Goal: Task Accomplishment & Management: Manage account settings

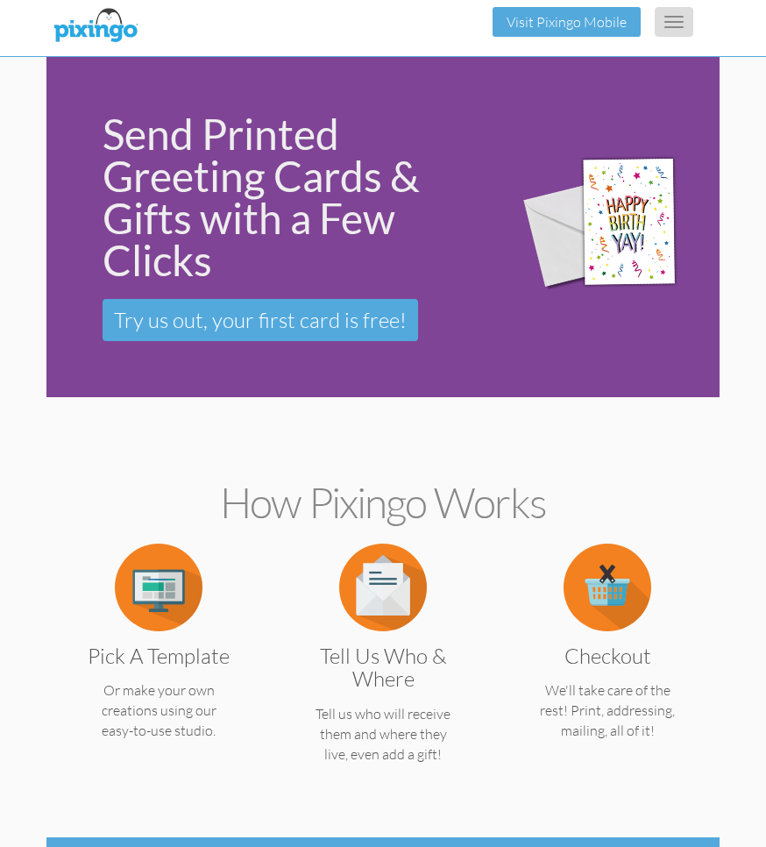
click at [676, 18] on button "Toggle navigation" at bounding box center [674, 22] width 39 height 30
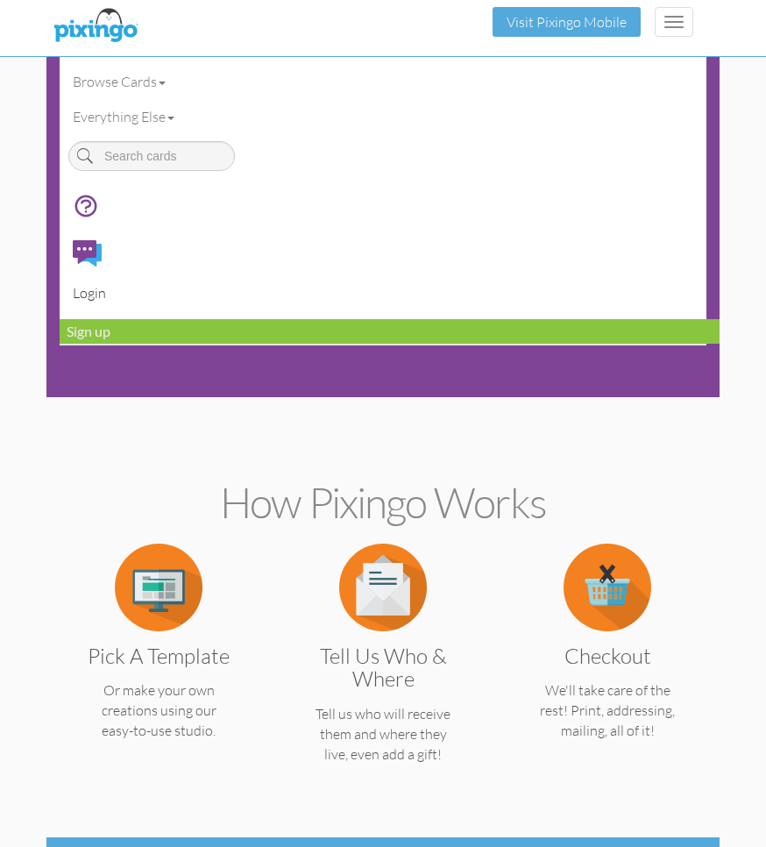
click at [89, 290] on link "Login" at bounding box center [390, 292] width 660 height 35
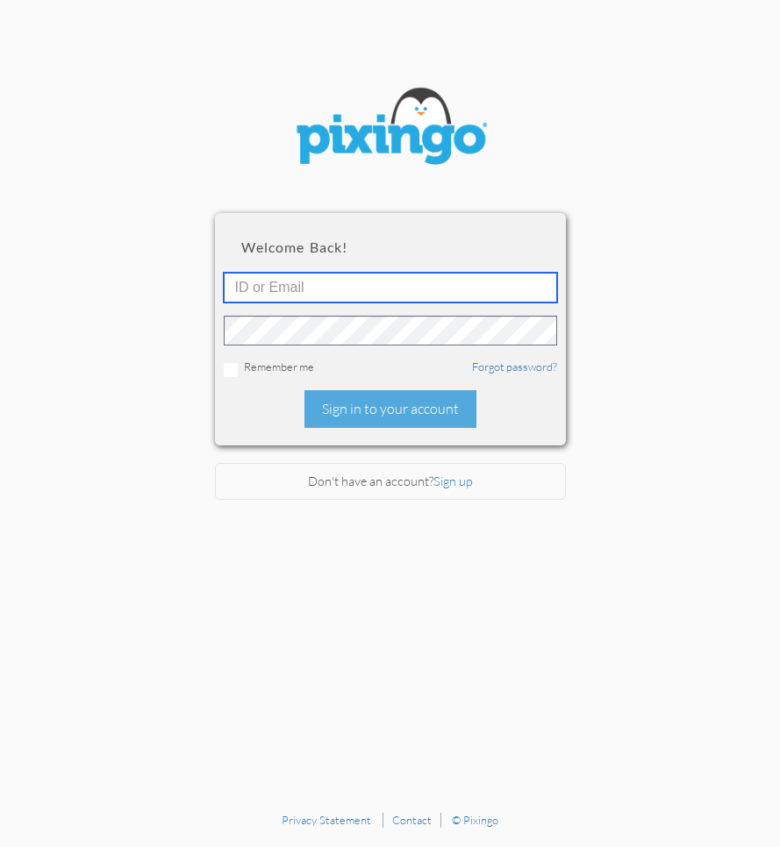
type input "[EMAIL_ADDRESS][DOMAIN_NAME]"
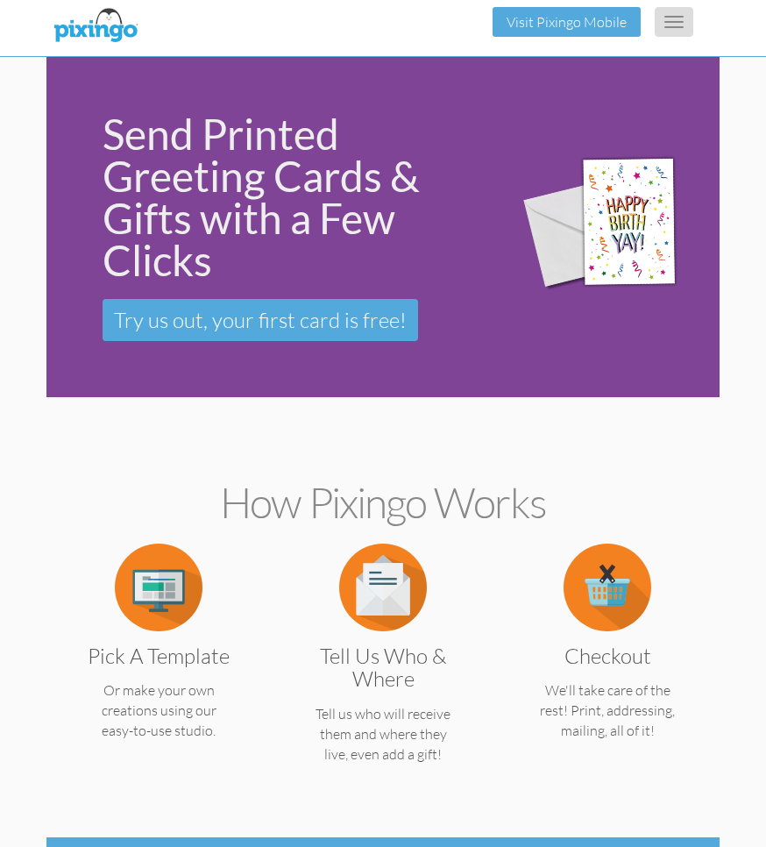
click at [673, 25] on button "Toggle navigation" at bounding box center [674, 22] width 39 height 30
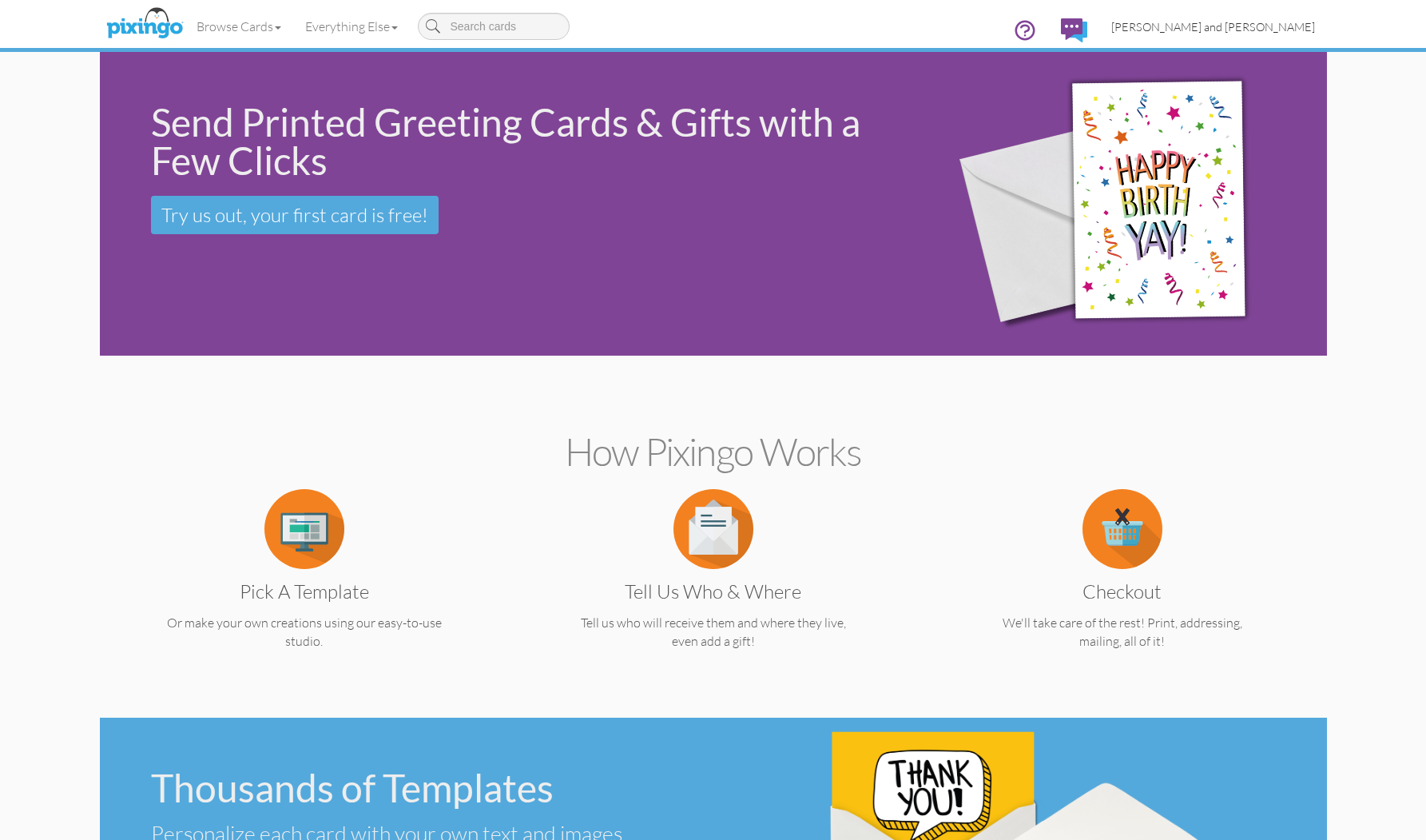
click at [698, 21] on span "[PERSON_NAME] and [PERSON_NAME]" at bounding box center [1214, 26] width 204 height 14
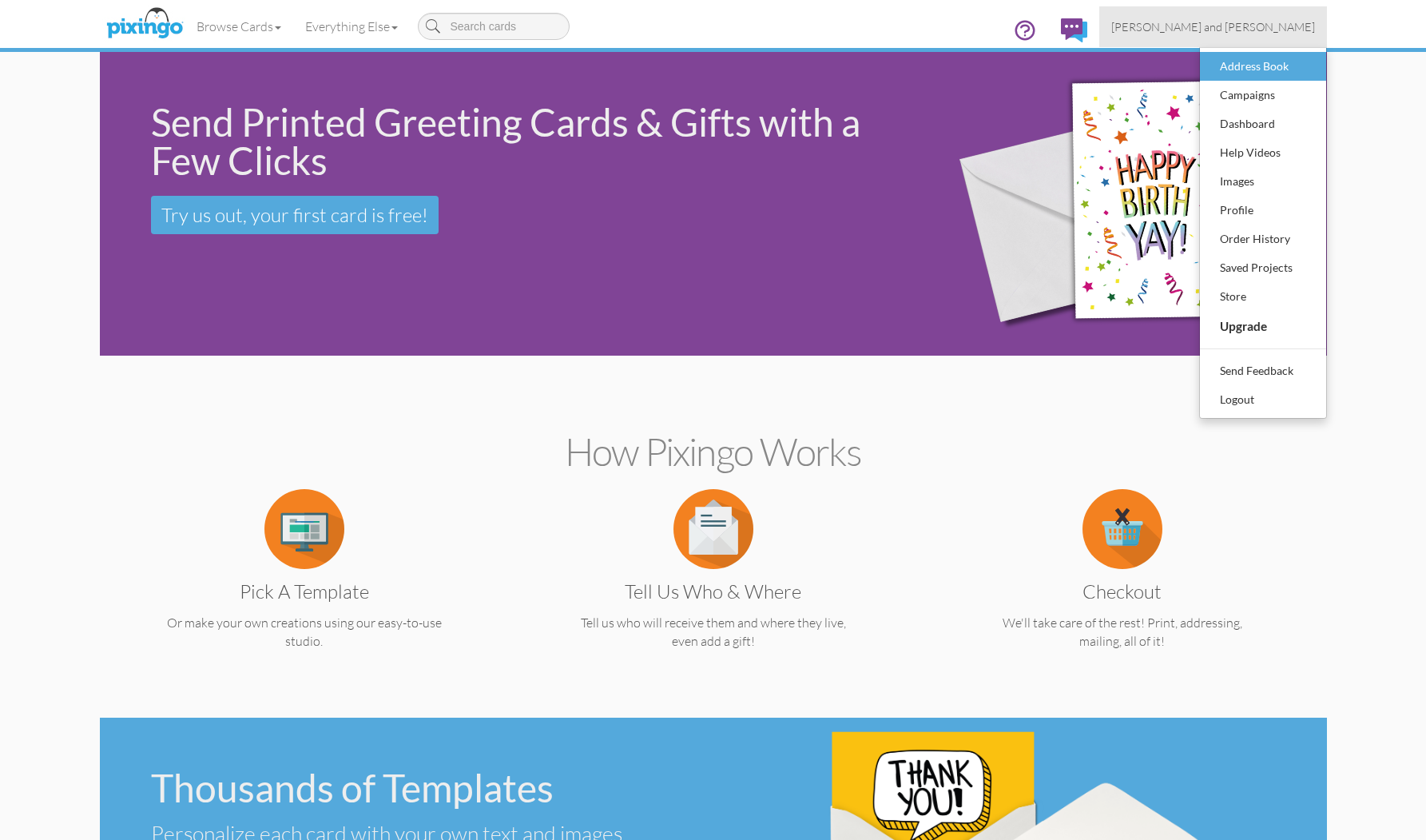
click at [698, 57] on div "Address Book" at bounding box center [1263, 67] width 94 height 24
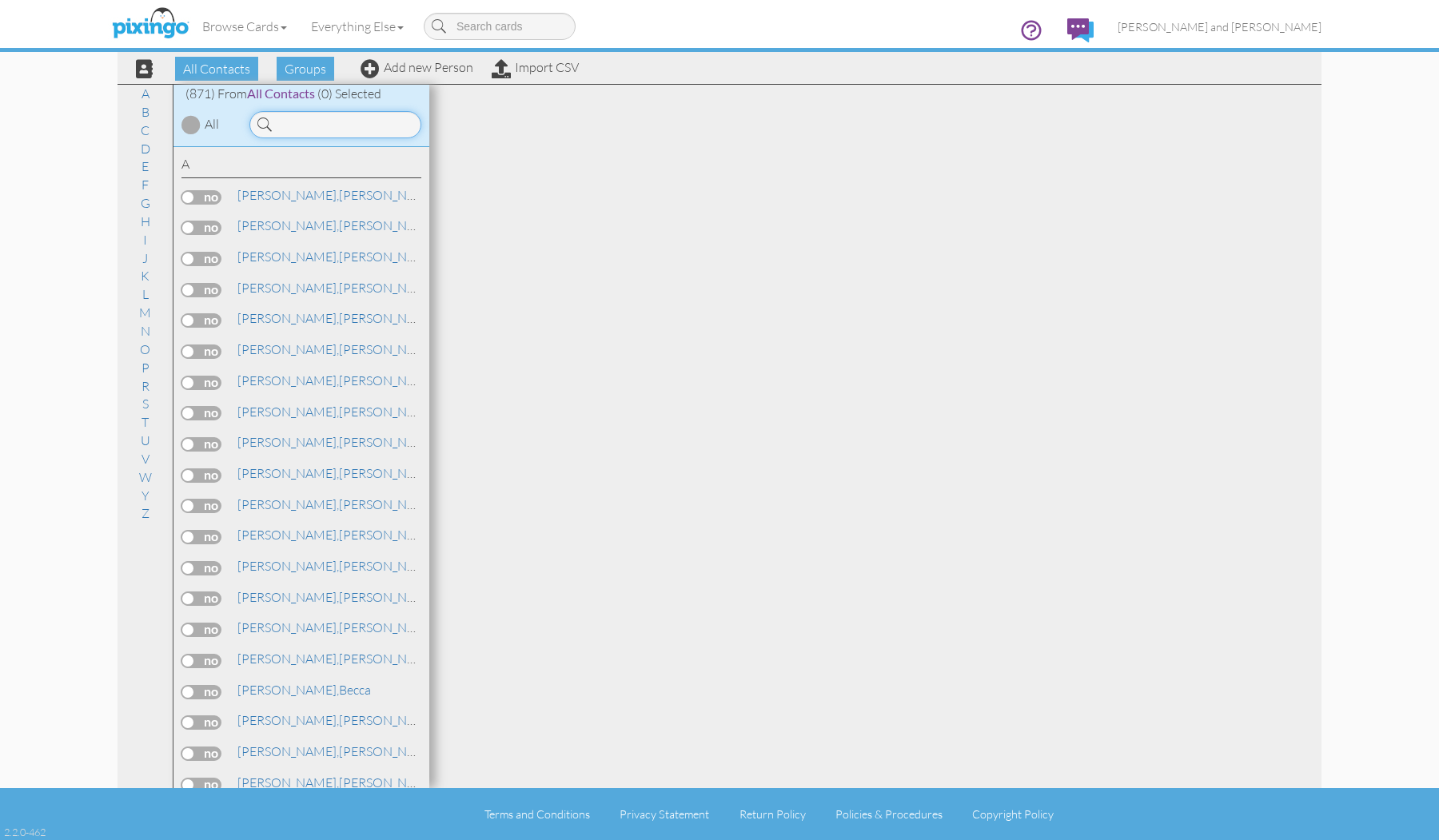
click at [365, 129] on input at bounding box center [335, 125] width 172 height 27
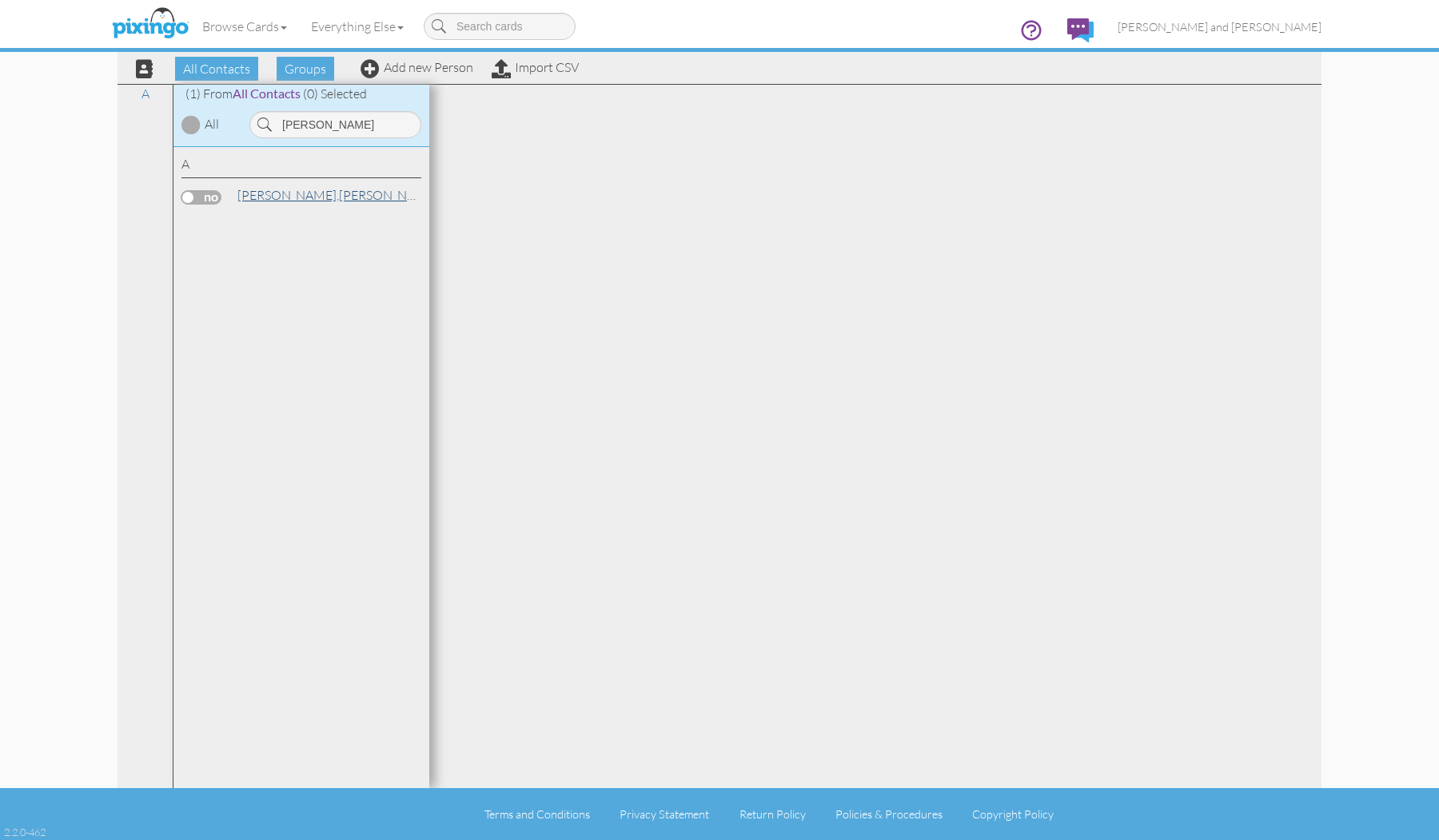
click at [279, 191] on link "[PERSON_NAME]" at bounding box center [338, 194] width 204 height 19
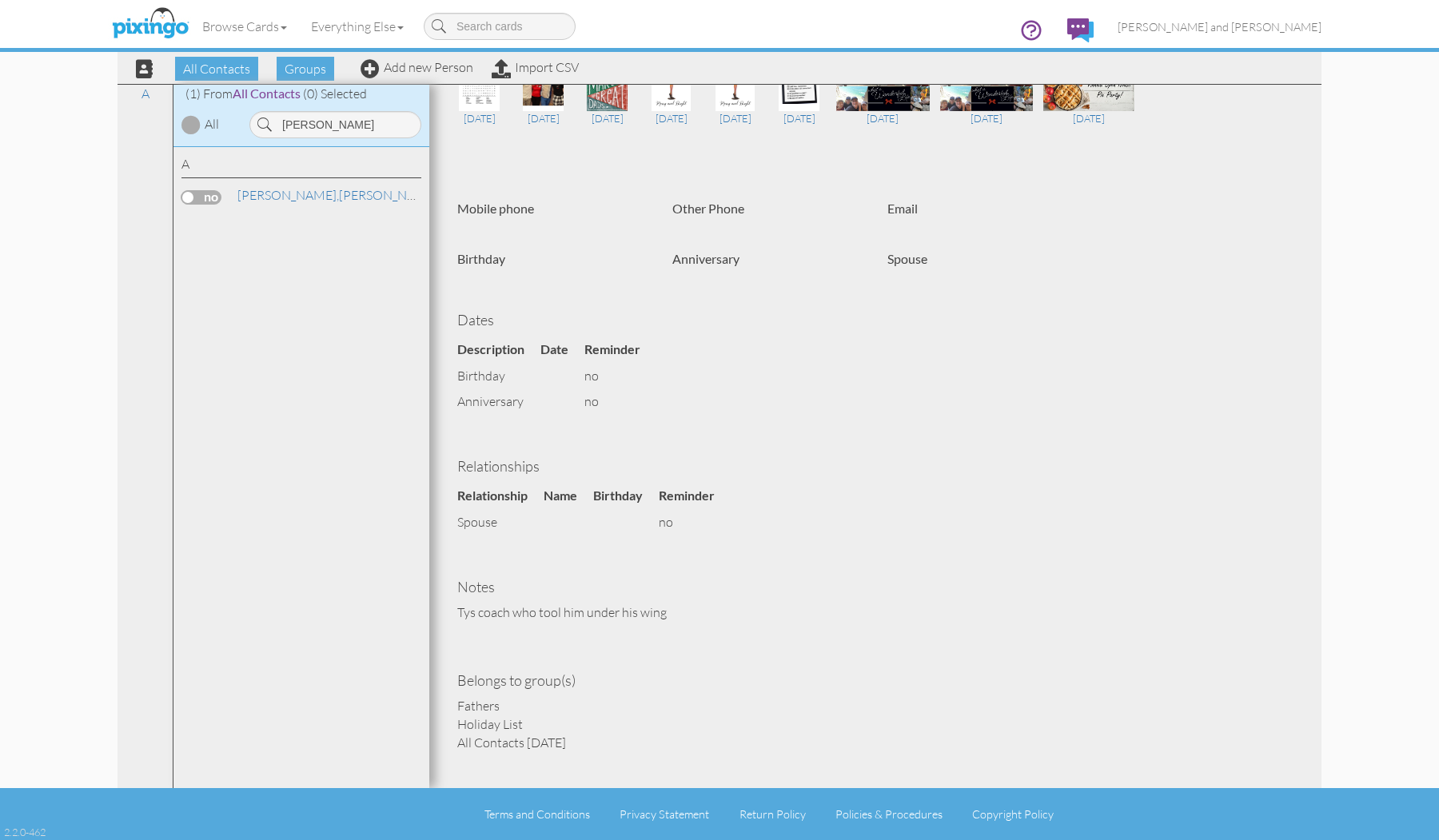
scroll to position [228, 0]
click at [364, 128] on input "[PERSON_NAME]" at bounding box center [335, 125] width 172 height 27
click at [309, 194] on link "[PERSON_NAME]" at bounding box center [338, 194] width 204 height 19
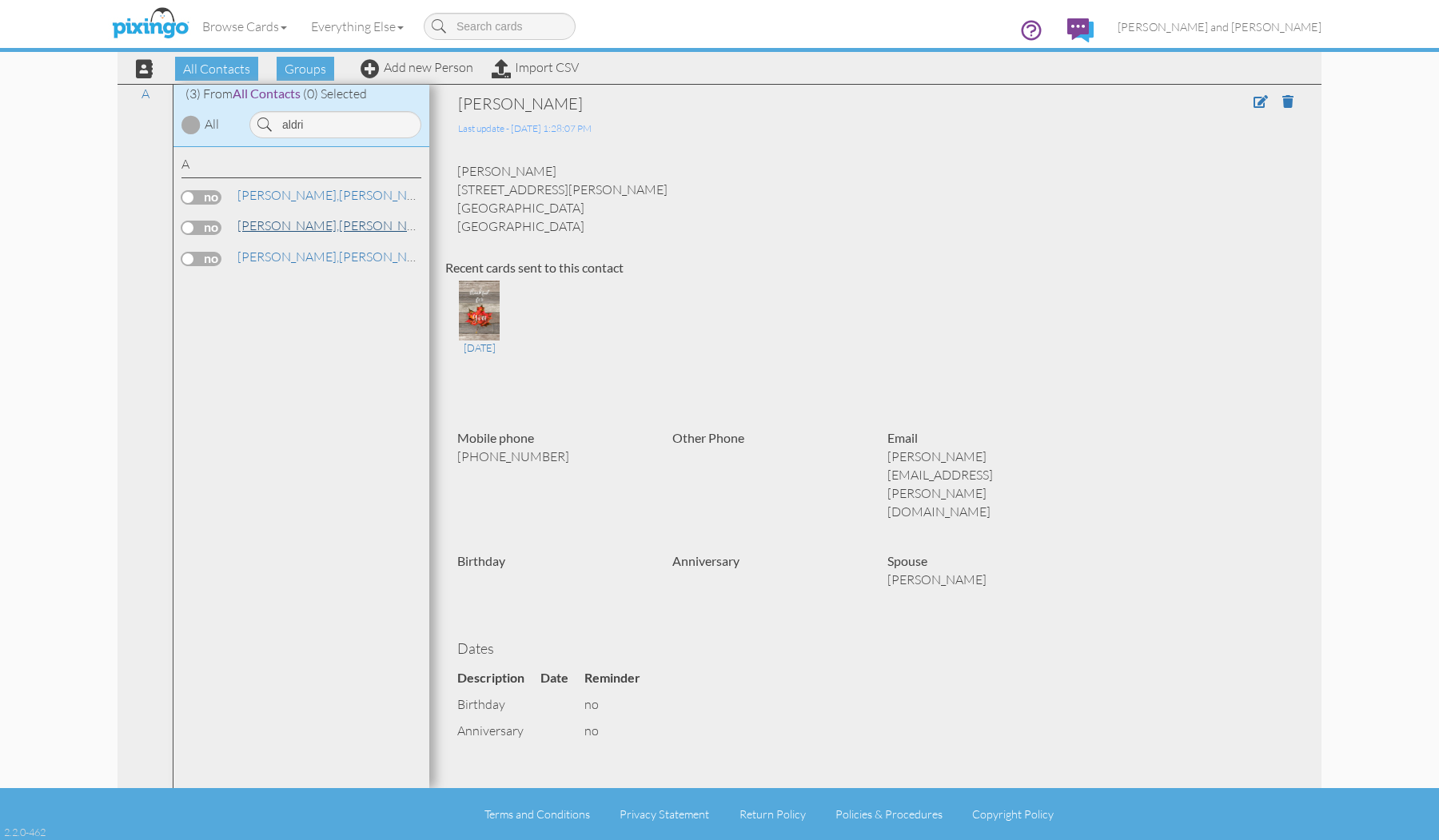
click at [306, 228] on link "[PERSON_NAME] and [PERSON_NAME]" at bounding box center [401, 225] width 330 height 19
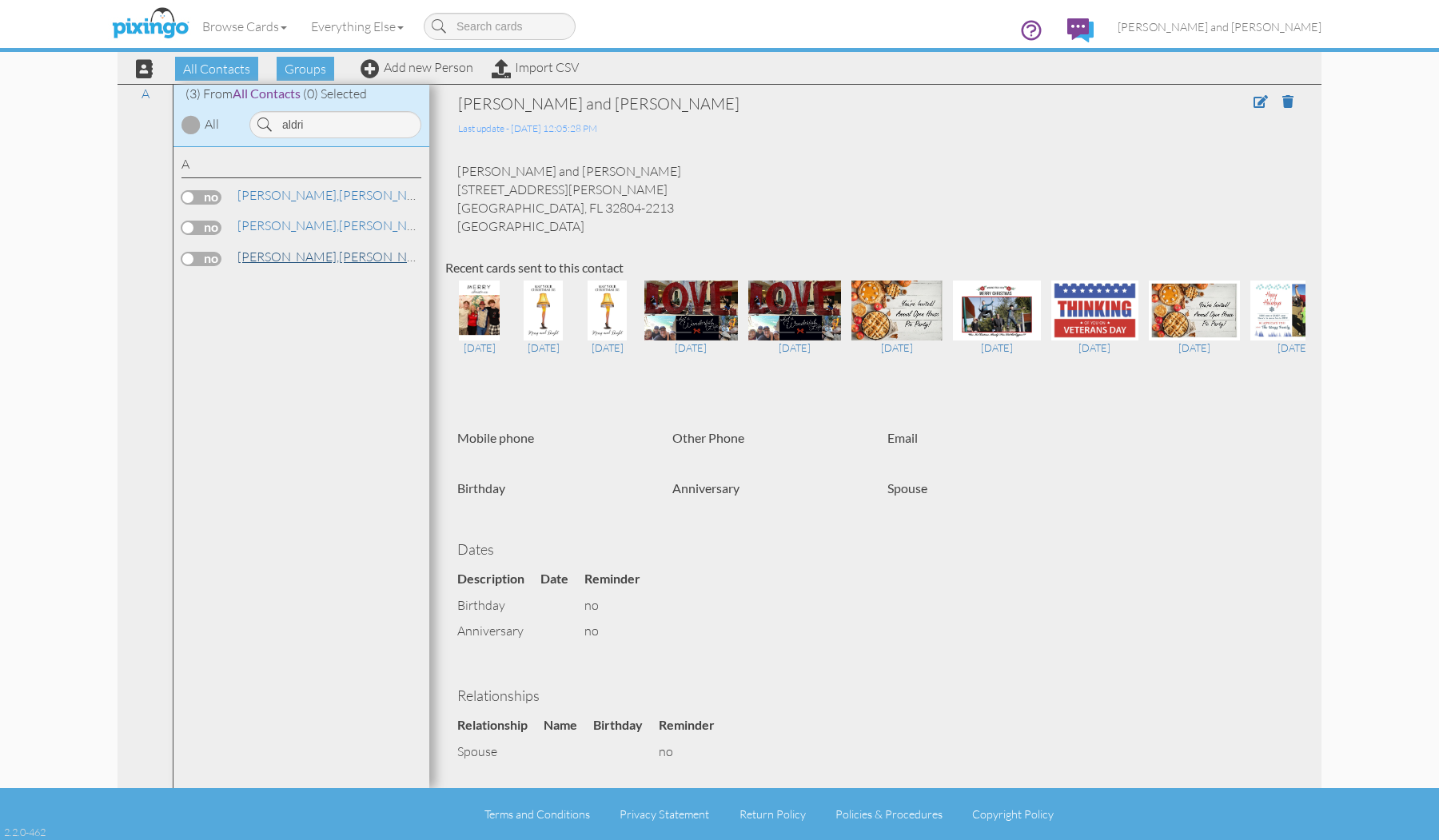
click at [291, 251] on link "[PERSON_NAME]" at bounding box center [338, 256] width 204 height 19
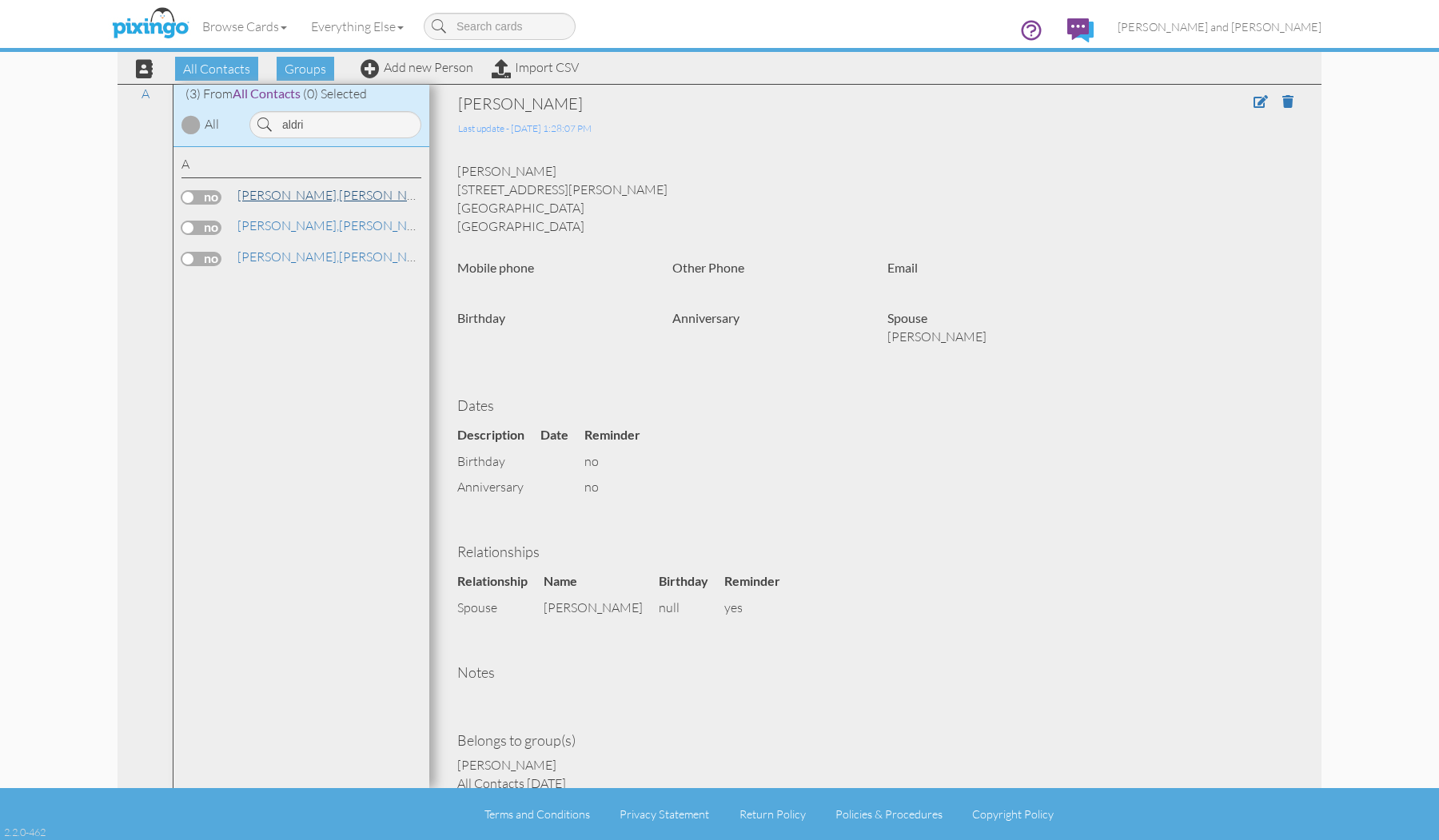
click at [310, 195] on link "[PERSON_NAME]" at bounding box center [338, 194] width 204 height 19
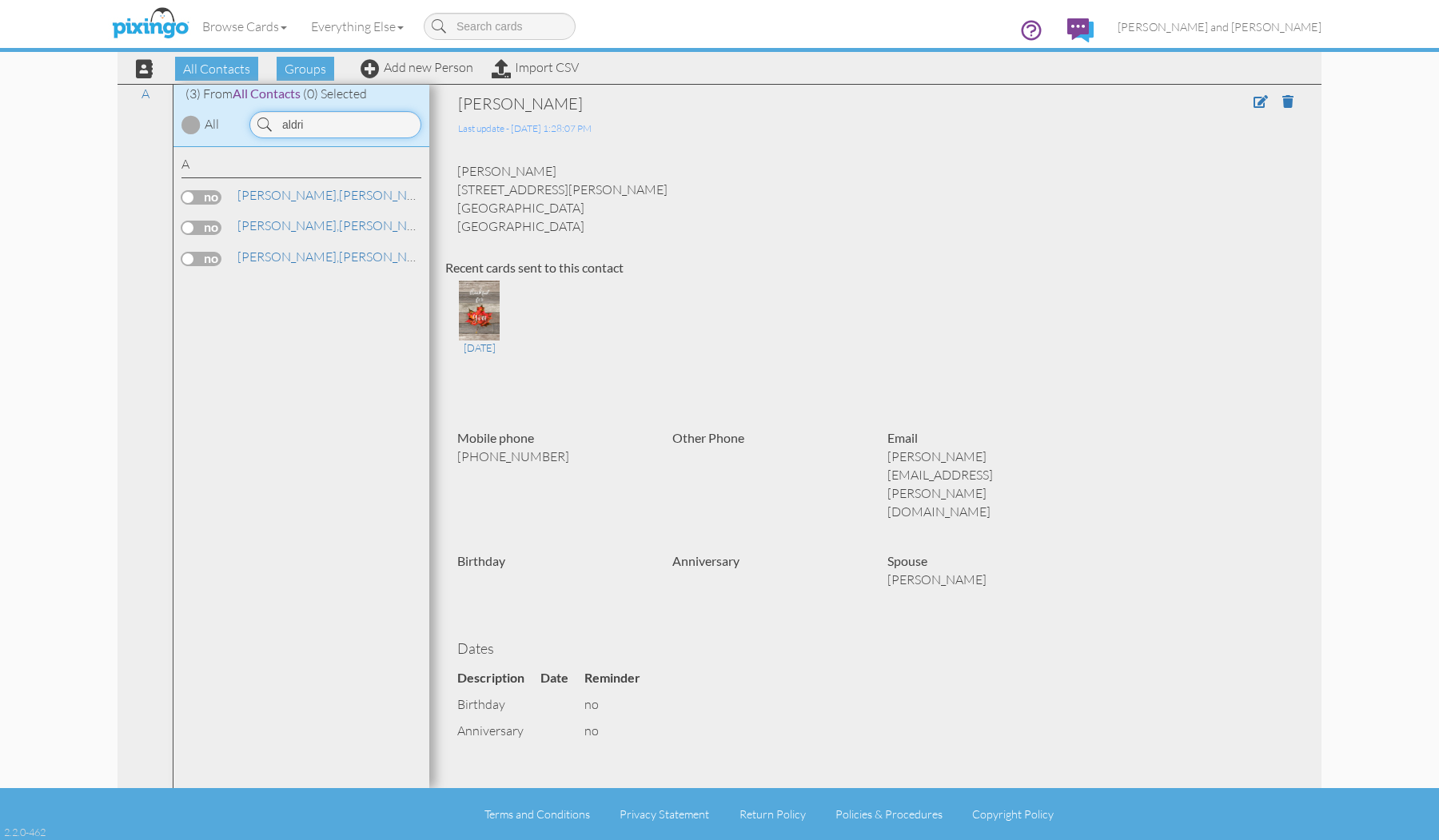
click at [315, 130] on input "aldri" at bounding box center [335, 125] width 172 height 27
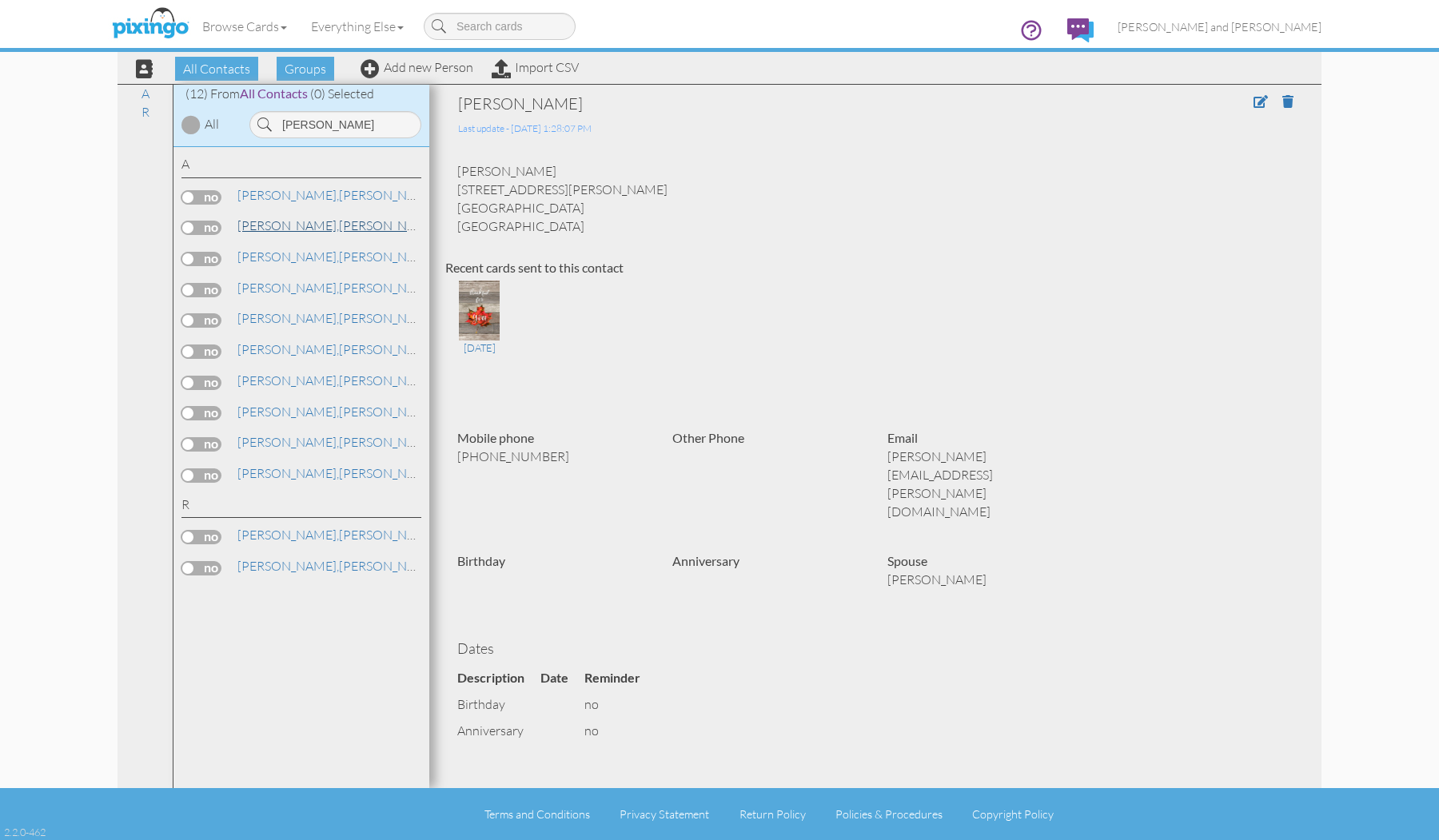
click at [302, 222] on link "[PERSON_NAME] and [PERSON_NAME]" at bounding box center [401, 225] width 330 height 19
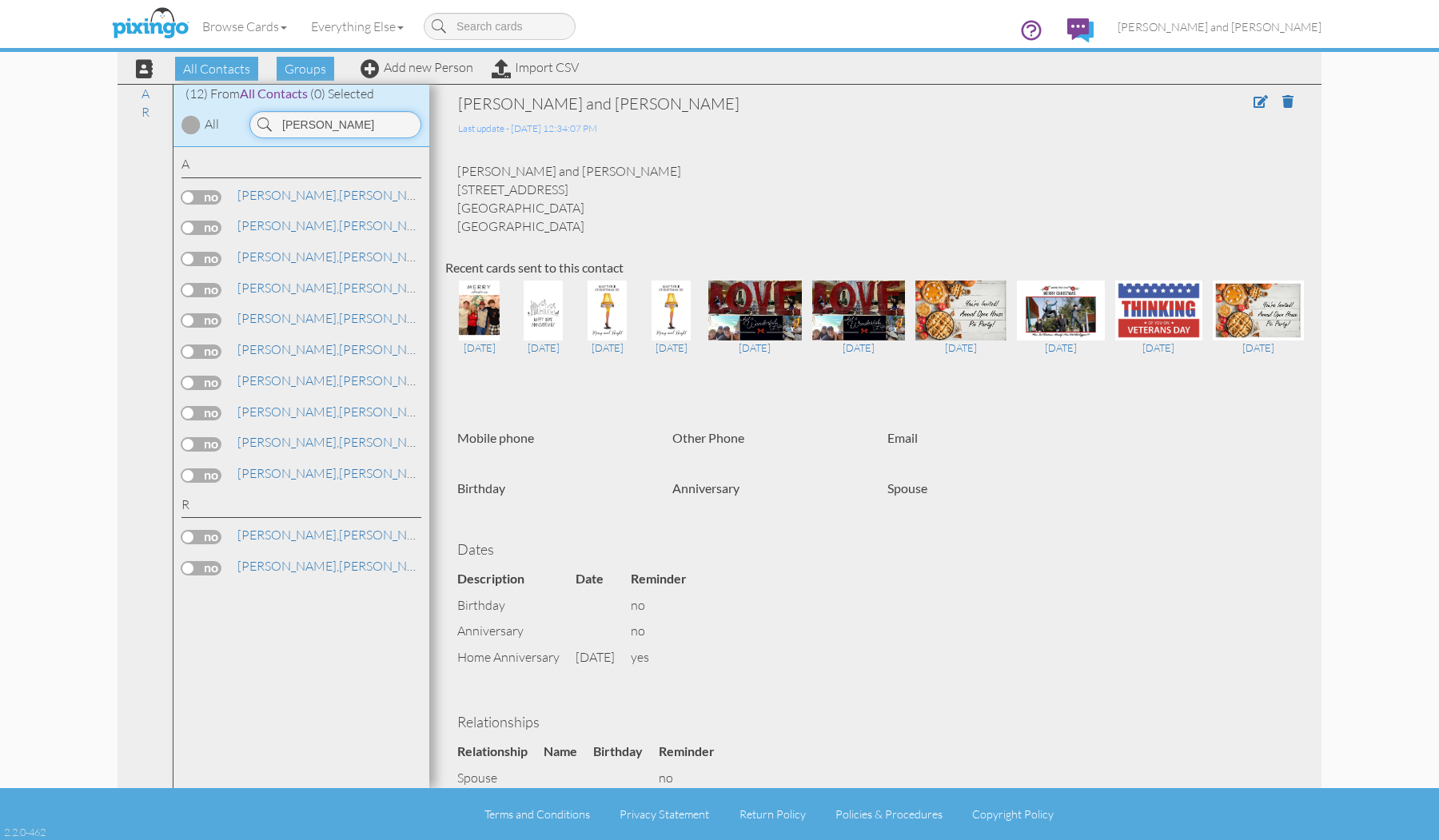
click at [308, 124] on input "[PERSON_NAME]" at bounding box center [335, 125] width 172 height 27
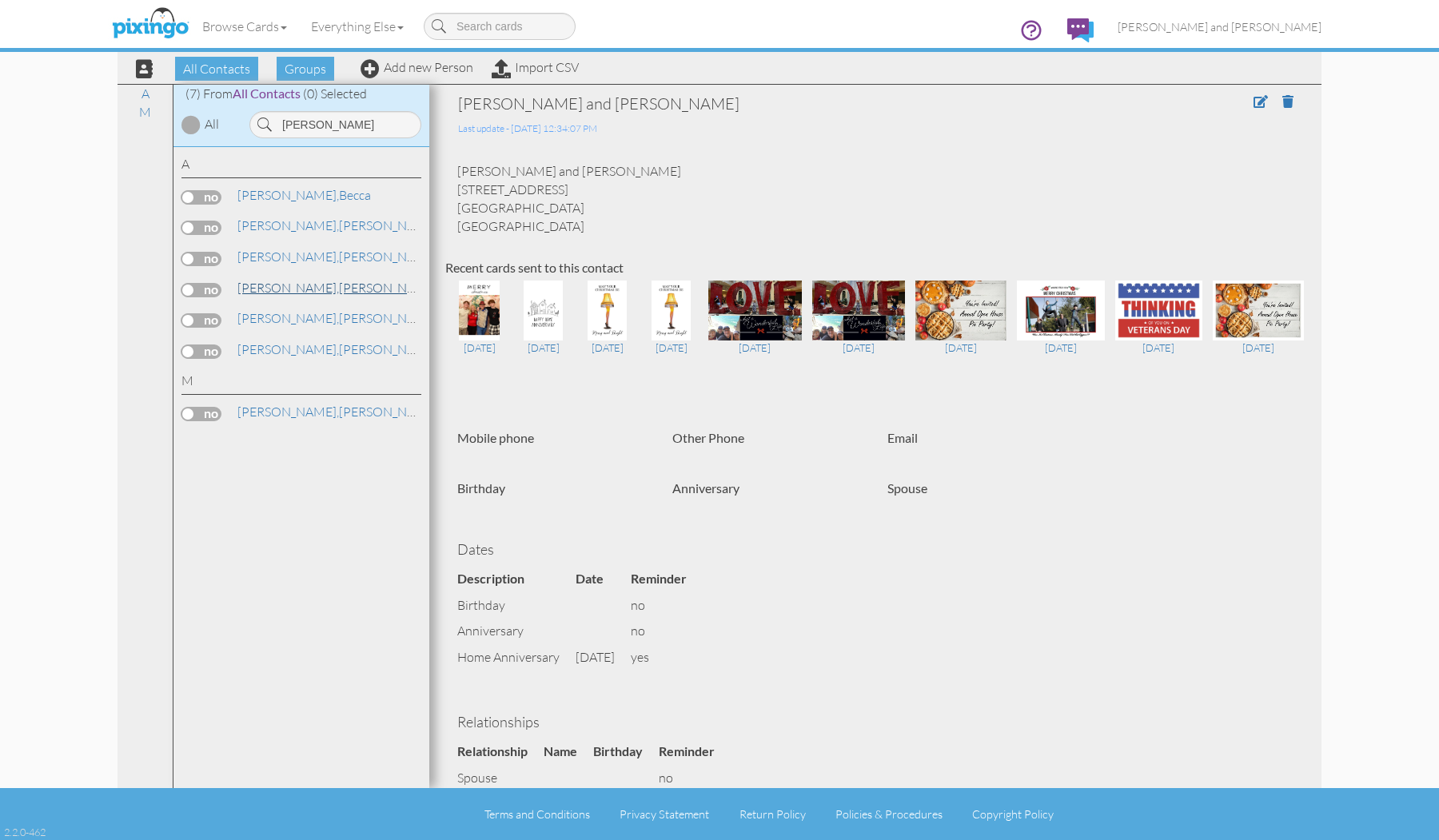
drag, startPoint x: 309, startPoint y: 149, endPoint x: 277, endPoint y: 282, distance: 136.8
click at [277, 282] on span "[PERSON_NAME]," at bounding box center [287, 288] width 101 height 16
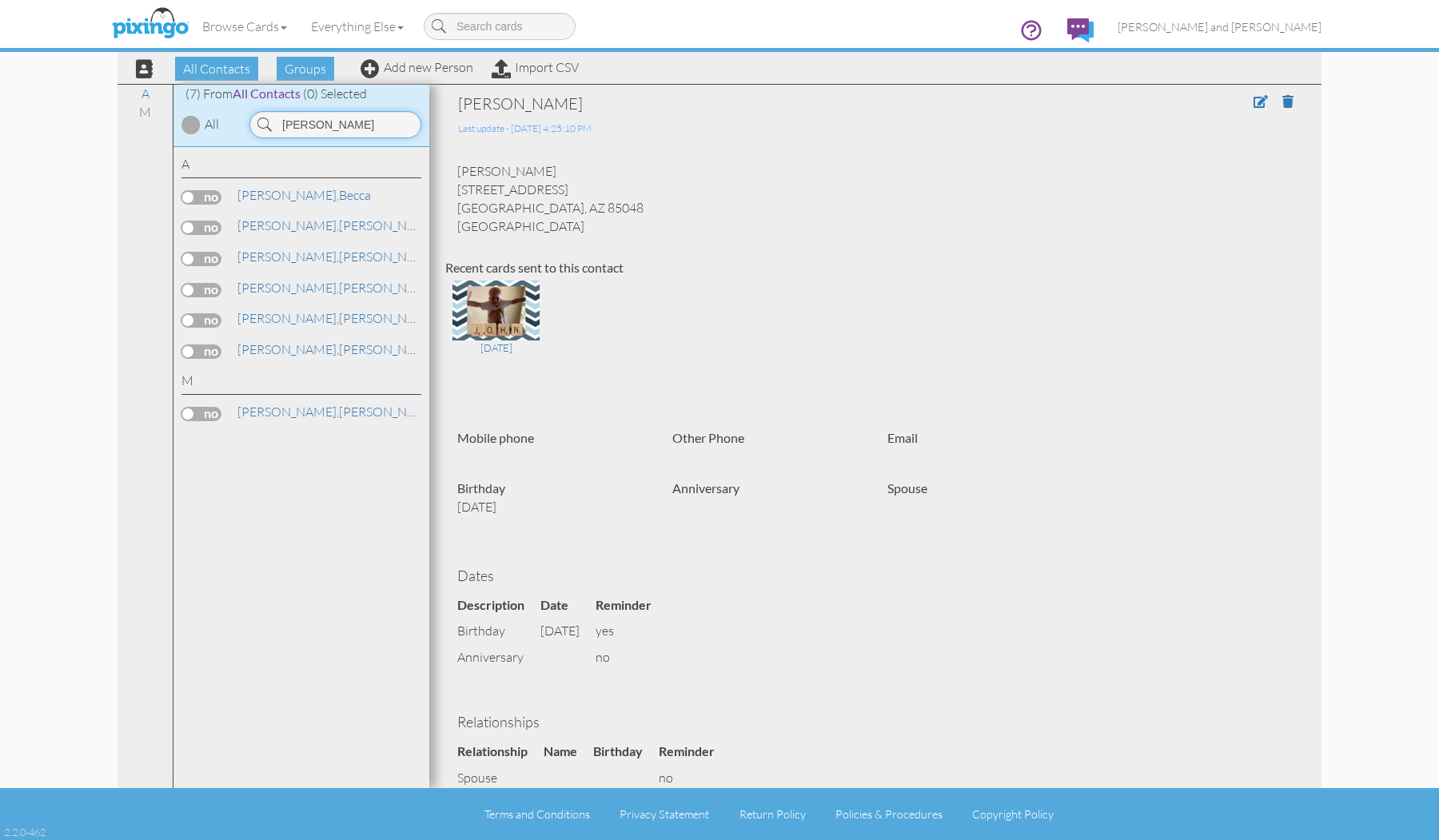
click at [313, 120] on input "[PERSON_NAME]" at bounding box center [335, 125] width 172 height 27
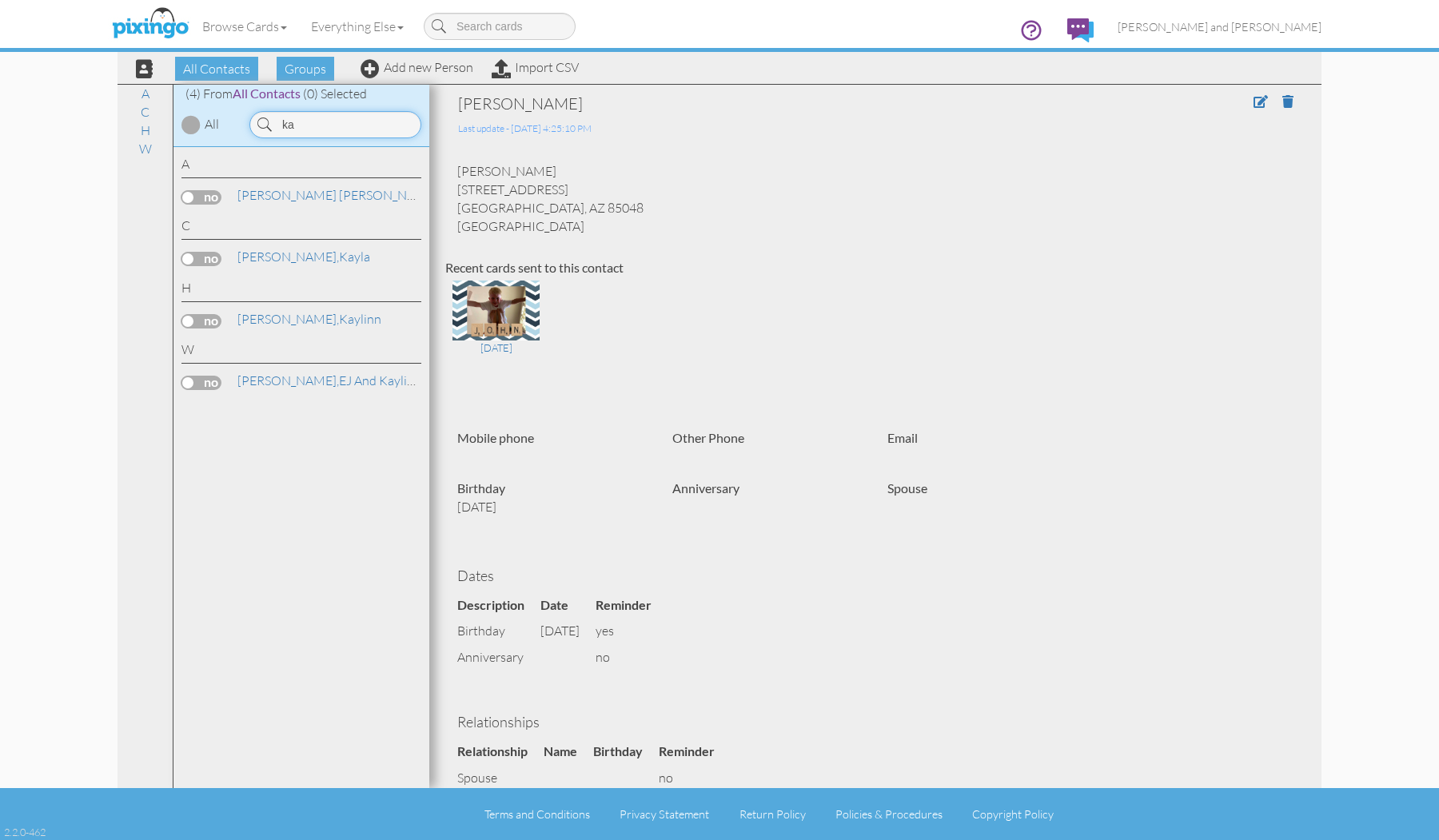
type input "k"
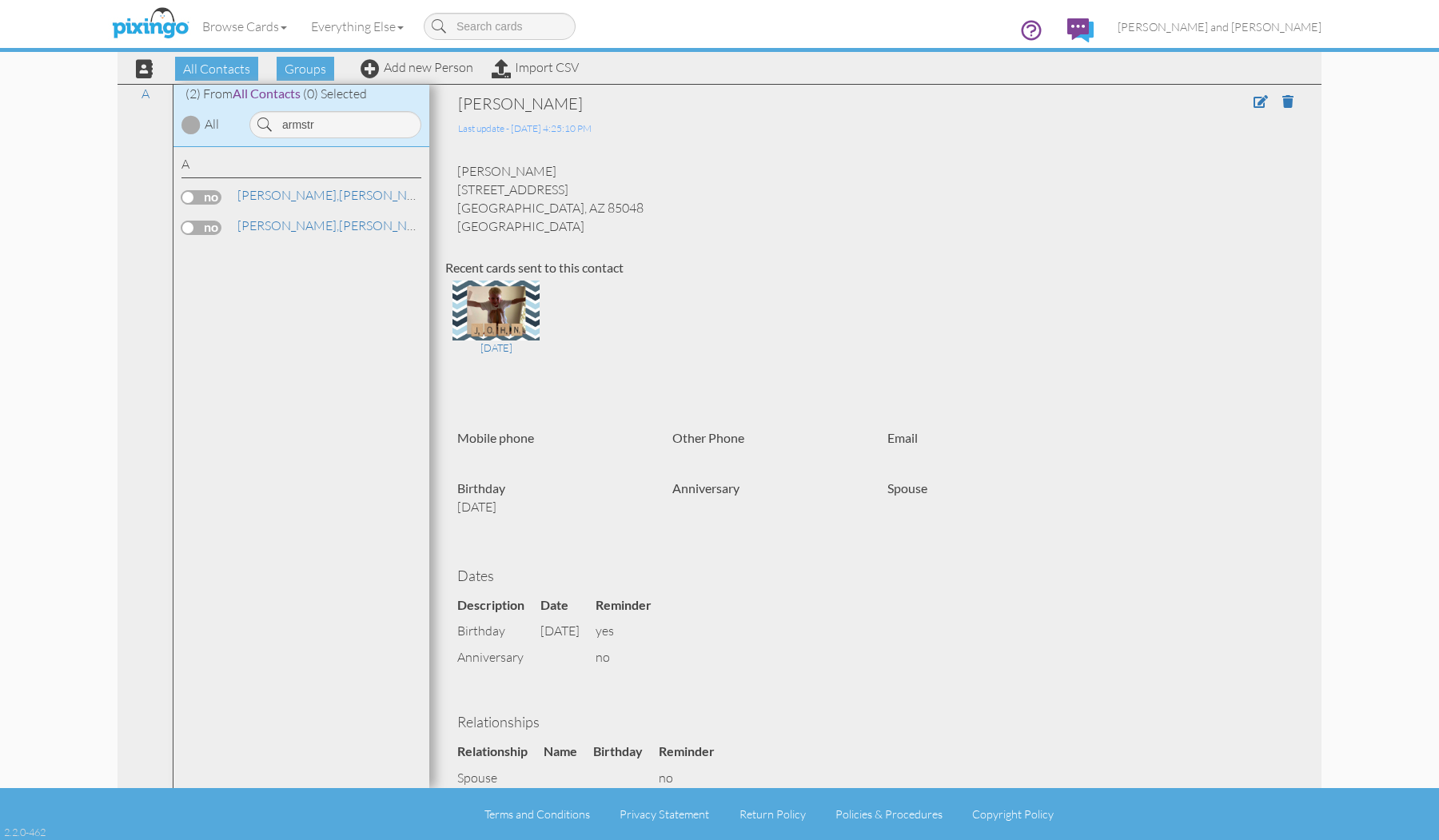
drag, startPoint x: 373, startPoint y: 130, endPoint x: 353, endPoint y: 232, distance: 103.9
click at [353, 232] on div "[PERSON_NAME] and [PERSON_NAME]" at bounding box center [301, 228] width 240 height 23
click at [346, 216] on link "[PERSON_NAME] and [PERSON_NAME]" at bounding box center [401, 225] width 330 height 19
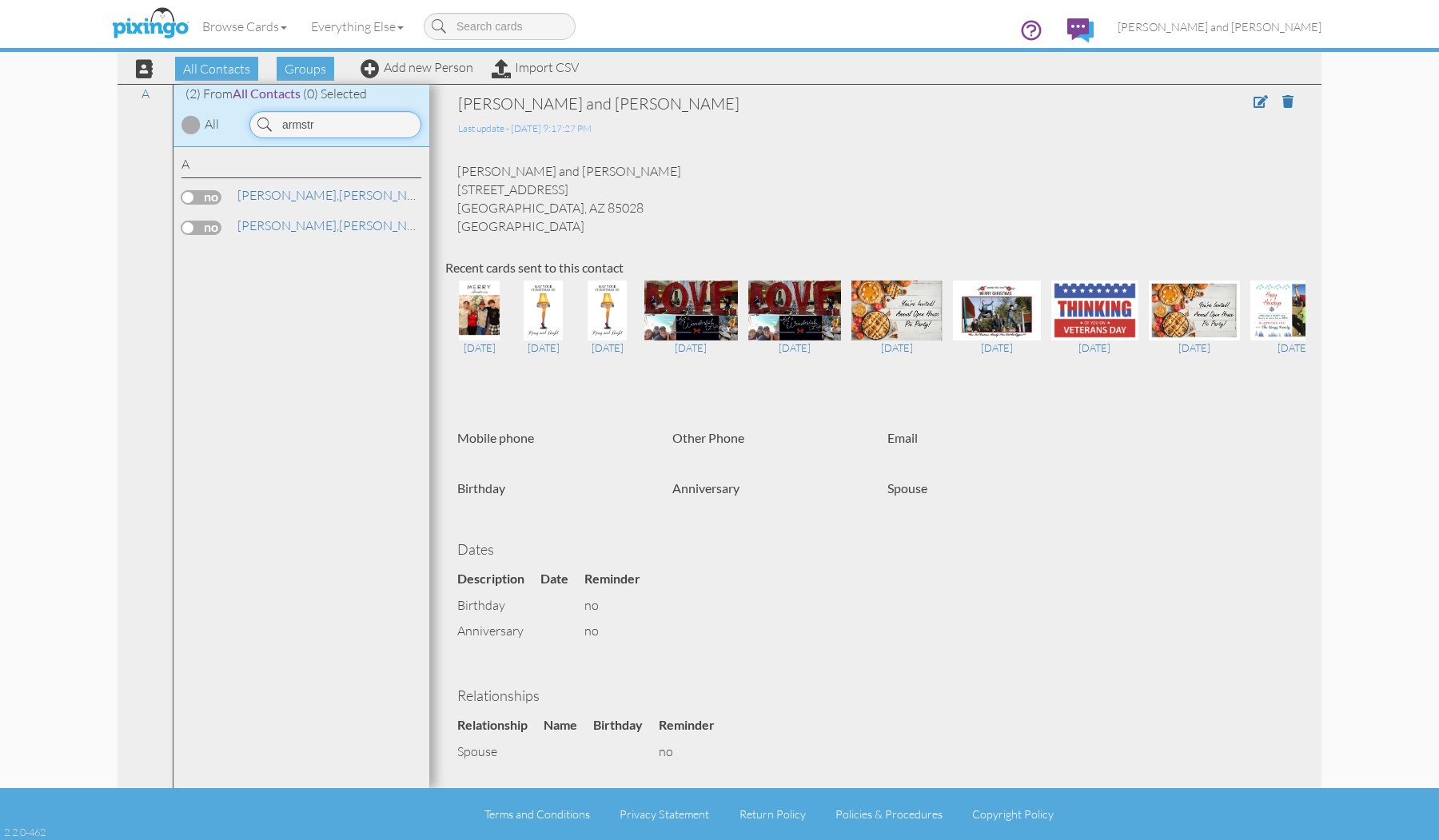
click at [347, 124] on input "armstr" at bounding box center [335, 125] width 172 height 27
type input "a"
drag, startPoint x: 352, startPoint y: 204, endPoint x: 332, endPoint y: 190, distance: 24.4
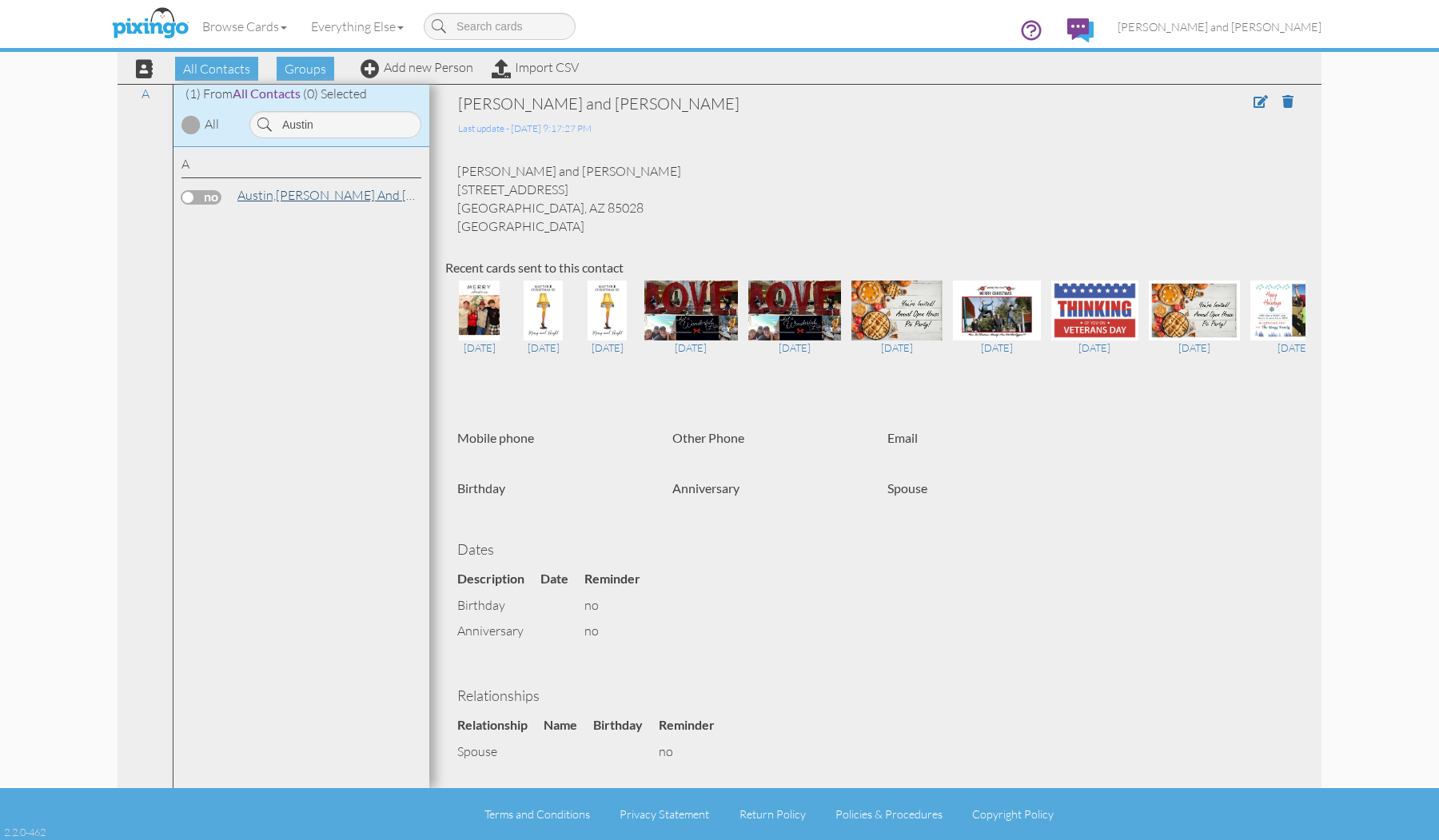
click at [332, 190] on link "[PERSON_NAME] and [PERSON_NAME]" at bounding box center [369, 194] width 267 height 19
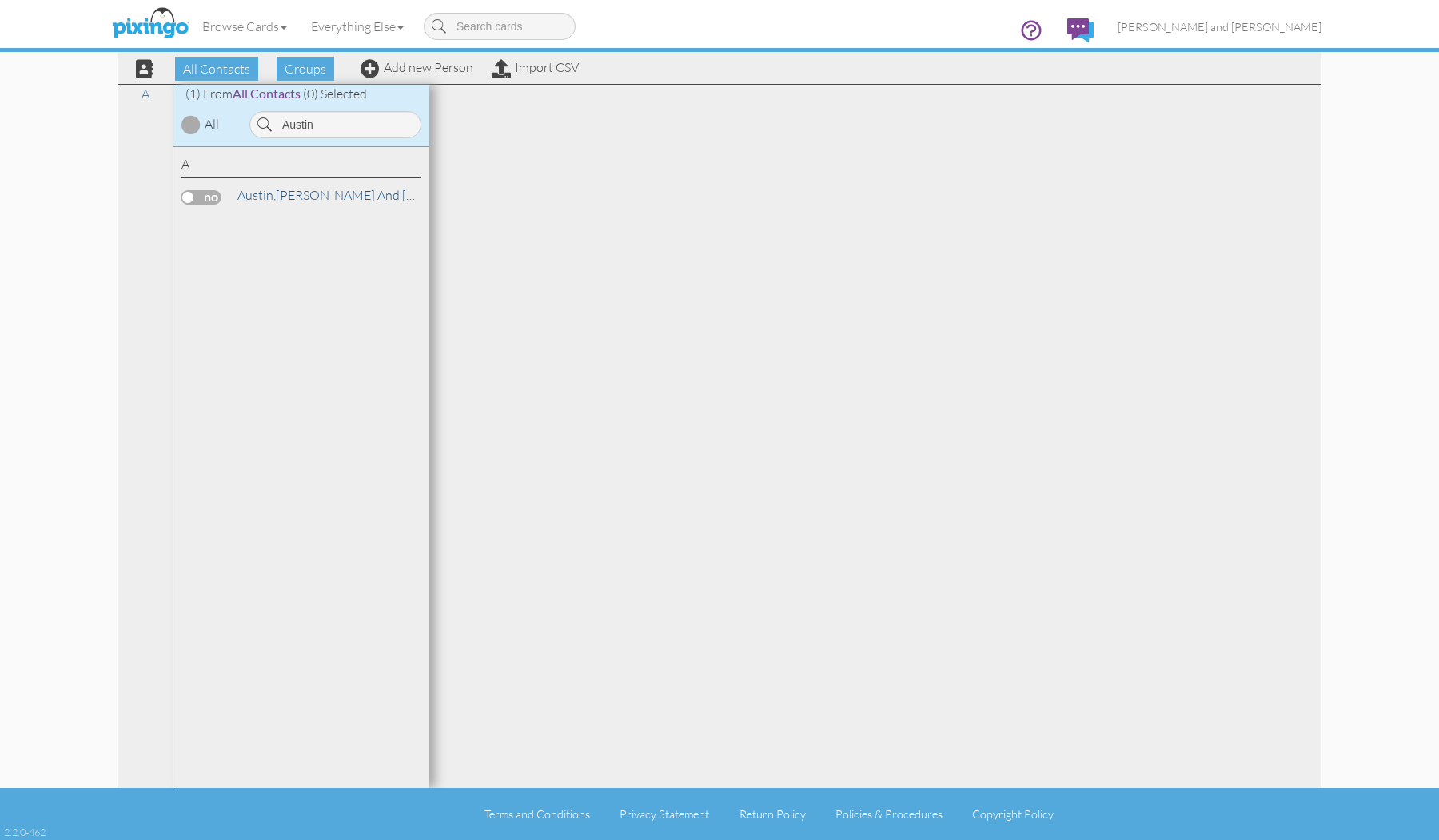
click at [326, 193] on link "[PERSON_NAME] and [PERSON_NAME]" at bounding box center [369, 194] width 267 height 19
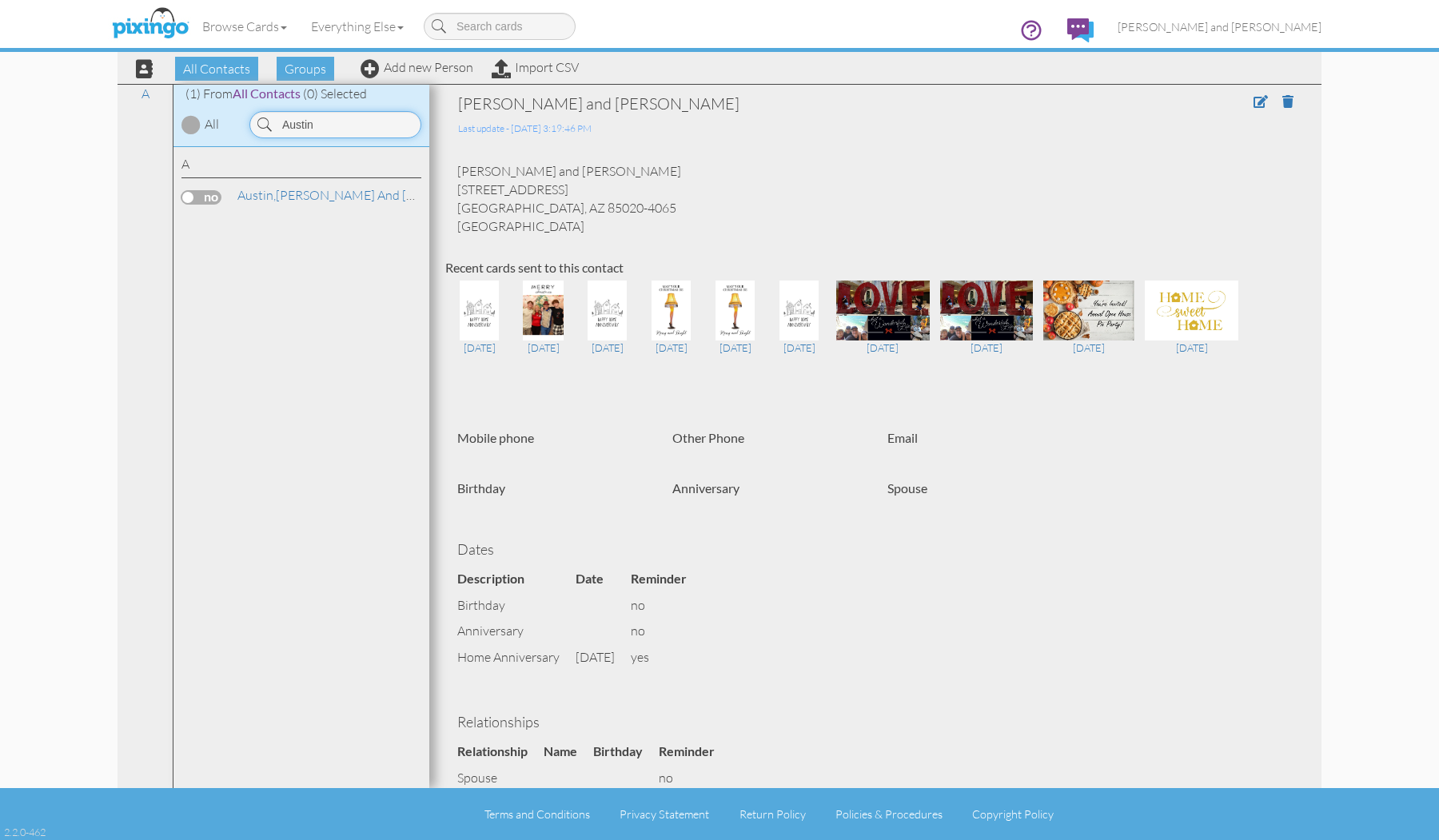
click at [341, 121] on input "Austin" at bounding box center [335, 125] width 172 height 27
drag, startPoint x: 334, startPoint y: 290, endPoint x: 294, endPoint y: 196, distance: 102.2
click at [294, 196] on link "[PERSON_NAME]" at bounding box center [338, 194] width 204 height 19
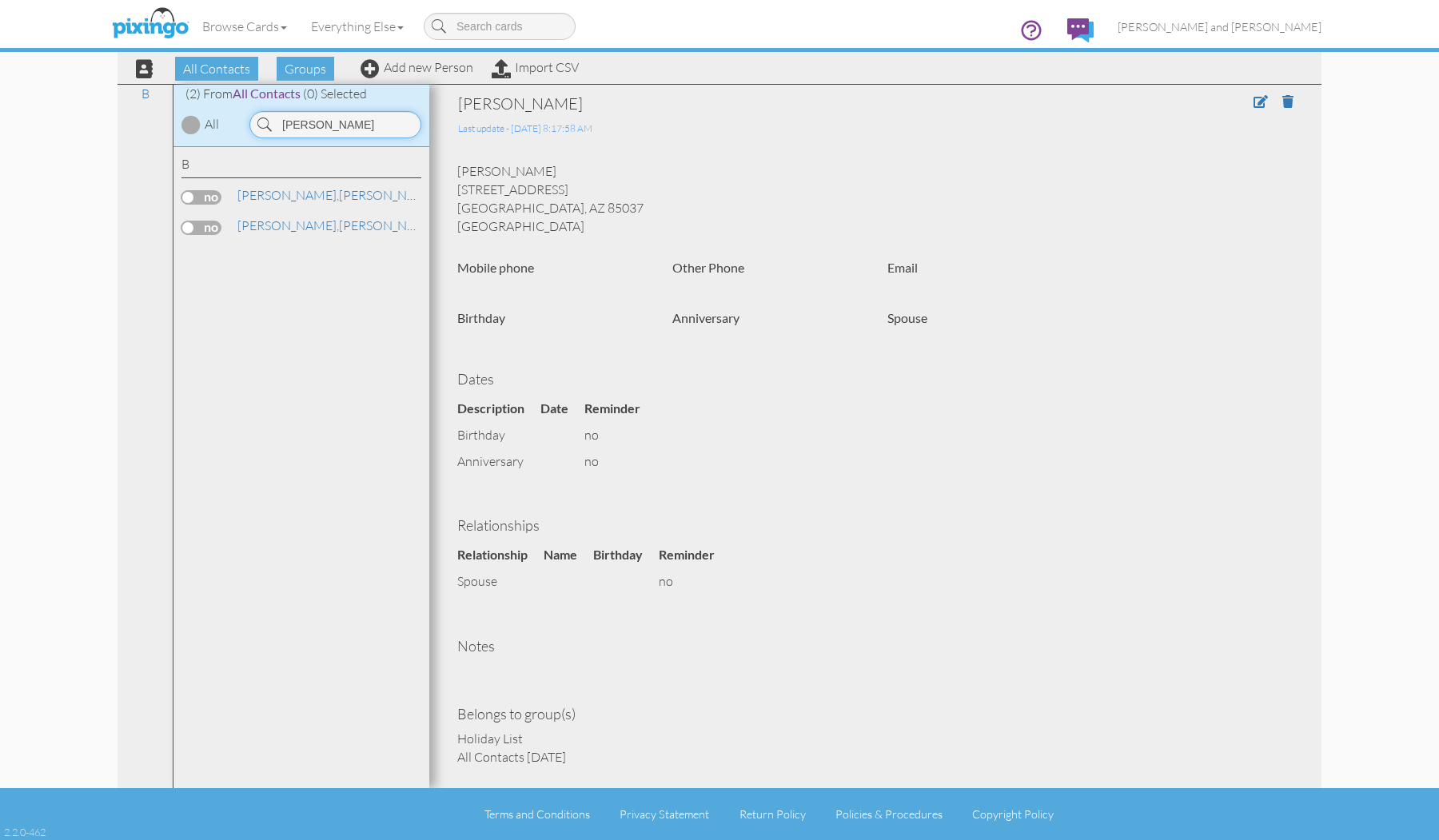
click at [305, 127] on input "[PERSON_NAME]" at bounding box center [335, 125] width 172 height 27
drag, startPoint x: 301, startPoint y: 152, endPoint x: 321, endPoint y: 251, distance: 101.0
click at [321, 251] on div "S" at bounding box center [301, 259] width 240 height 23
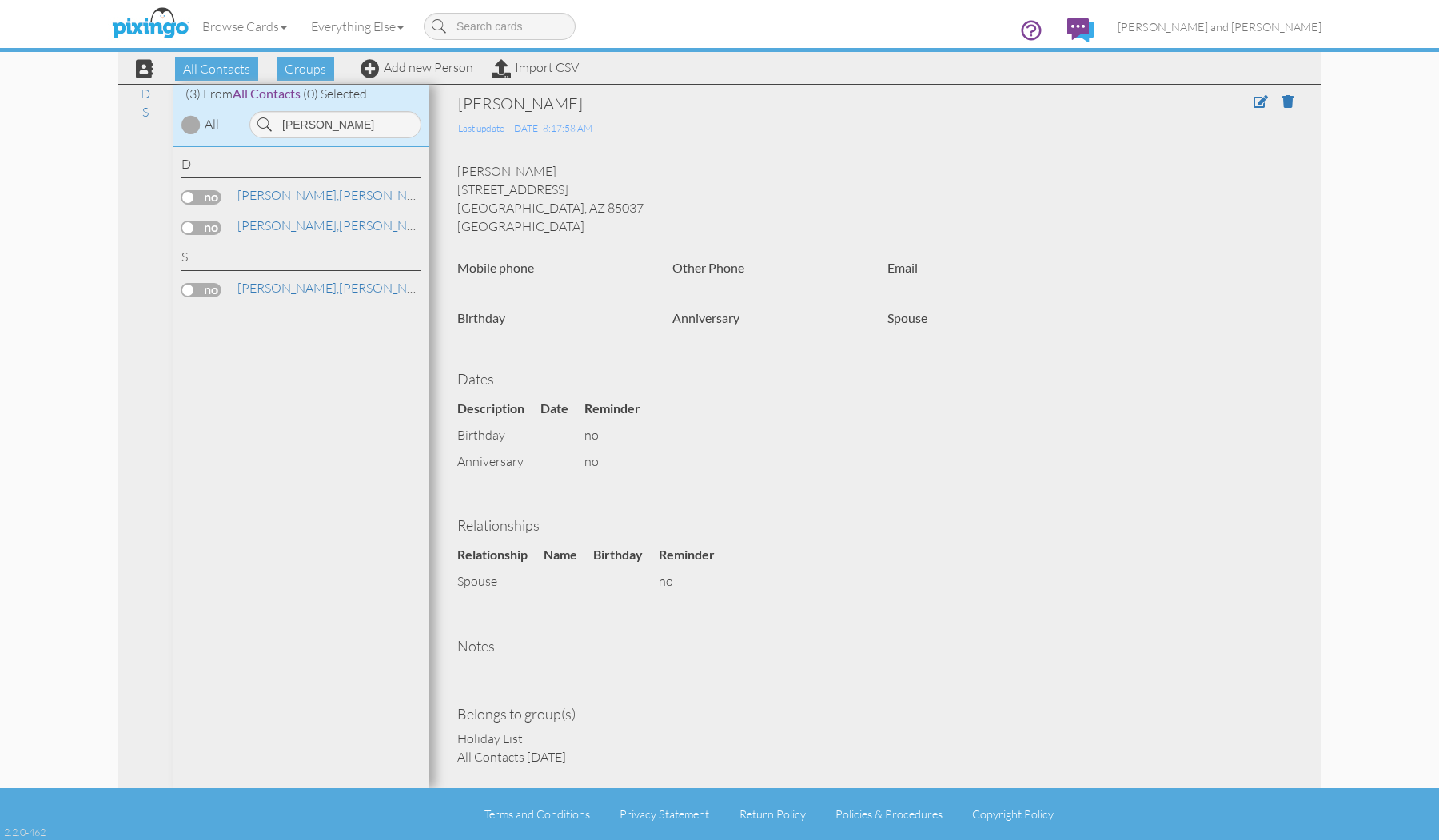
click at [321, 251] on div "S" at bounding box center [301, 259] width 240 height 23
click at [302, 127] on input "[PERSON_NAME]" at bounding box center [335, 125] width 172 height 27
click at [286, 224] on link "[PERSON_NAME]" at bounding box center [306, 225] width 141 height 19
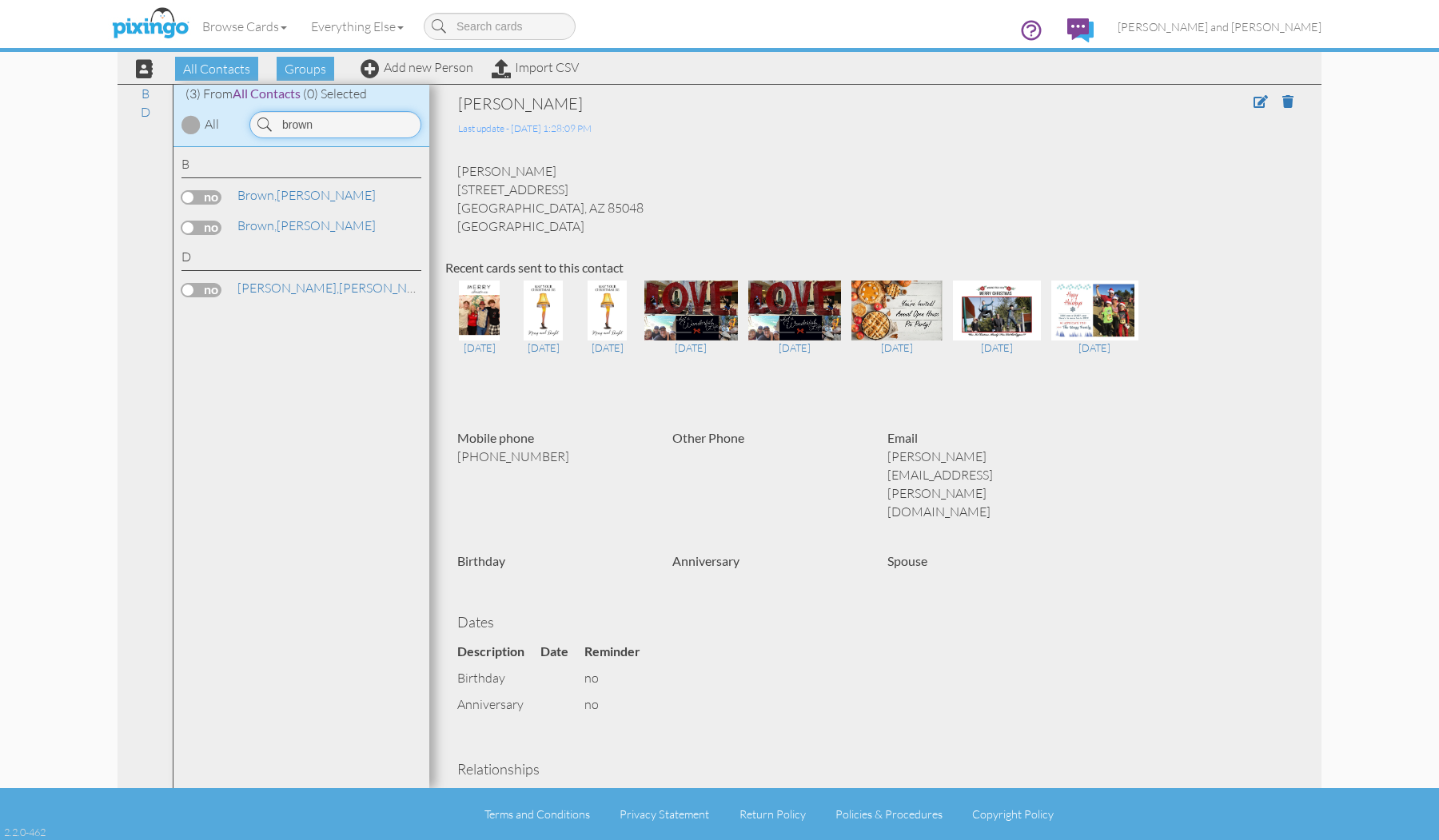
click at [344, 121] on input "brown" at bounding box center [335, 125] width 172 height 27
type input "bulla"
click at [347, 251] on link "[PERSON_NAME] and [PERSON_NAME]" at bounding box center [401, 256] width 330 height 19
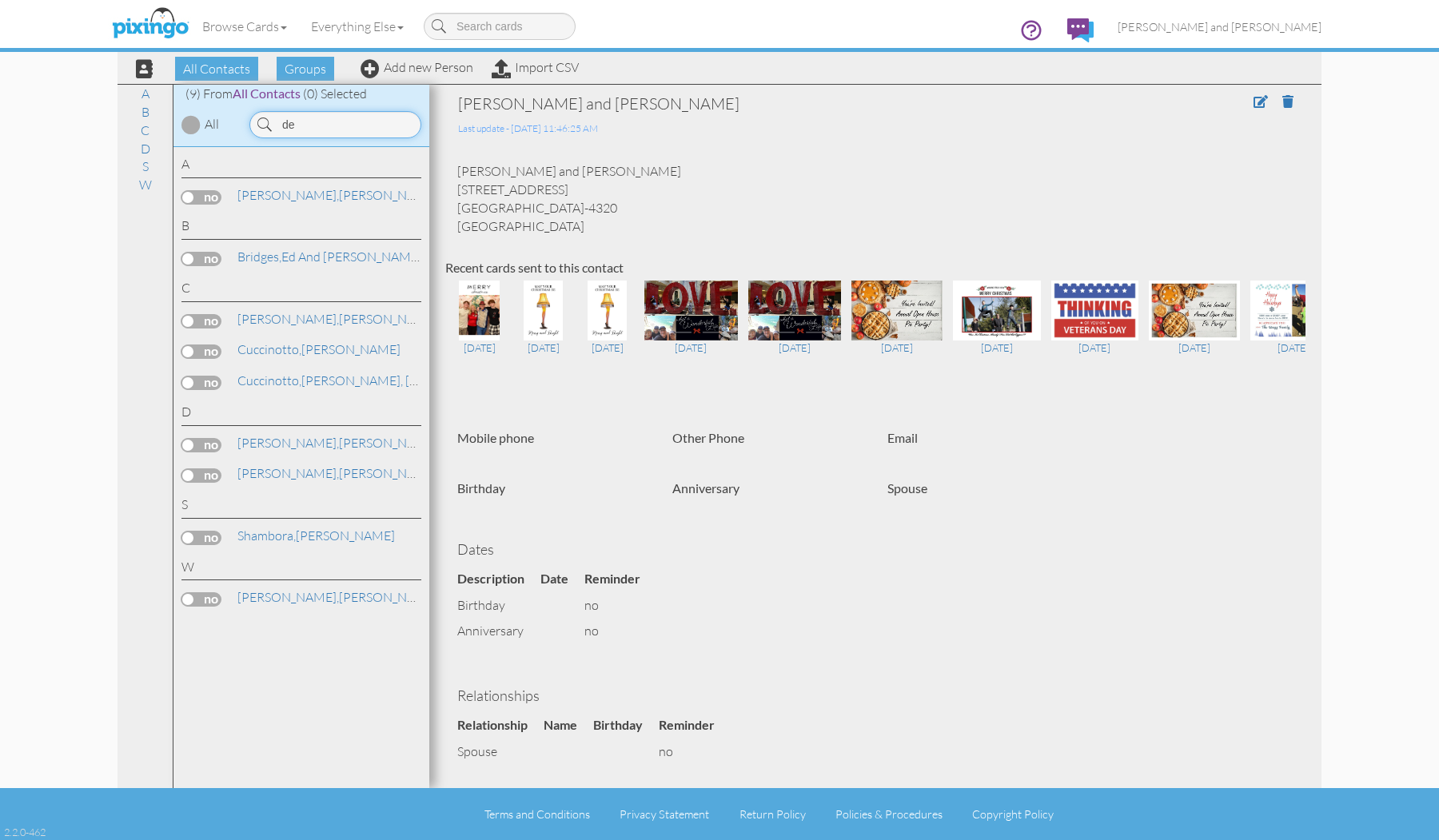
type input "d"
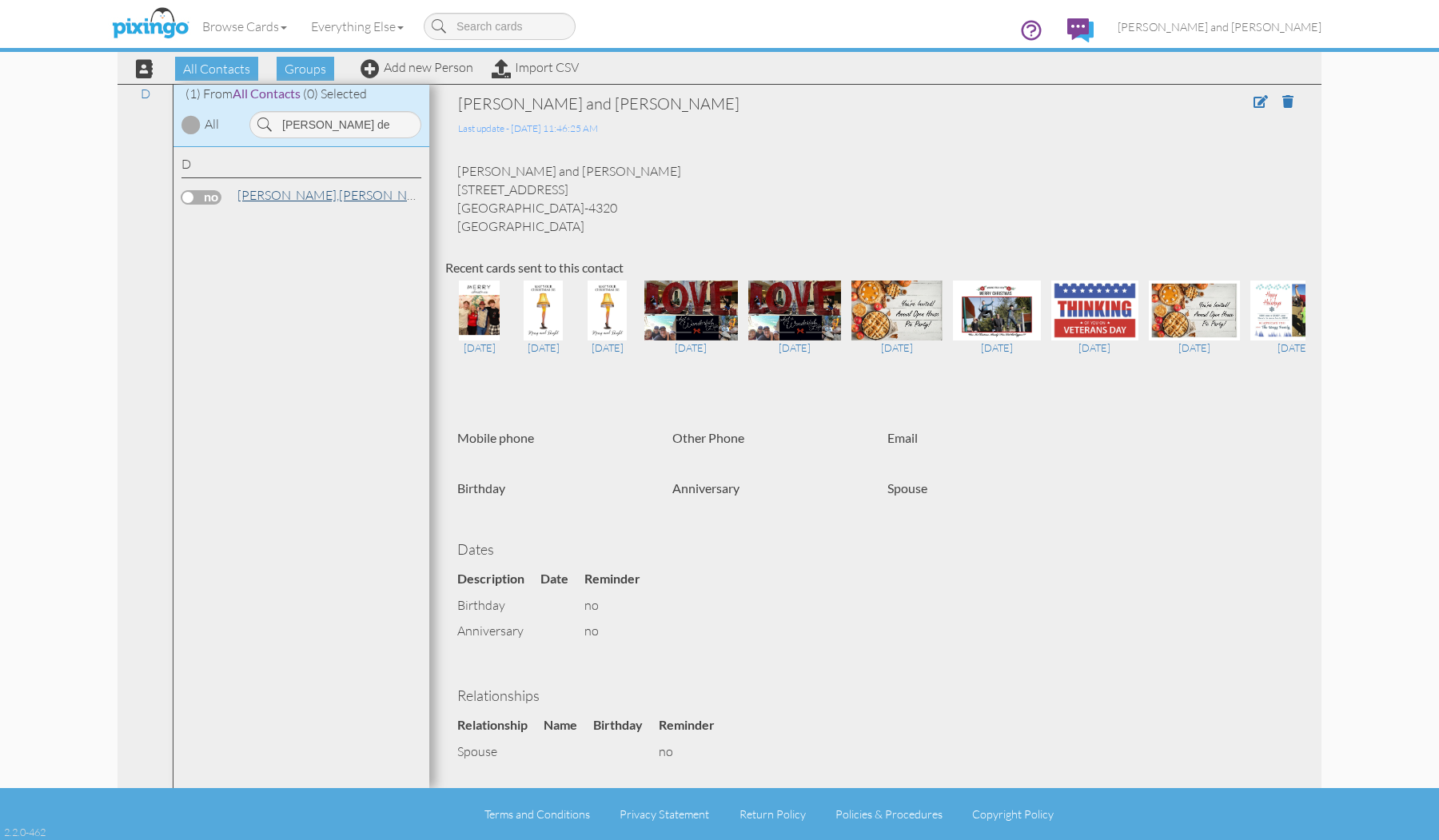
click at [284, 191] on span "[PERSON_NAME]," at bounding box center [287, 195] width 101 height 16
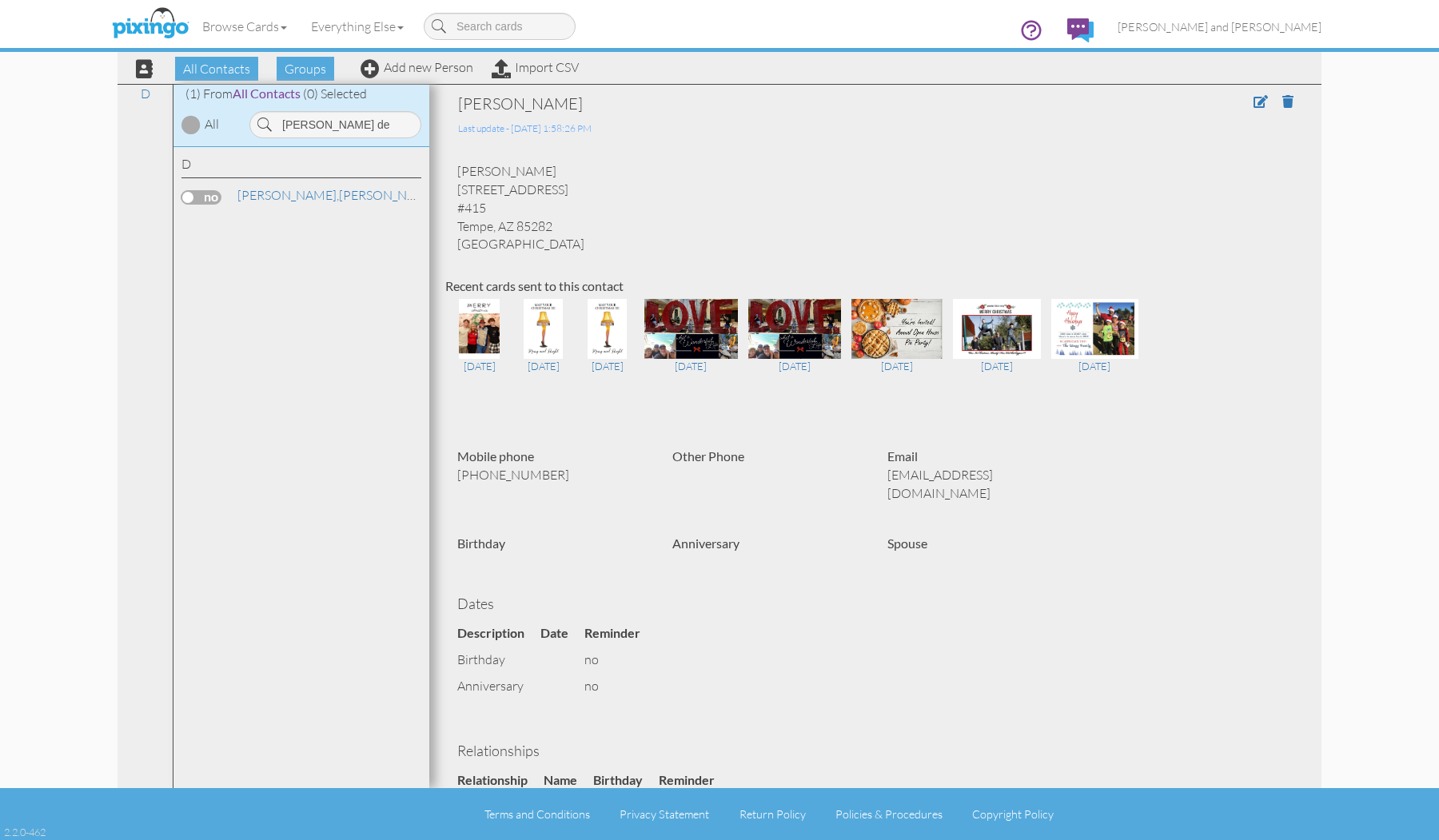
drag, startPoint x: 457, startPoint y: 169, endPoint x: 550, endPoint y: 169, distance: 93.0
click at [550, 169] on div "[PERSON_NAME] [STREET_ADDRESS]" at bounding box center [875, 208] width 860 height 91
copy div "[PERSON_NAME]"
click at [349, 121] on input "[PERSON_NAME] de" at bounding box center [335, 125] width 172 height 27
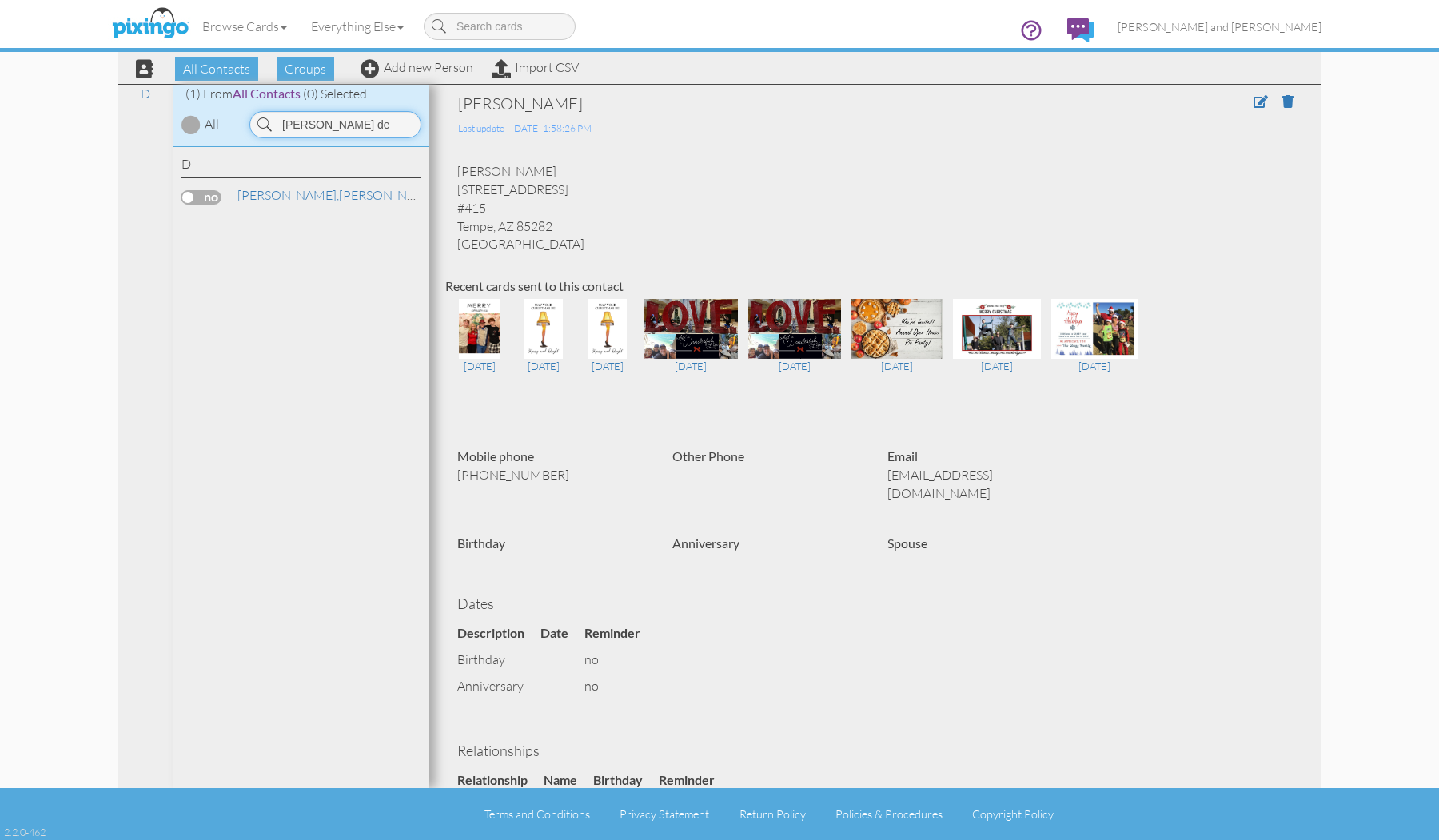
click at [349, 121] on input "[PERSON_NAME] de" at bounding box center [335, 125] width 172 height 27
drag, startPoint x: 349, startPoint y: 121, endPoint x: 313, endPoint y: 205, distance: 91.4
click at [313, 205] on div "[PERSON_NAME]" at bounding box center [301, 197] width 240 height 23
click at [303, 117] on input "[PERSON_NAME]" at bounding box center [335, 125] width 172 height 27
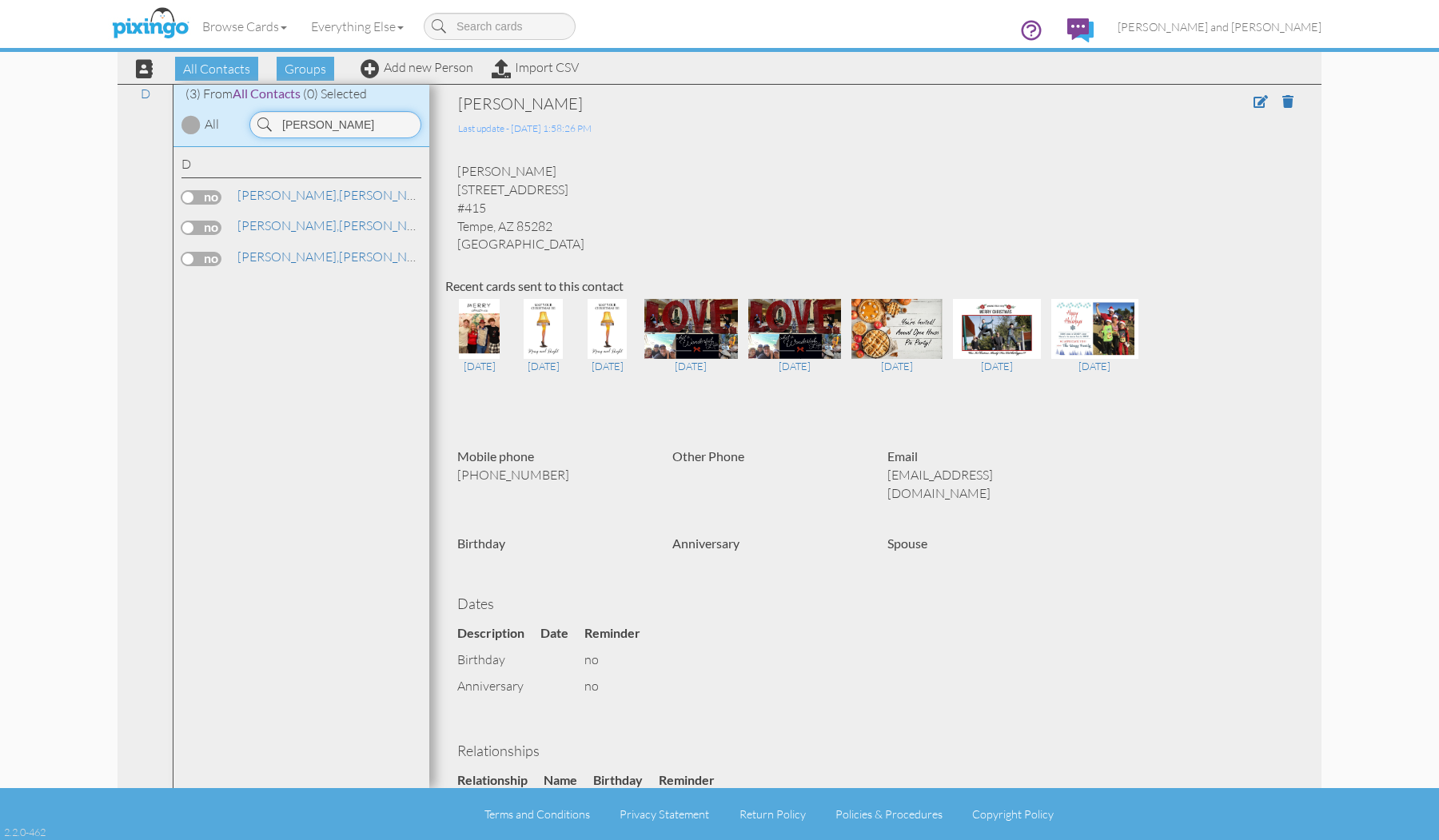
click at [303, 117] on input "[PERSON_NAME]" at bounding box center [335, 125] width 172 height 27
type input "little"
click at [295, 192] on span "[PERSON_NAME]," at bounding box center [287, 195] width 101 height 16
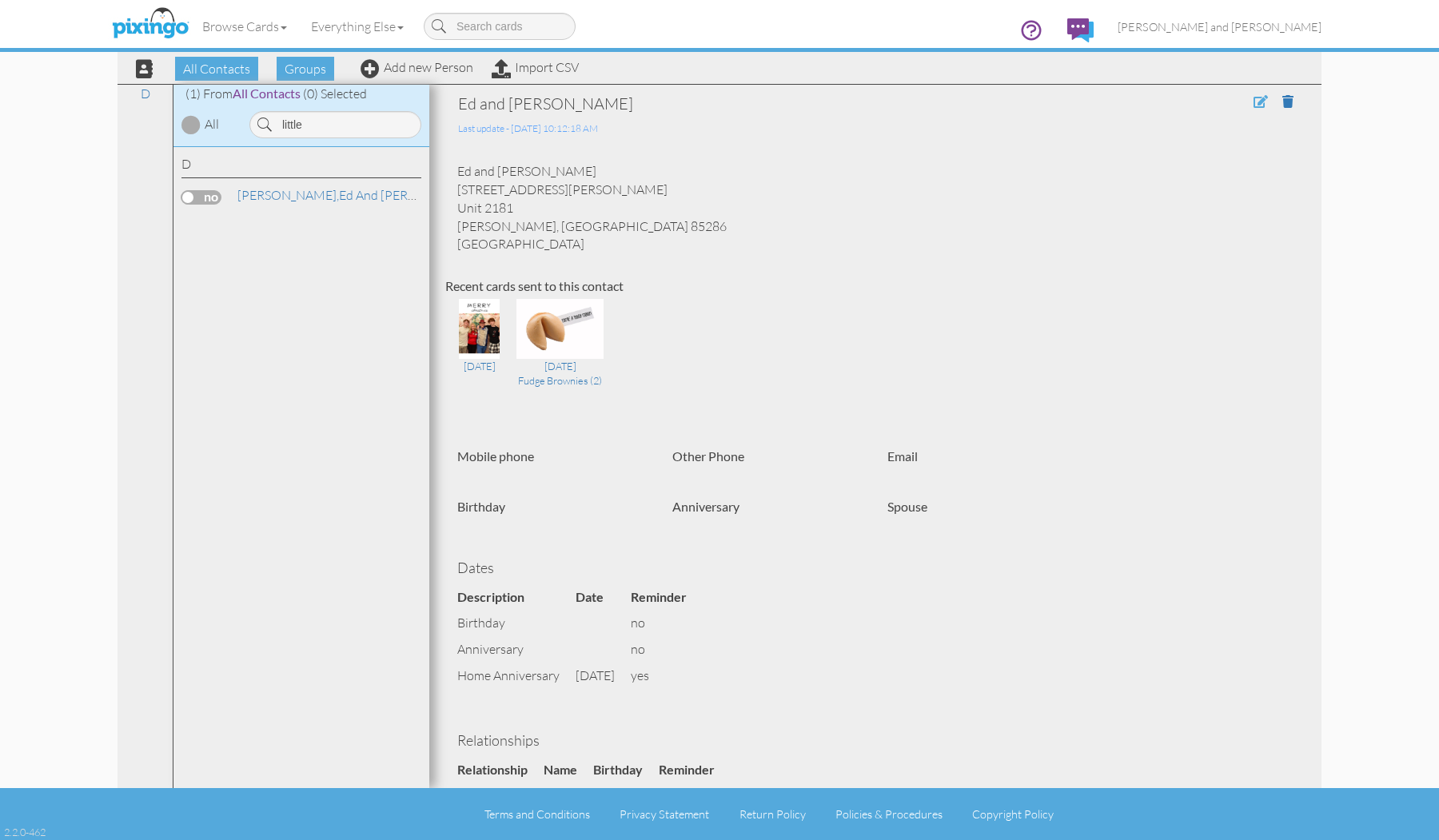
click at [698, 101] on span at bounding box center [1260, 101] width 15 height 13
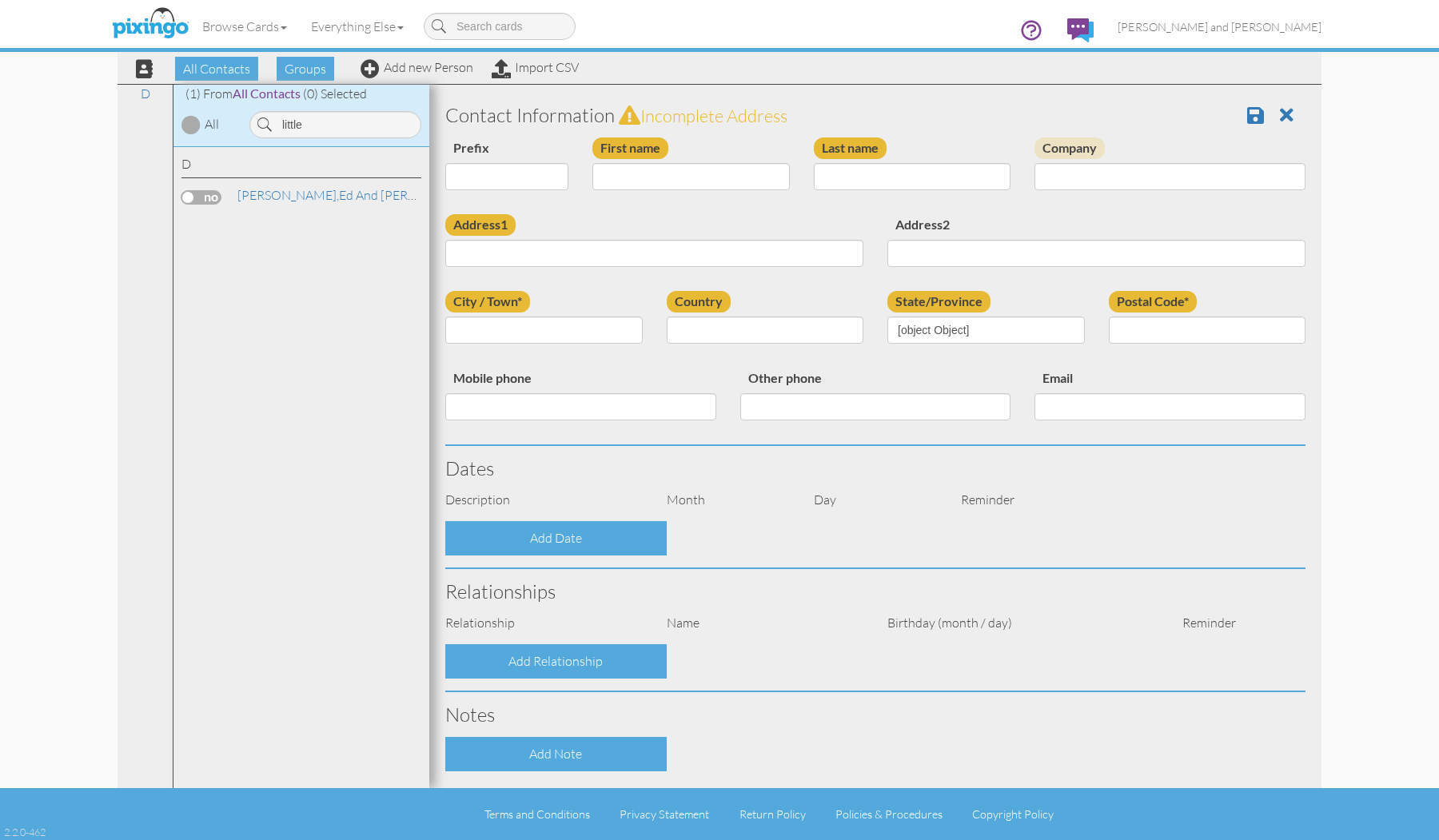
type input "Ed and [PERSON_NAME]"
type input "[PERSON_NAME]"
type input "[STREET_ADDRESS][PERSON_NAME]"
type input "Unit 2181"
type input "[PERSON_NAME]"
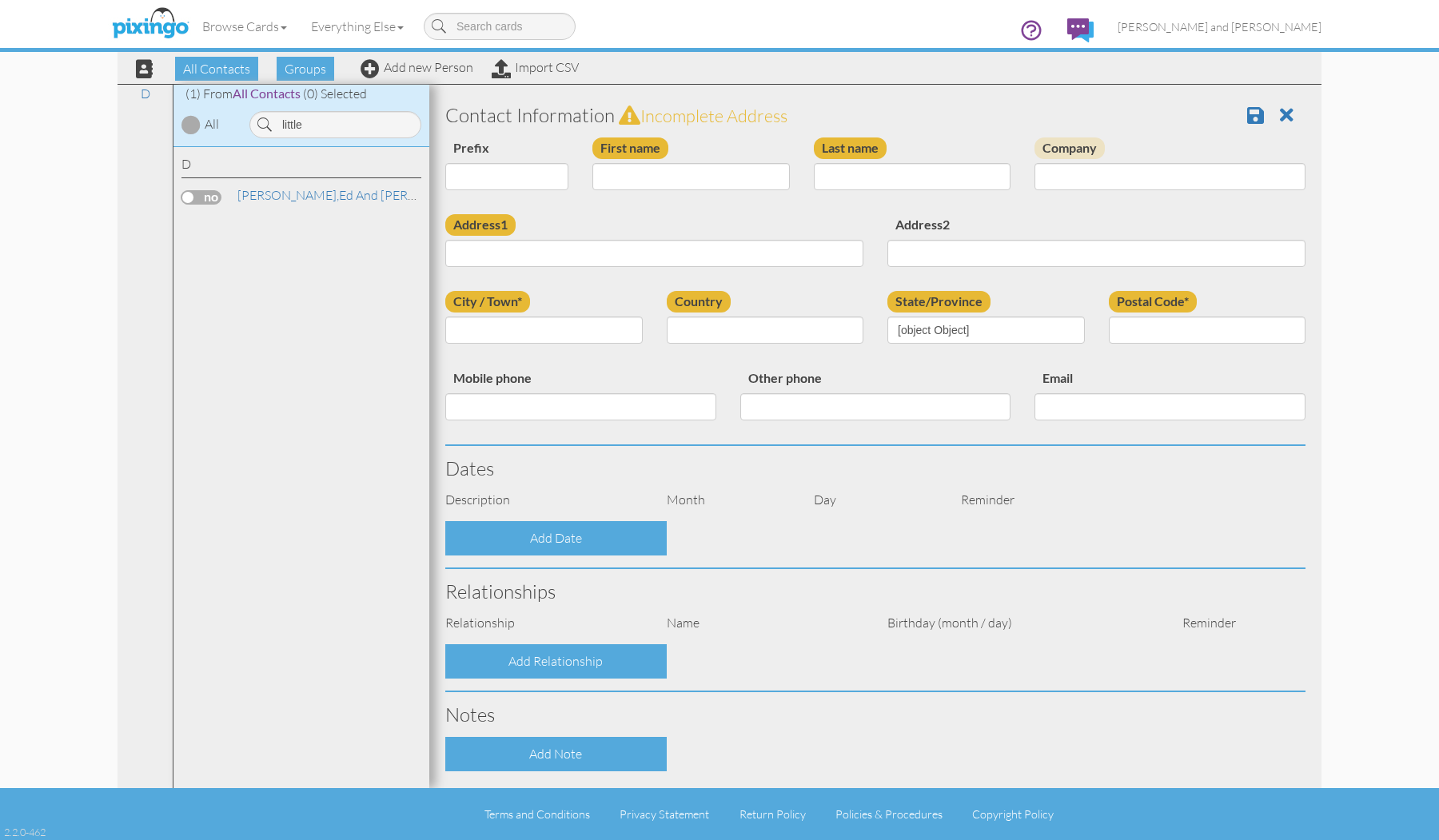
type input "85286"
select select "object:22579"
select select "object:22824"
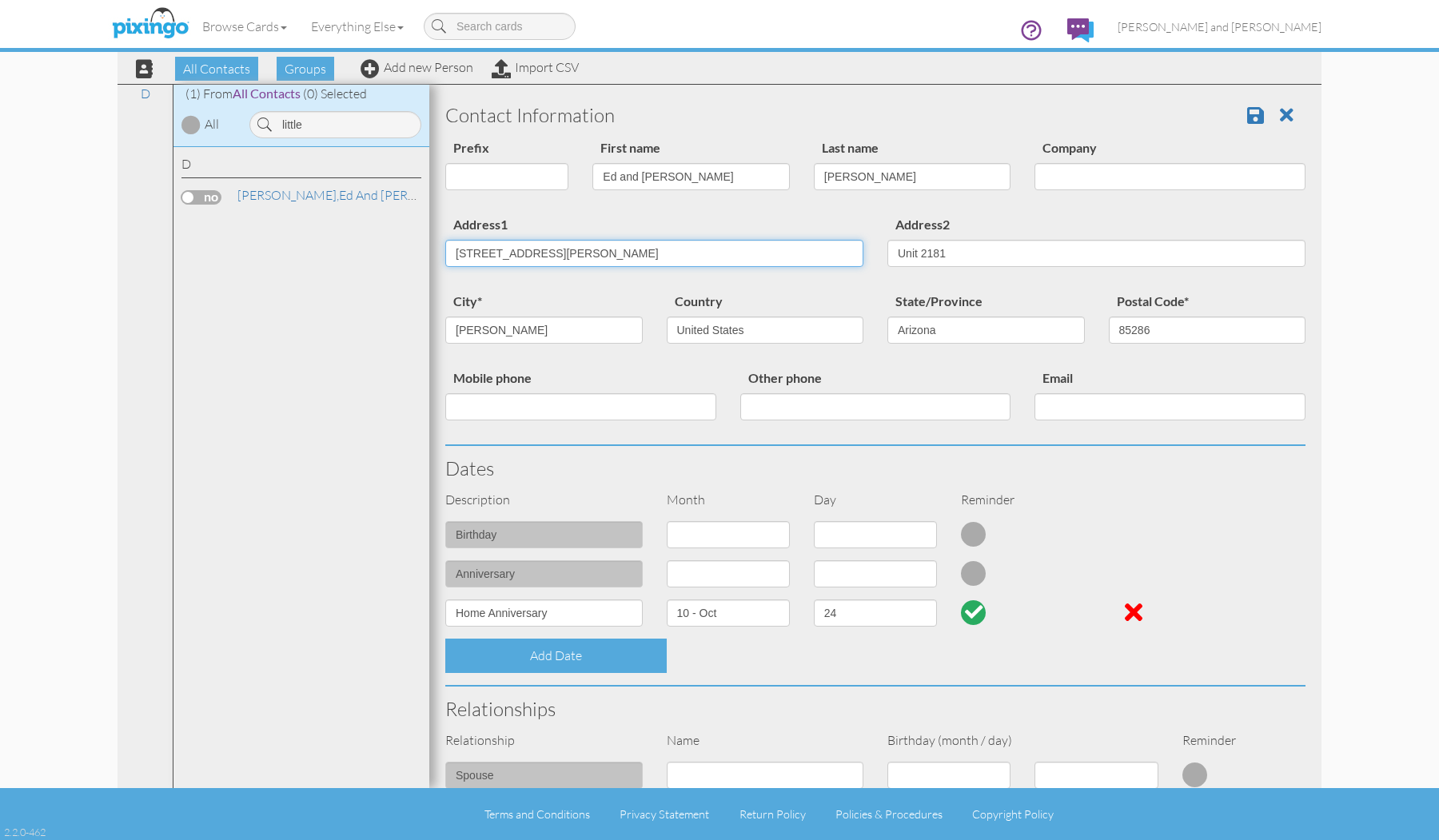
click at [612, 249] on input "[STREET_ADDRESS][PERSON_NAME]" at bounding box center [653, 253] width 418 height 27
click at [613, 258] on input "1815 N" at bounding box center [653, 253] width 418 height 27
type input "1815 N Comanche Dr"
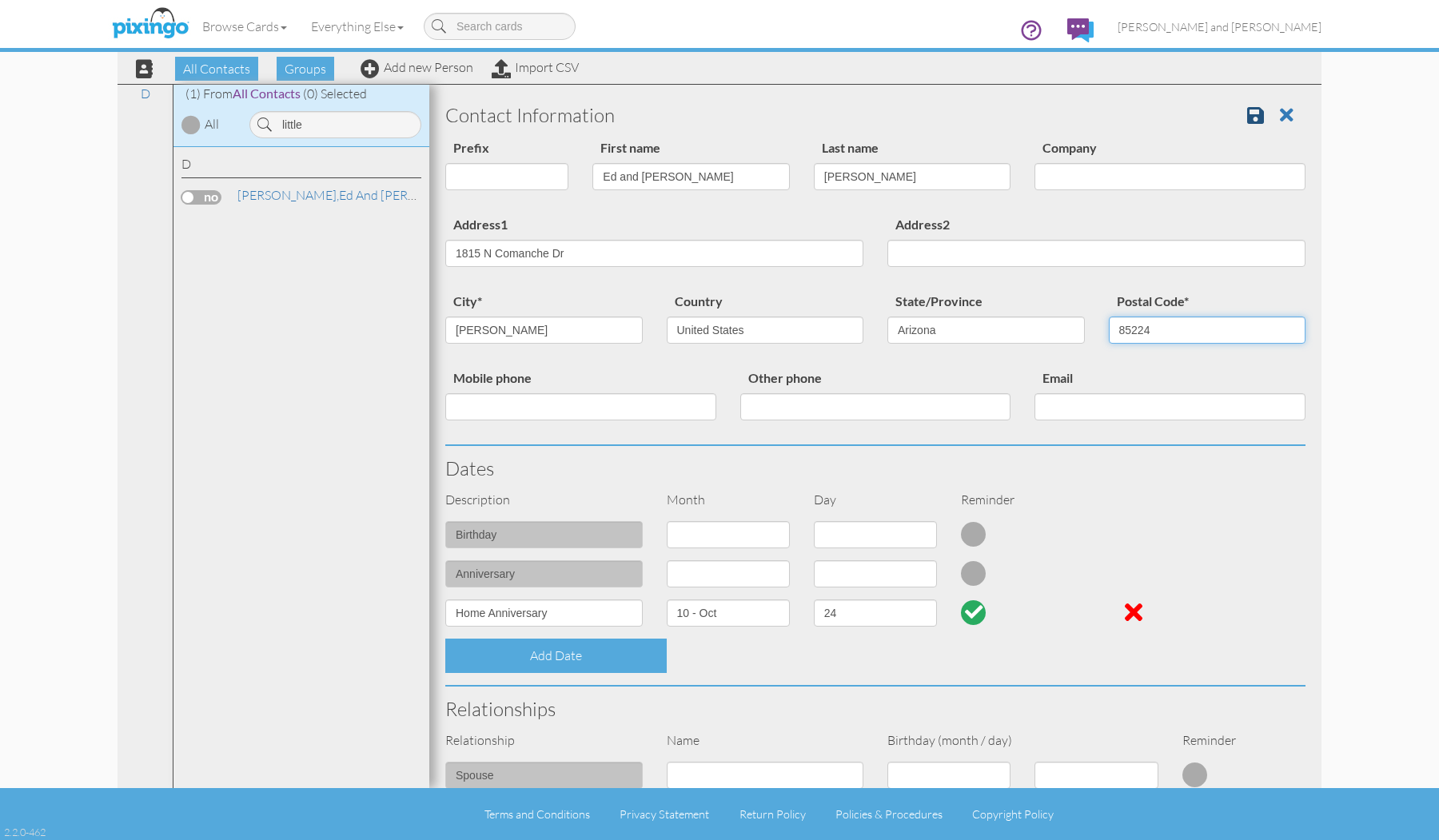
type input "85224"
click at [698, 125] on link at bounding box center [1261, 115] width 29 height 24
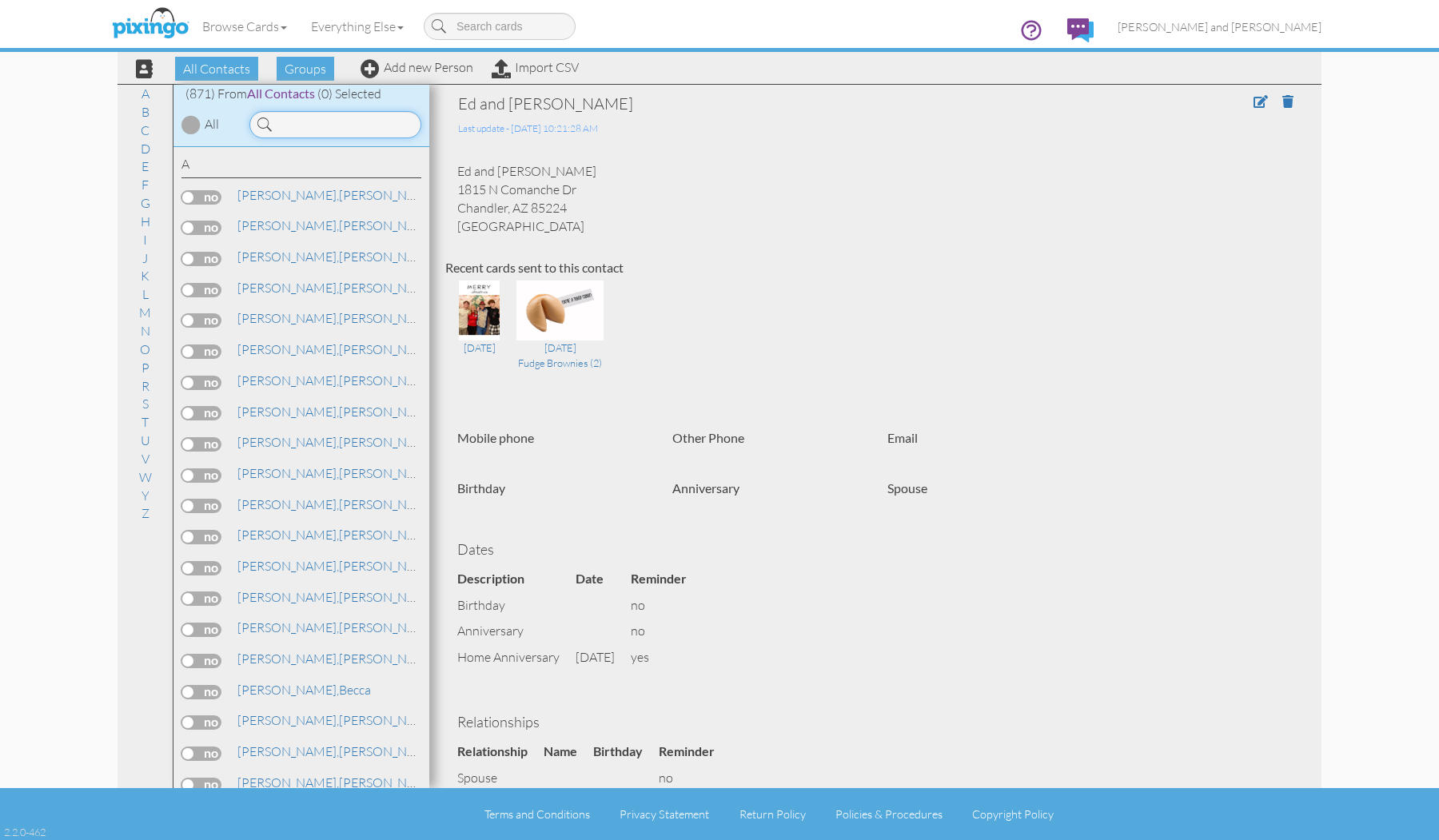
click at [346, 130] on input at bounding box center [335, 125] width 172 height 27
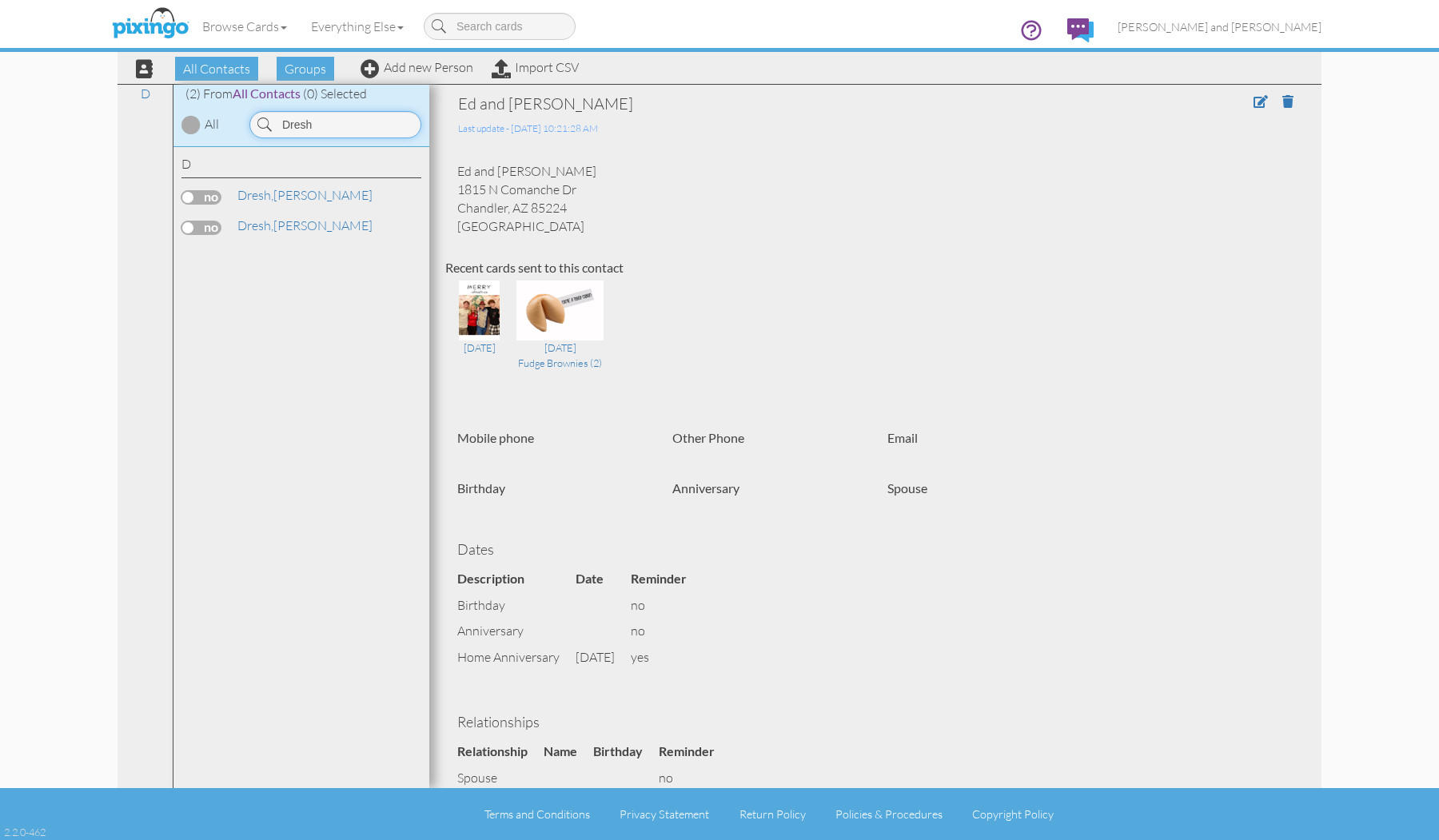
type input "Dresh"
drag, startPoint x: 325, startPoint y: 150, endPoint x: 297, endPoint y: 191, distance: 49.6
click at [297, 191] on link "Dresh, John" at bounding box center [305, 194] width 139 height 19
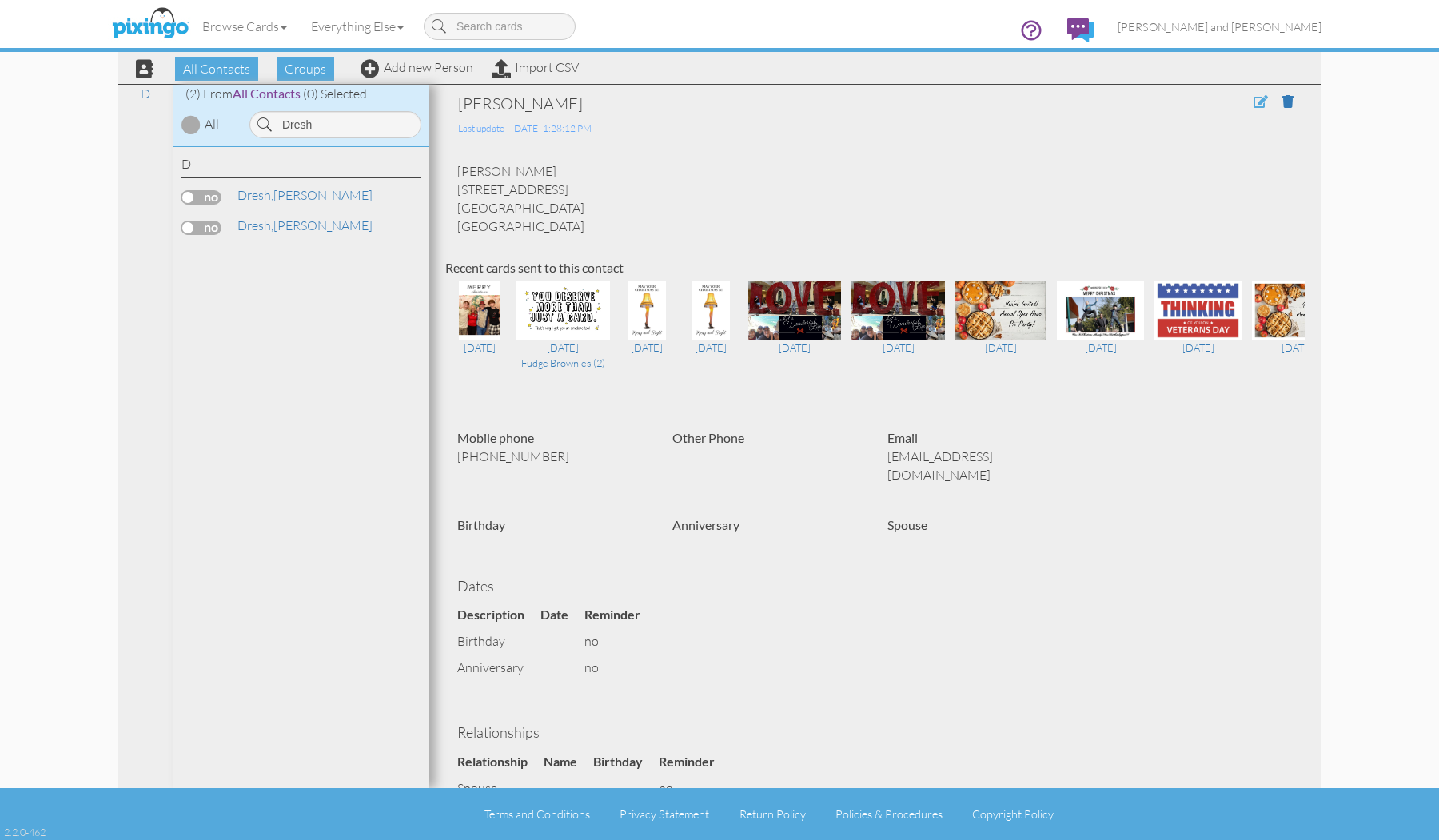
click at [1253, 104] on span at bounding box center [1260, 101] width 15 height 13
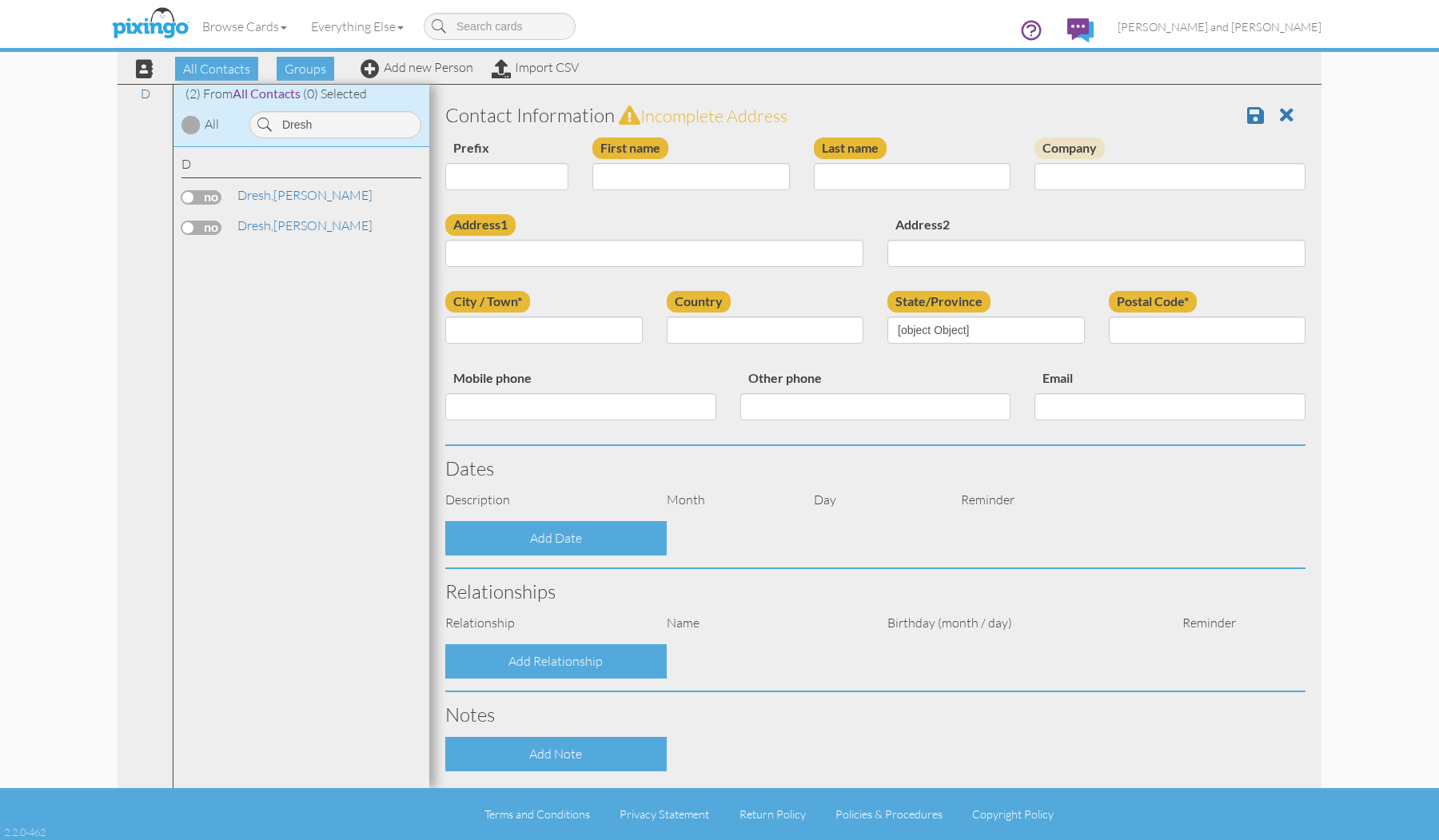
type input "[PERSON_NAME]"
type input "Dresh"
type input "3803 W Commonwealth Ave"
type input "[PERSON_NAME]"
type input "85226"
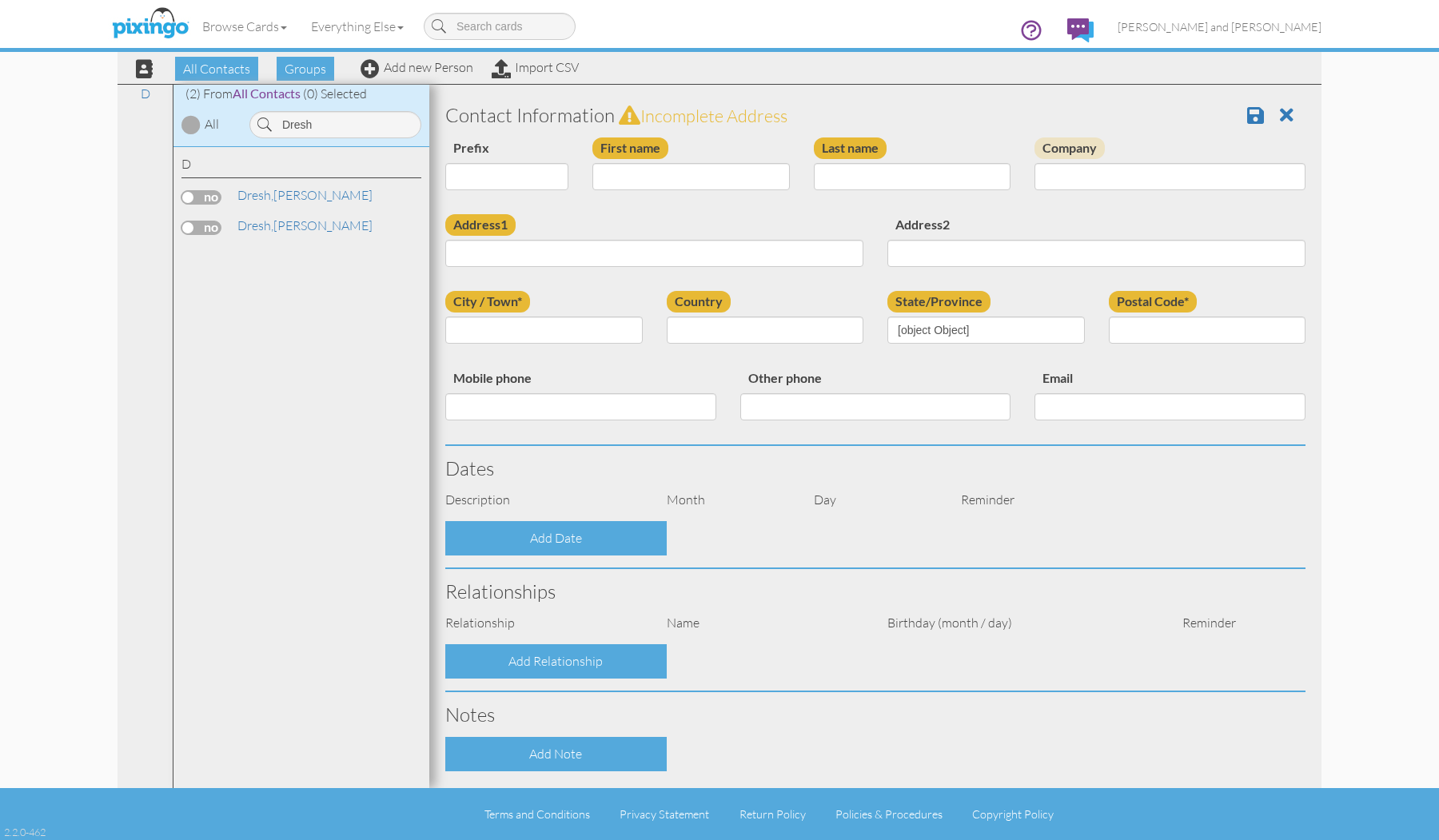
type input "6028407828"
type input "johndresh@aol.com"
select select "object:2991"
select select "object:3236"
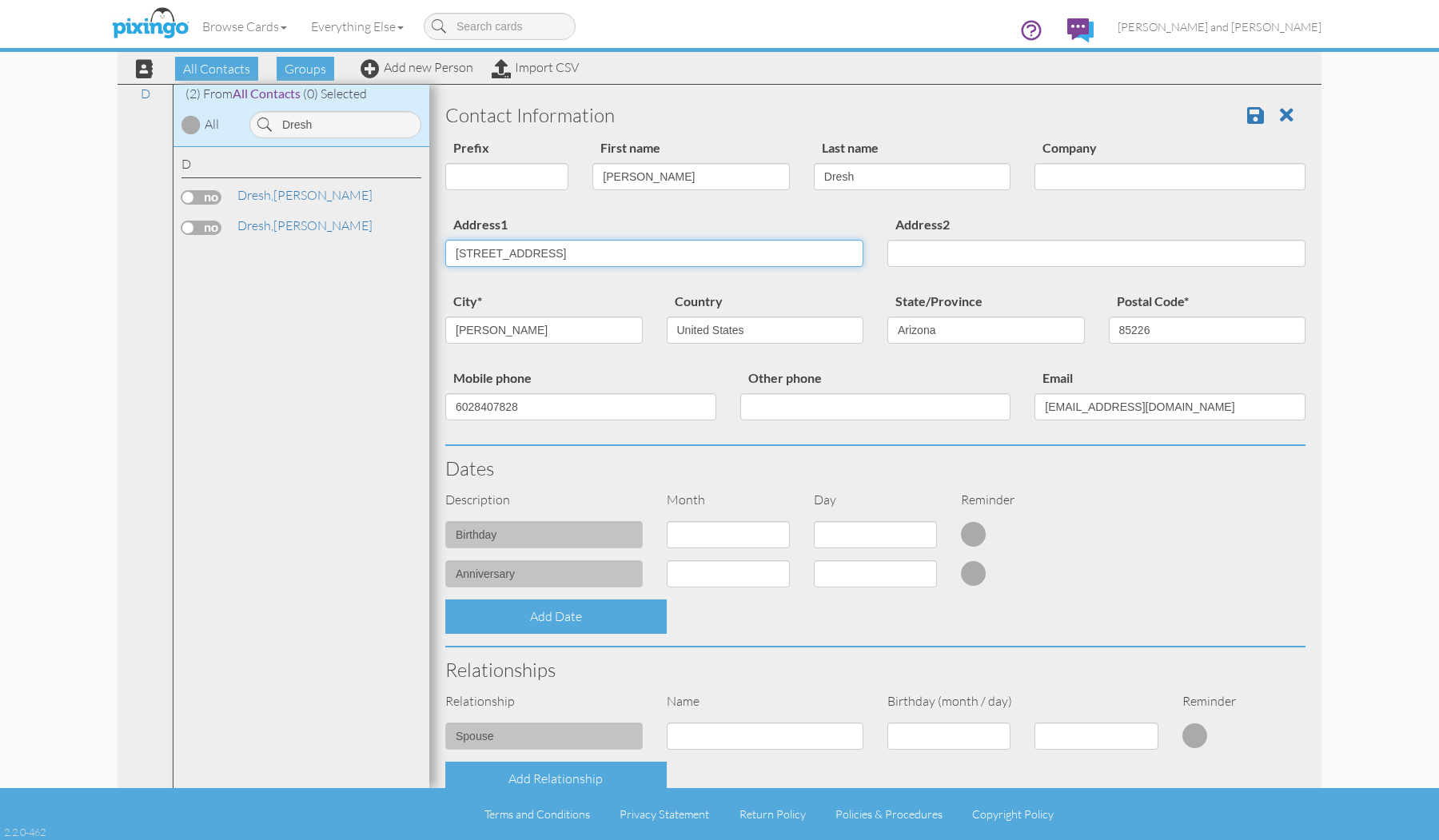
click at [598, 257] on input "3803 W Commonwealth Ave" at bounding box center [653, 253] width 418 height 27
type input "11445"
type input "S"
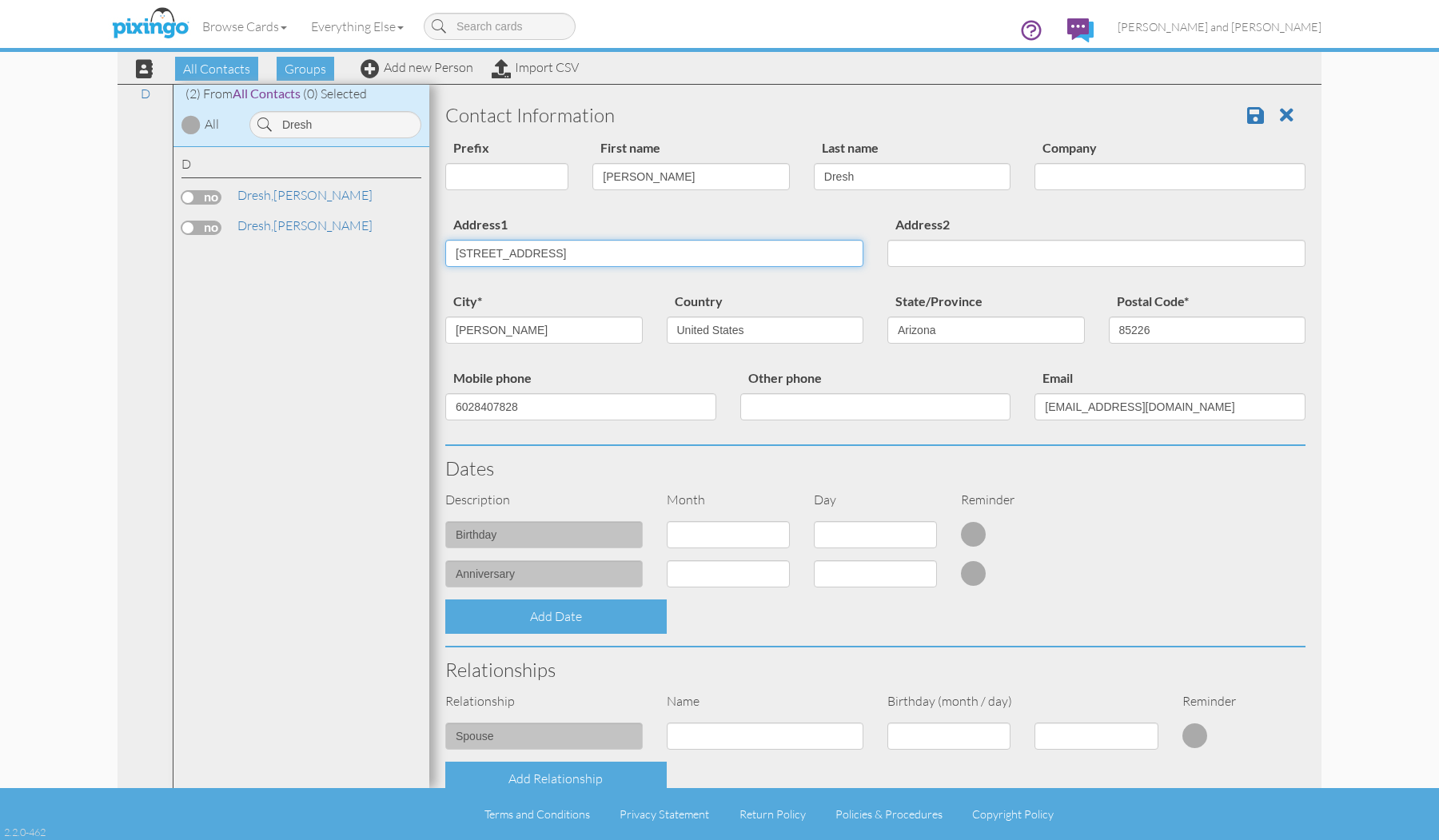
type input "11445 S 44th St"
type input "Phoenix"
type input "85044"
click at [1247, 109] on span at bounding box center [1255, 115] width 16 height 19
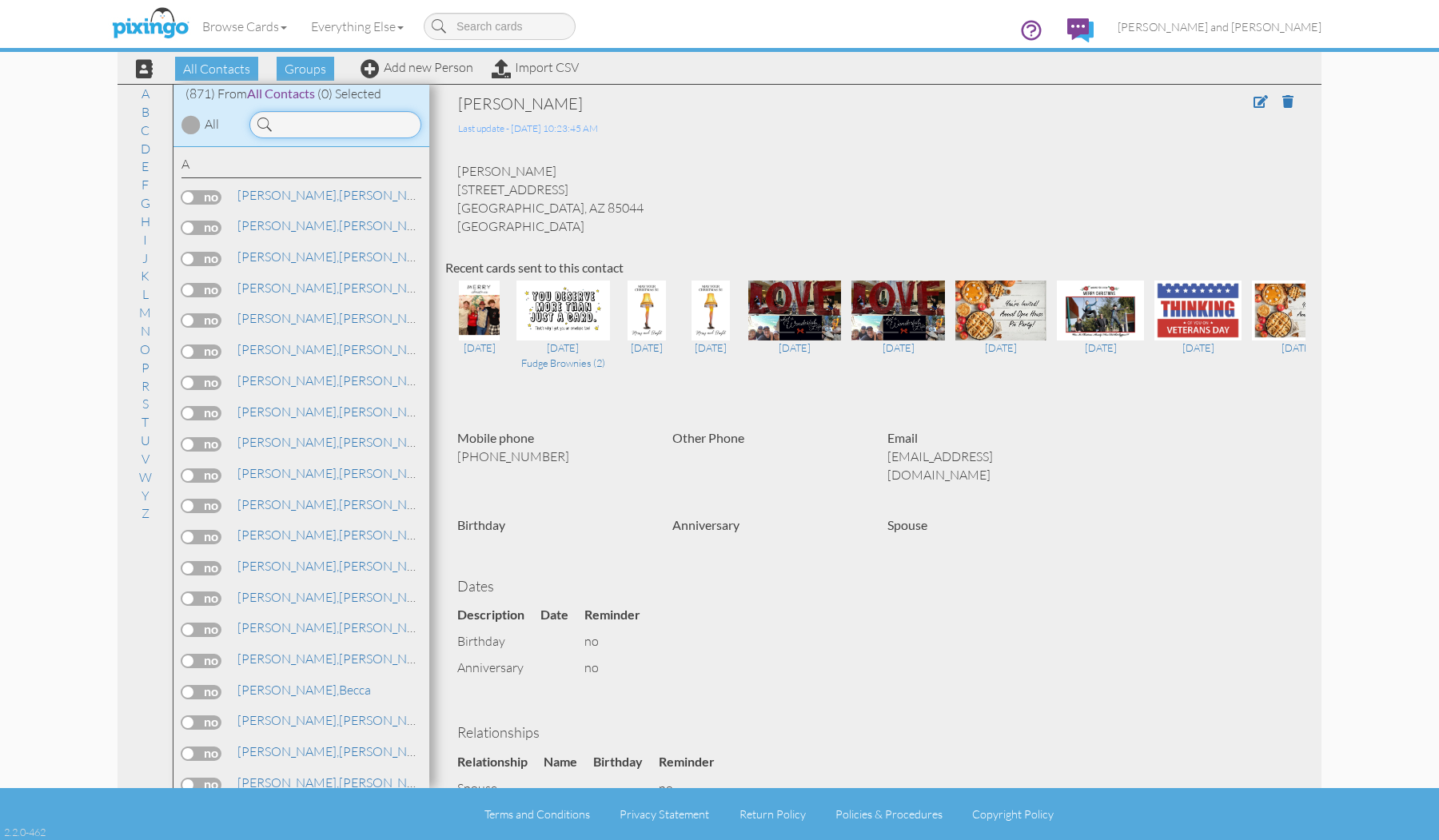
click at [367, 124] on input at bounding box center [335, 125] width 172 height 27
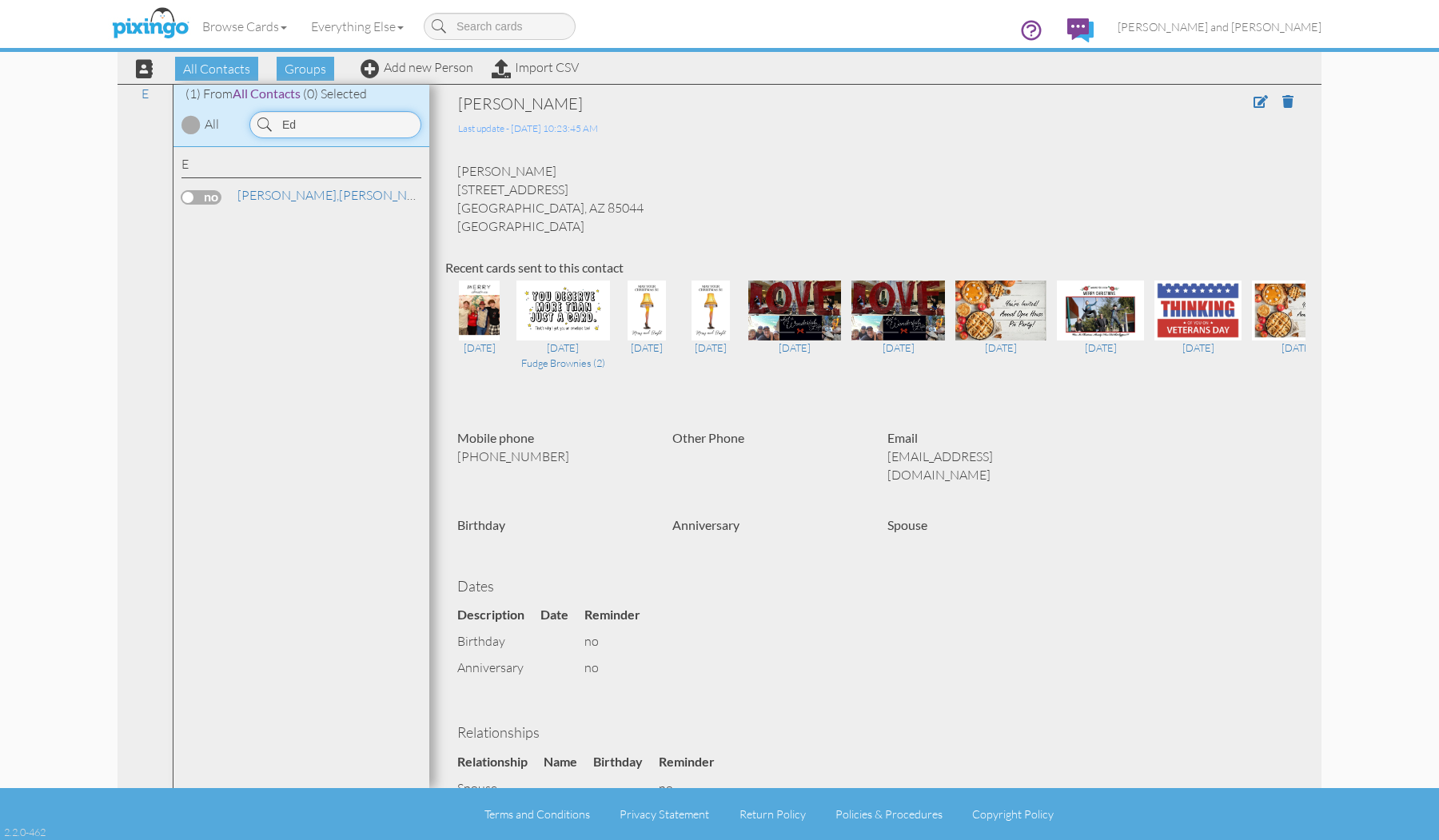
type input "E"
type input "g"
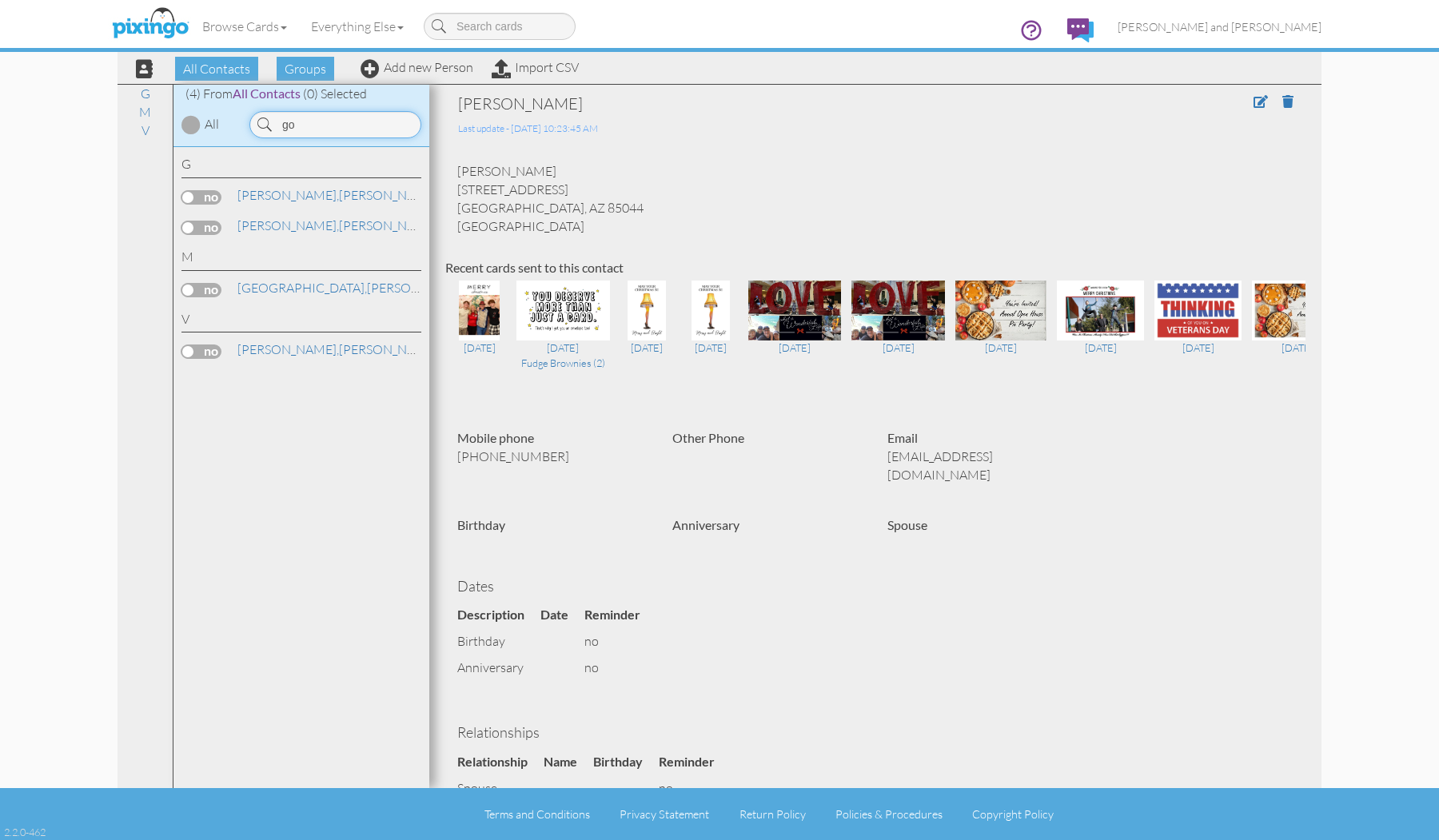
type input "g"
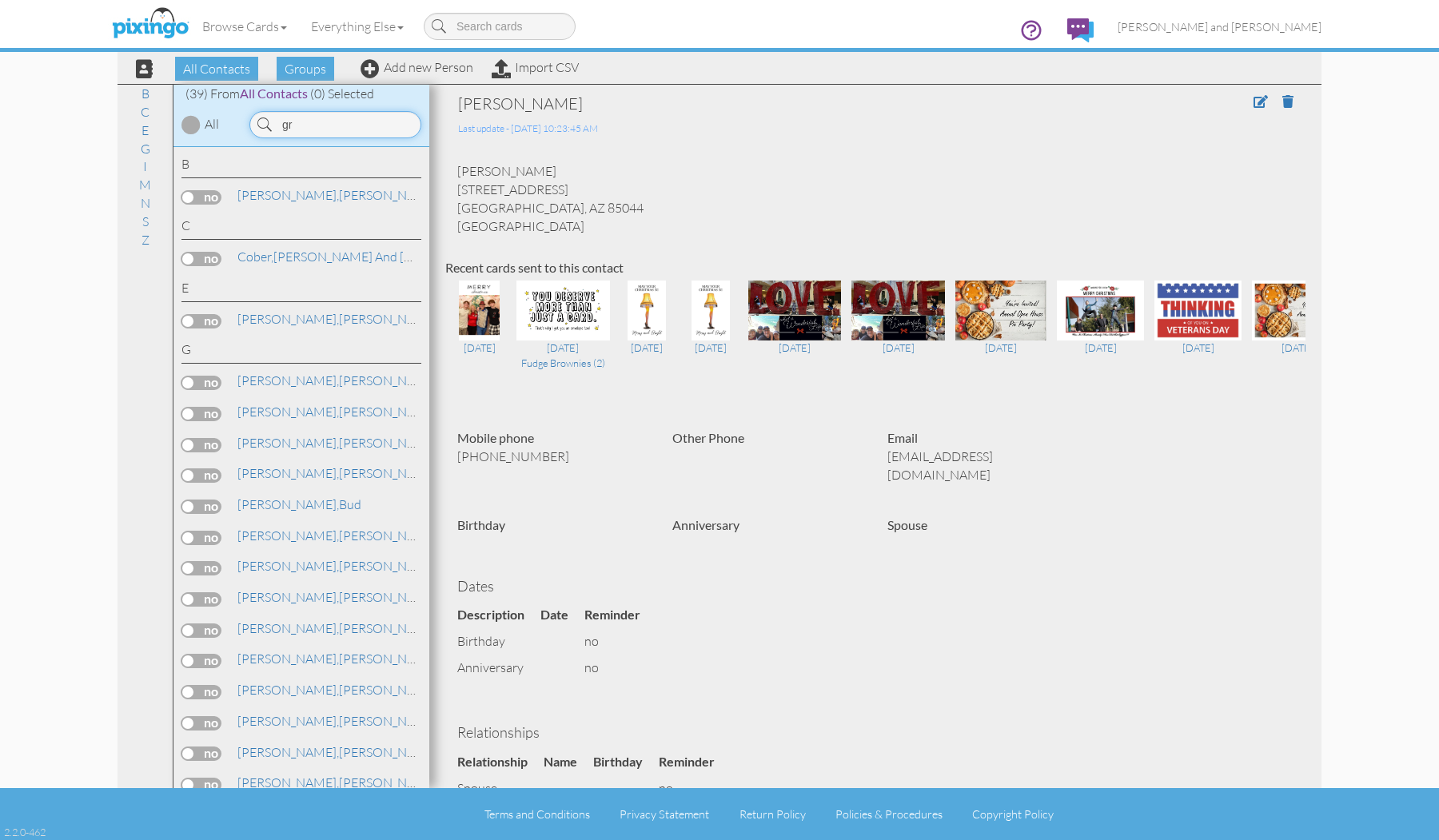
type input "g"
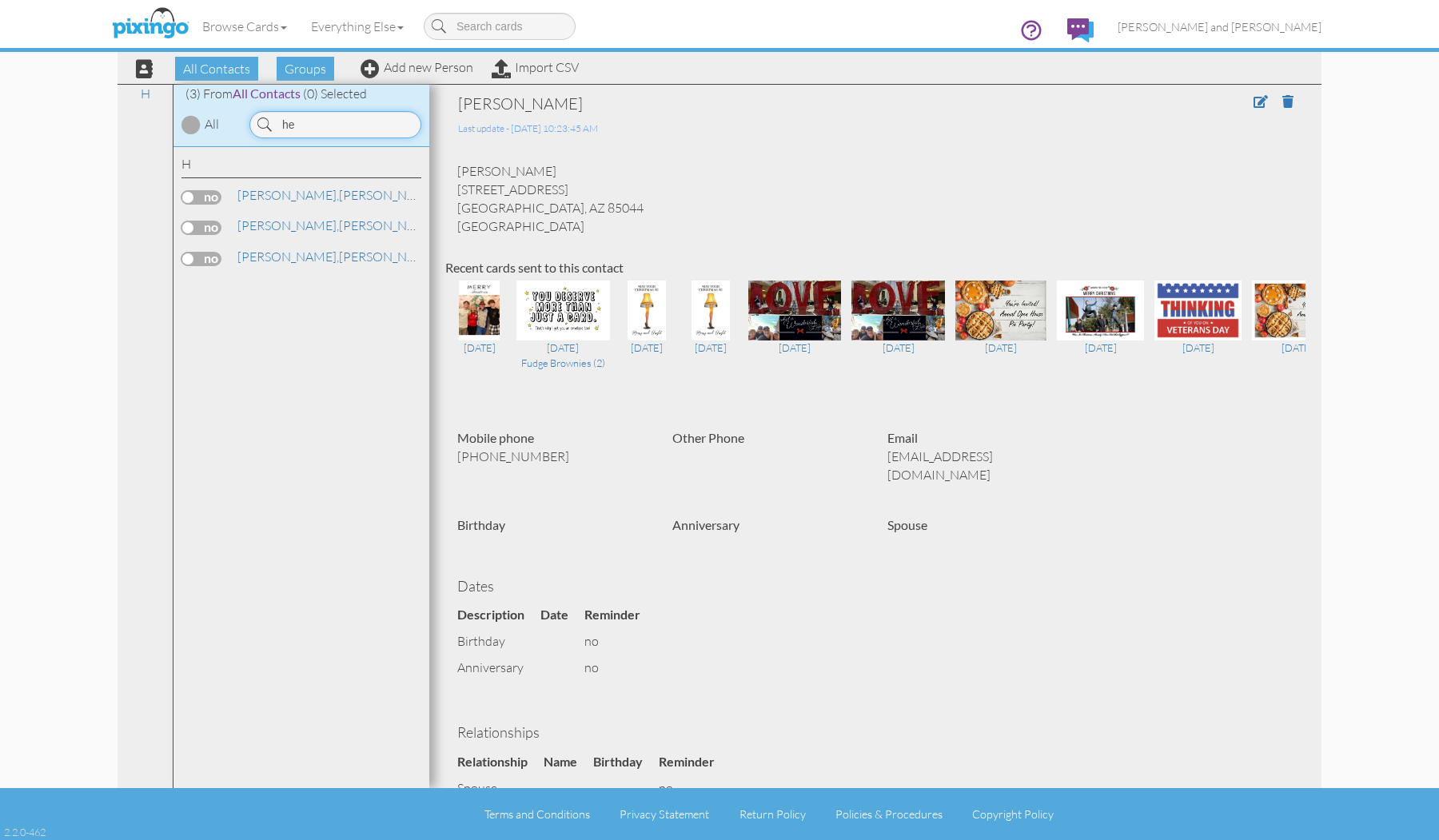
type input "h"
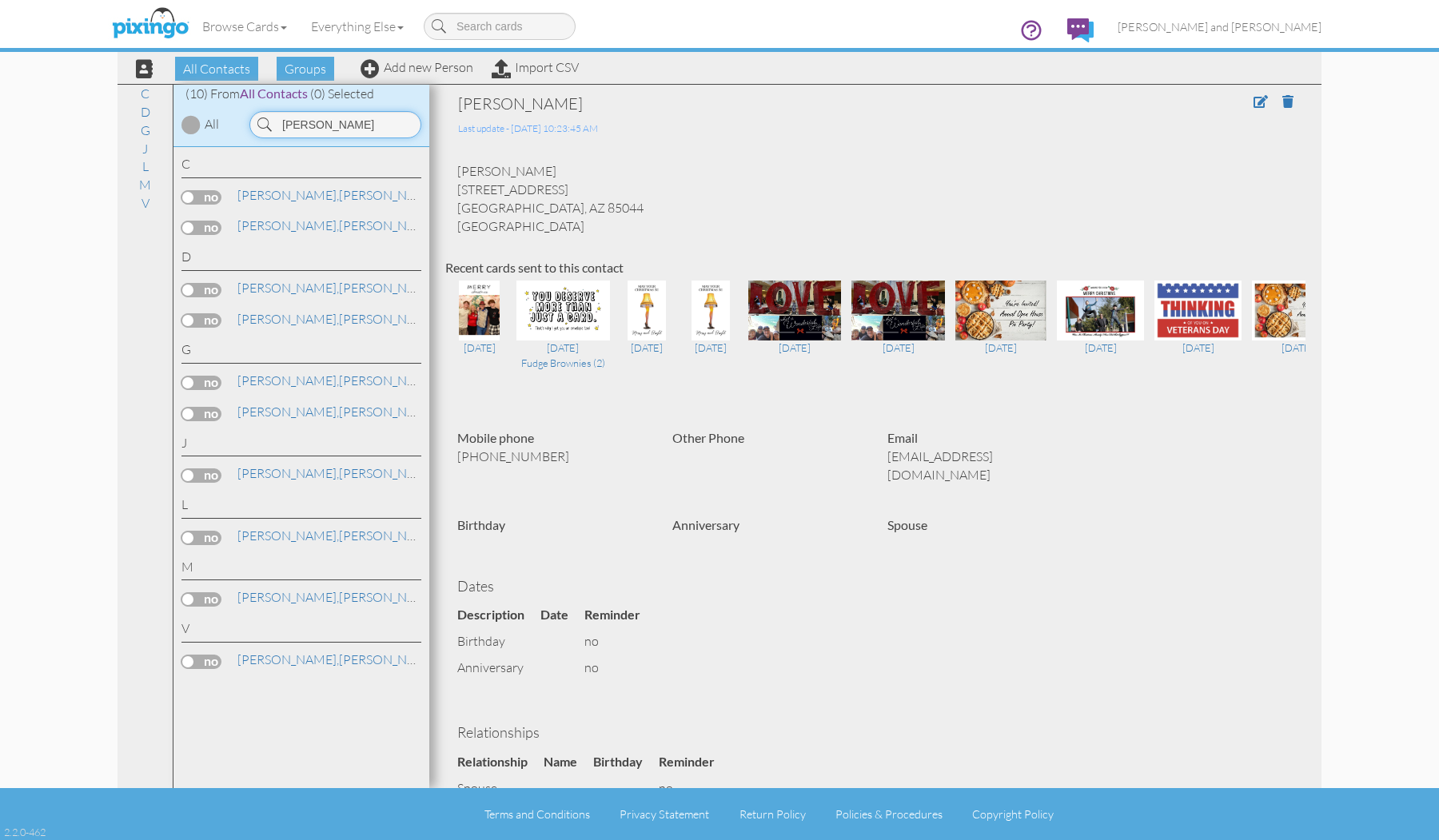
type input "J"
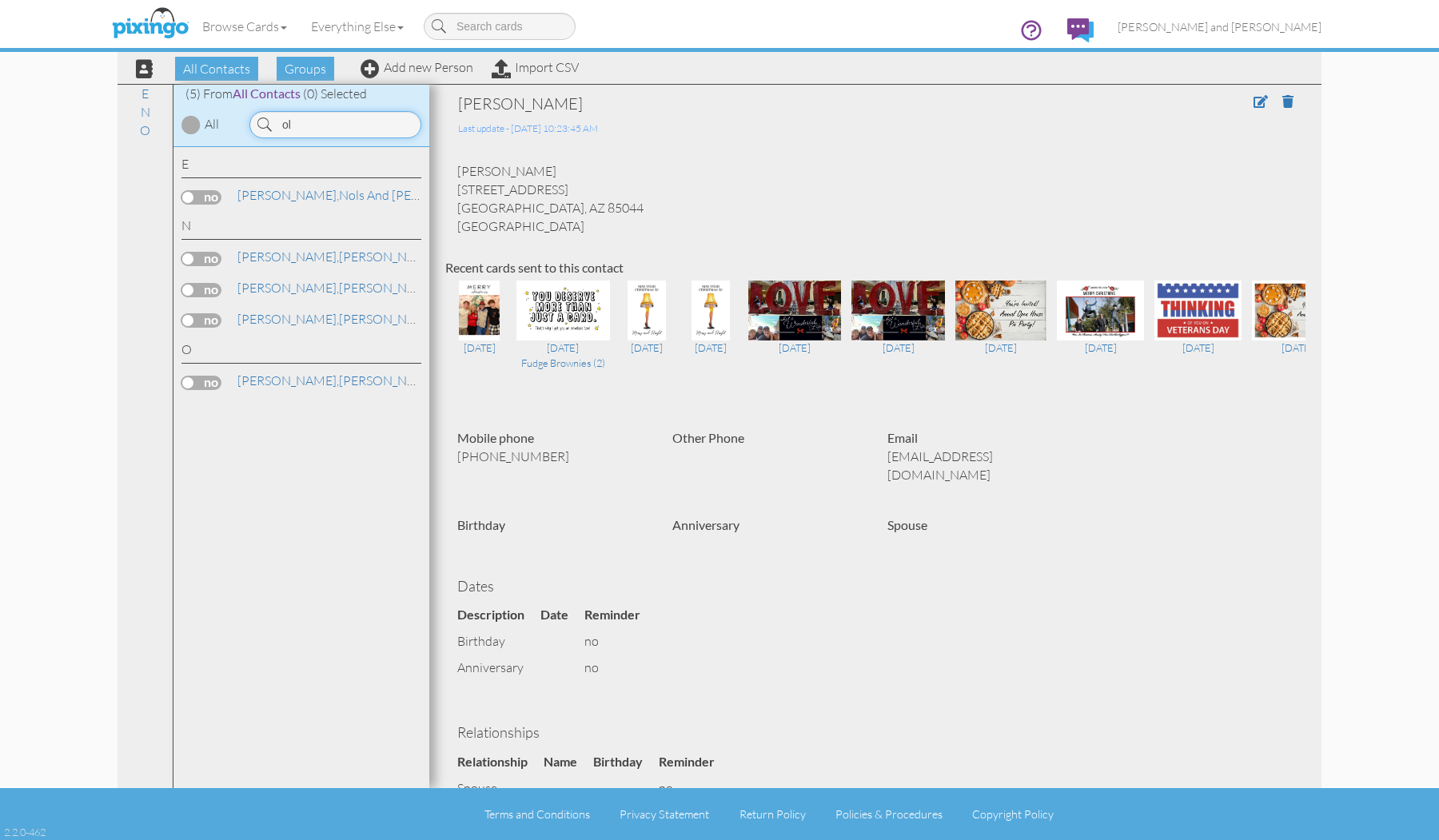
type input "o"
type input "t"
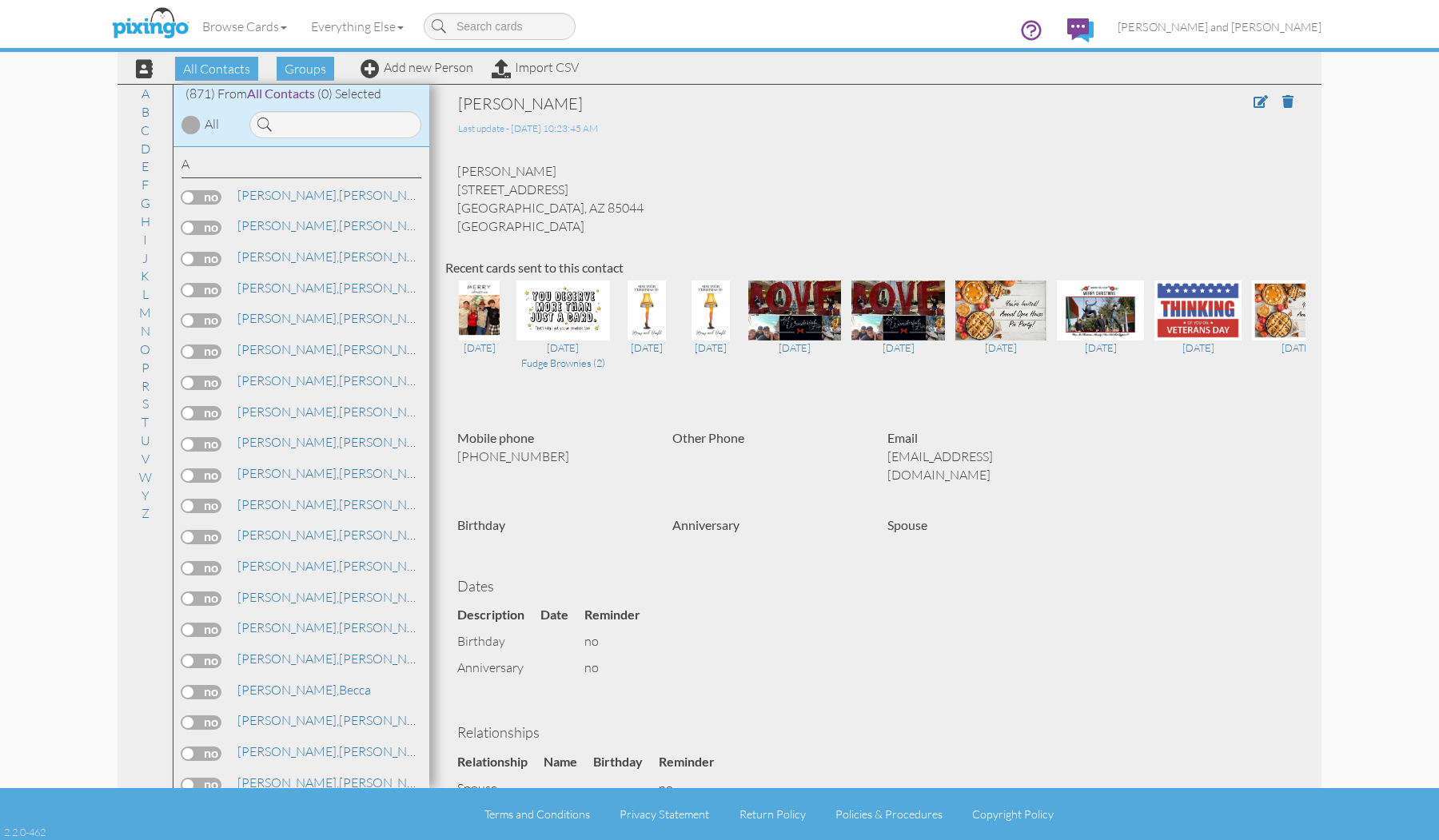
click at [381, 343] on div "[PERSON_NAME]" at bounding box center [325, 350] width 188 height 18
click at [348, 130] on input at bounding box center [335, 125] width 172 height 27
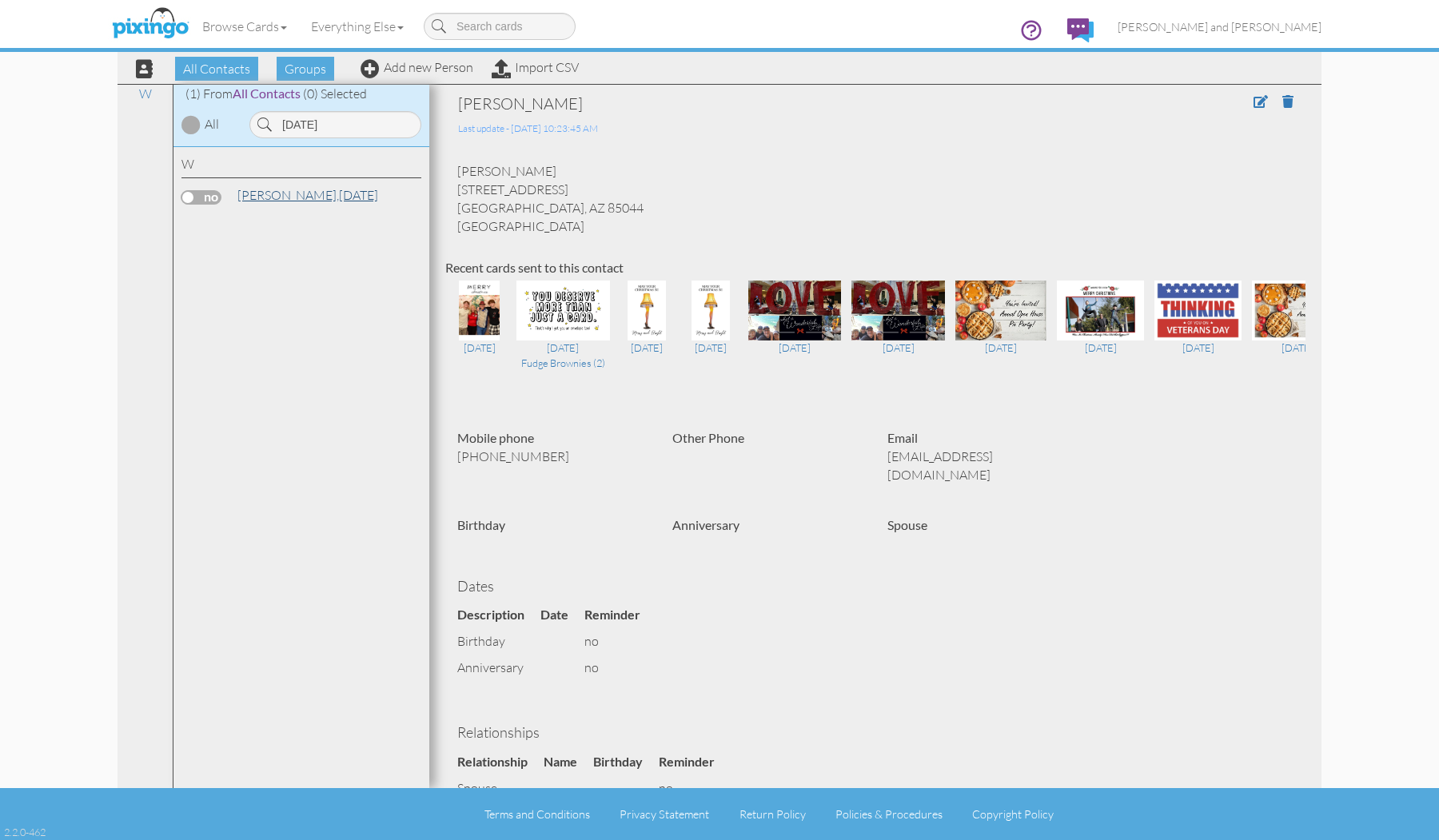
click at [297, 194] on link "Watson, Easter" at bounding box center [308, 194] width 144 height 19
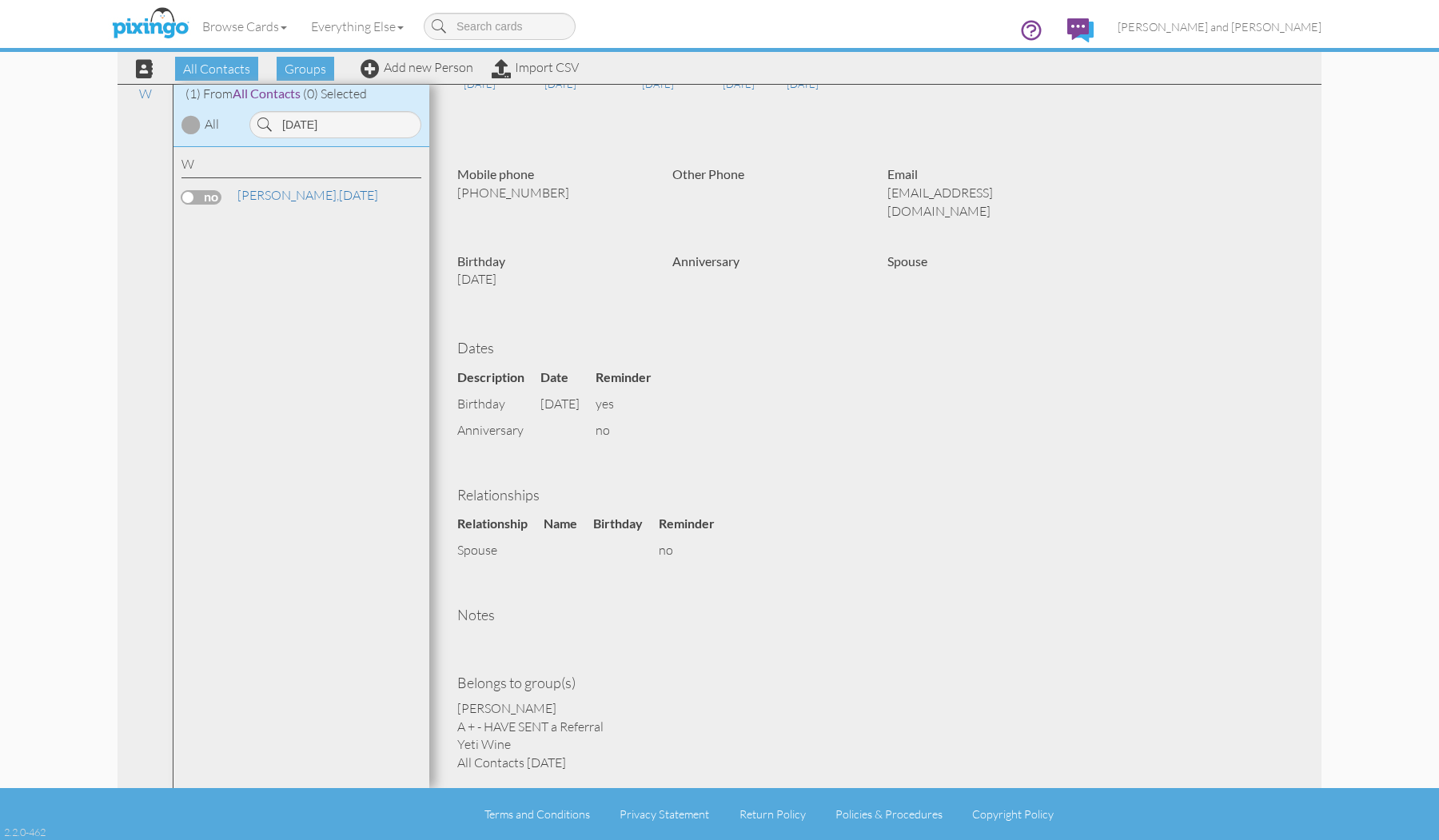
scroll to position [281, 0]
click at [368, 136] on input "easter" at bounding box center [335, 125] width 172 height 27
type input "e"
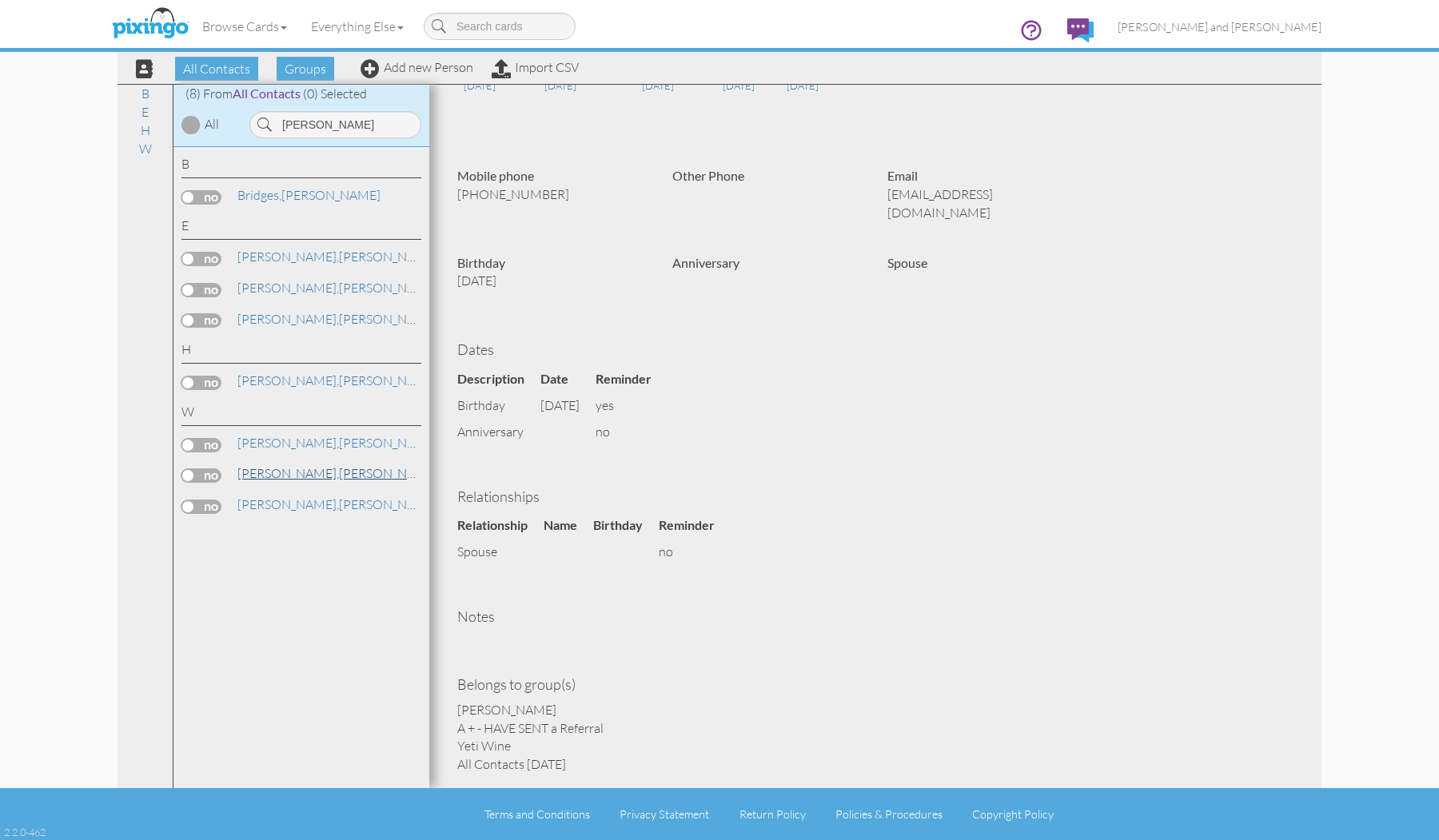
click at [283, 464] on link "Ward, Steve" at bounding box center [338, 473] width 204 height 19
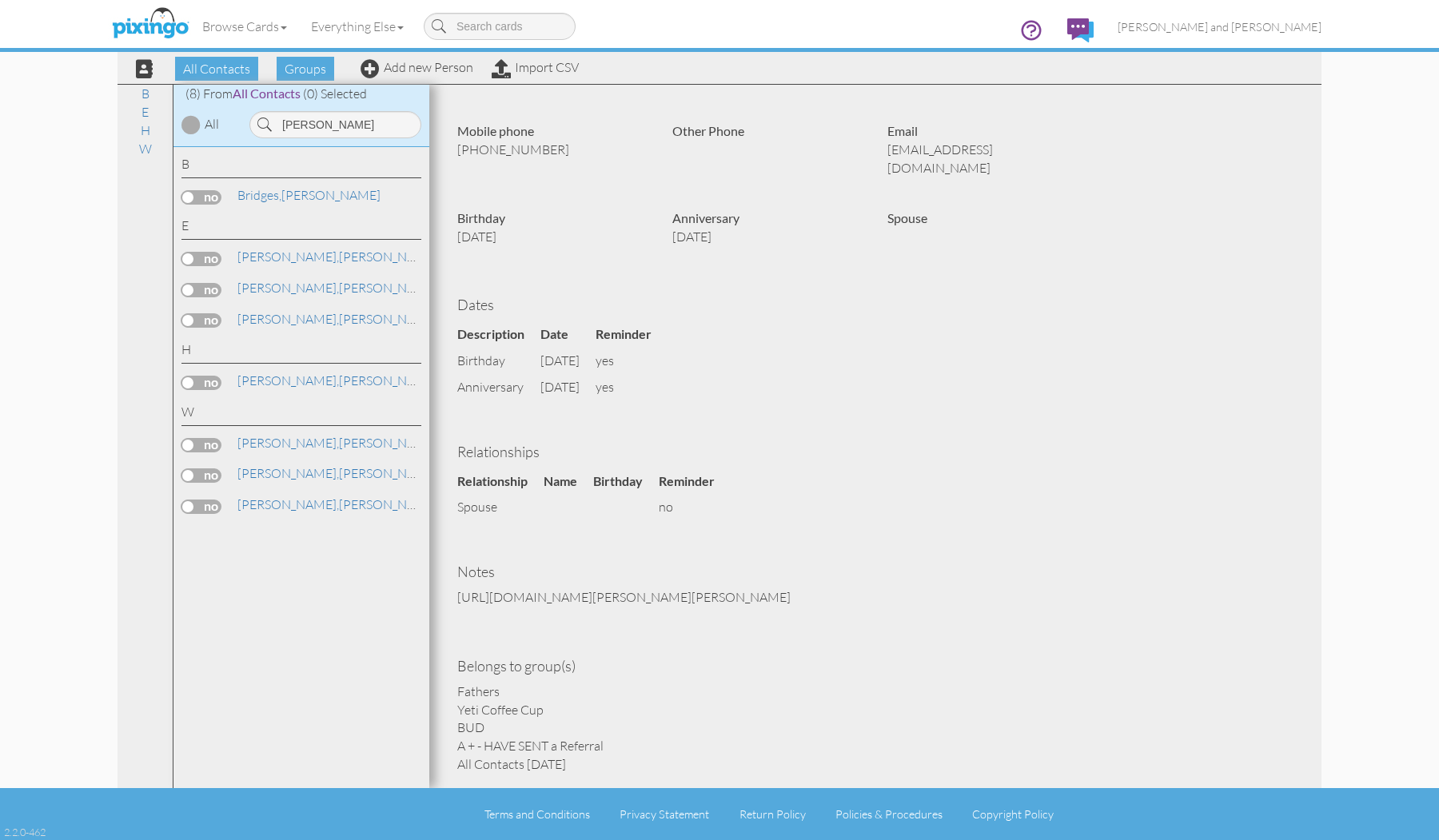
scroll to position [306, 0]
click at [271, 465] on span "[PERSON_NAME]," at bounding box center [287, 473] width 101 height 16
click at [301, 438] on link "Ward, Heather" at bounding box center [338, 442] width 204 height 19
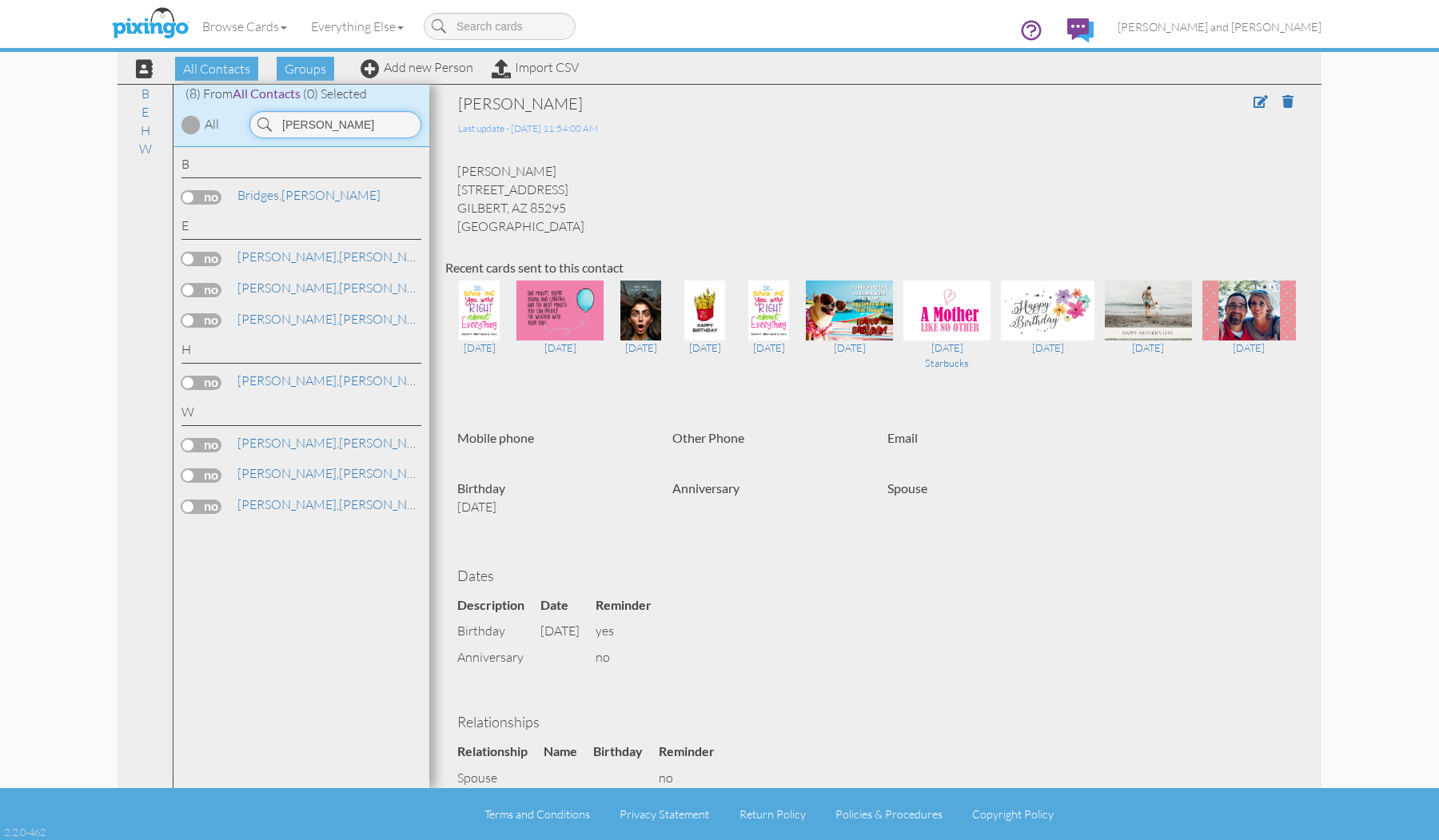
click at [340, 127] on input "ward" at bounding box center [335, 125] width 172 height 27
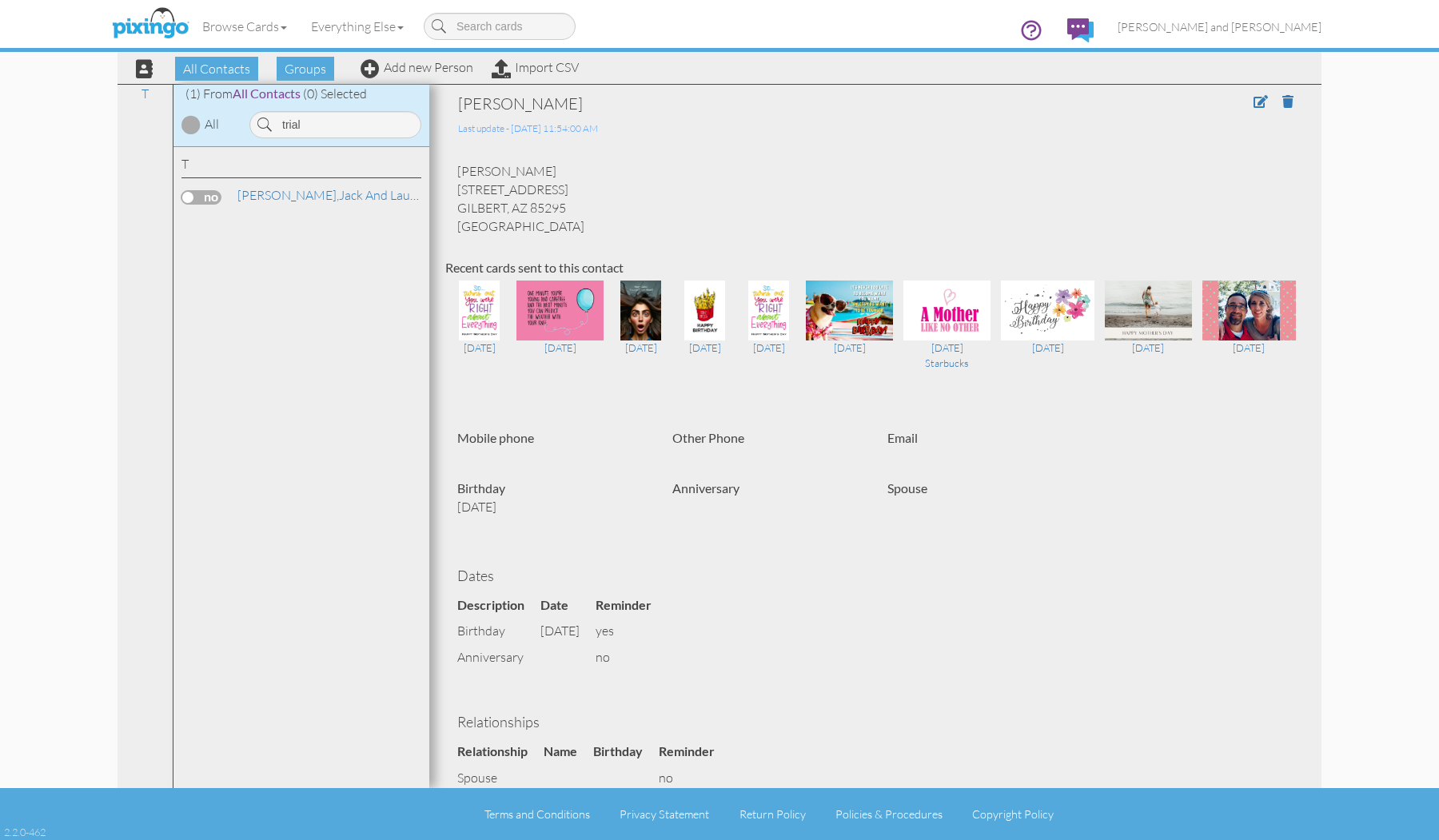
drag, startPoint x: 340, startPoint y: 127, endPoint x: 333, endPoint y: 202, distance: 75.3
click at [333, 202] on div "Tridle, Jack and Lauren" at bounding box center [301, 197] width 240 height 23
click at [331, 118] on input "trial" at bounding box center [335, 125] width 172 height 27
click at [281, 316] on link "Tridle, Jack and Lauren" at bounding box center [333, 318] width 194 height 19
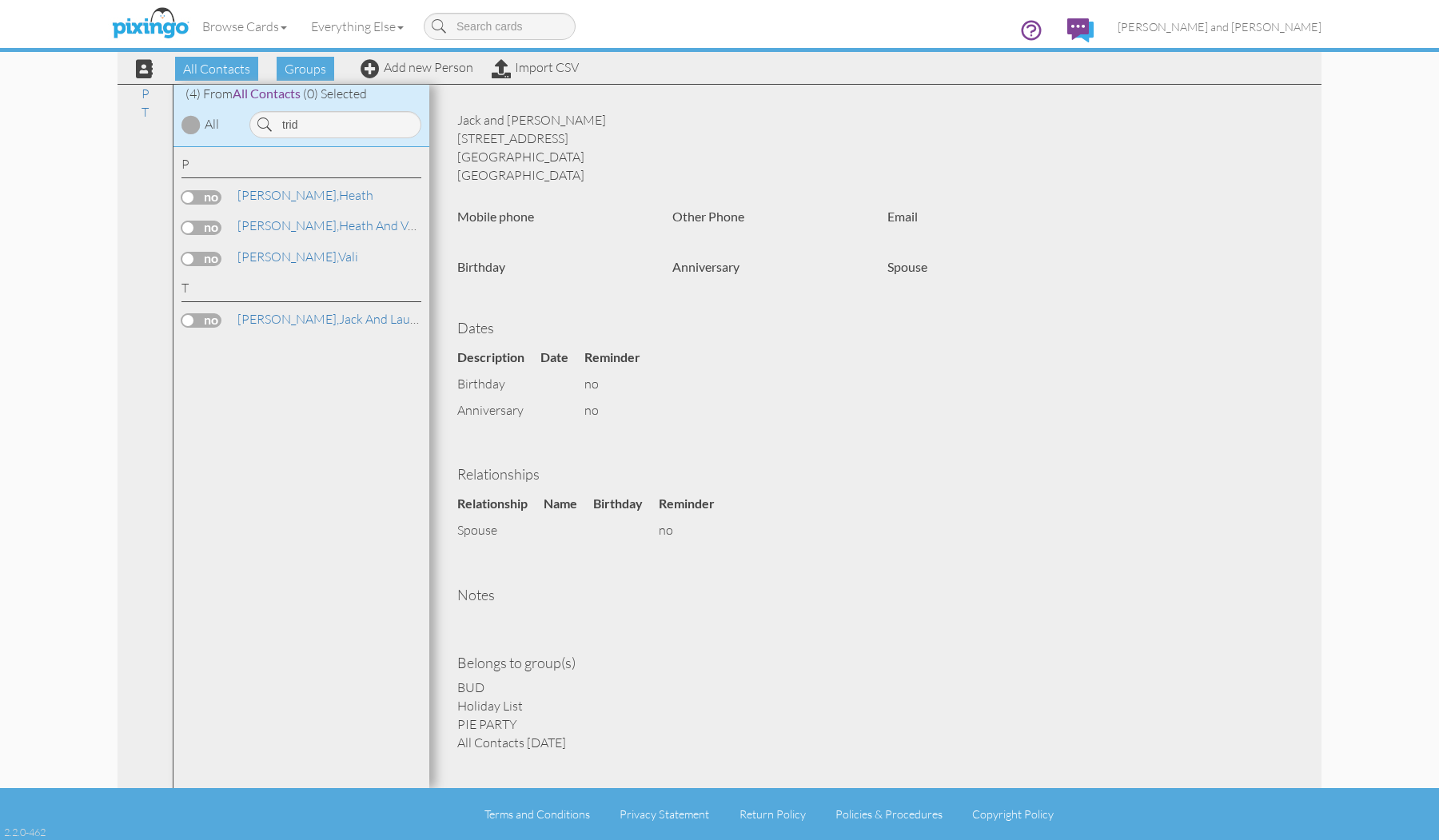
scroll to position [50, 0]
click at [396, 118] on input "trid" at bounding box center [335, 125] width 172 height 27
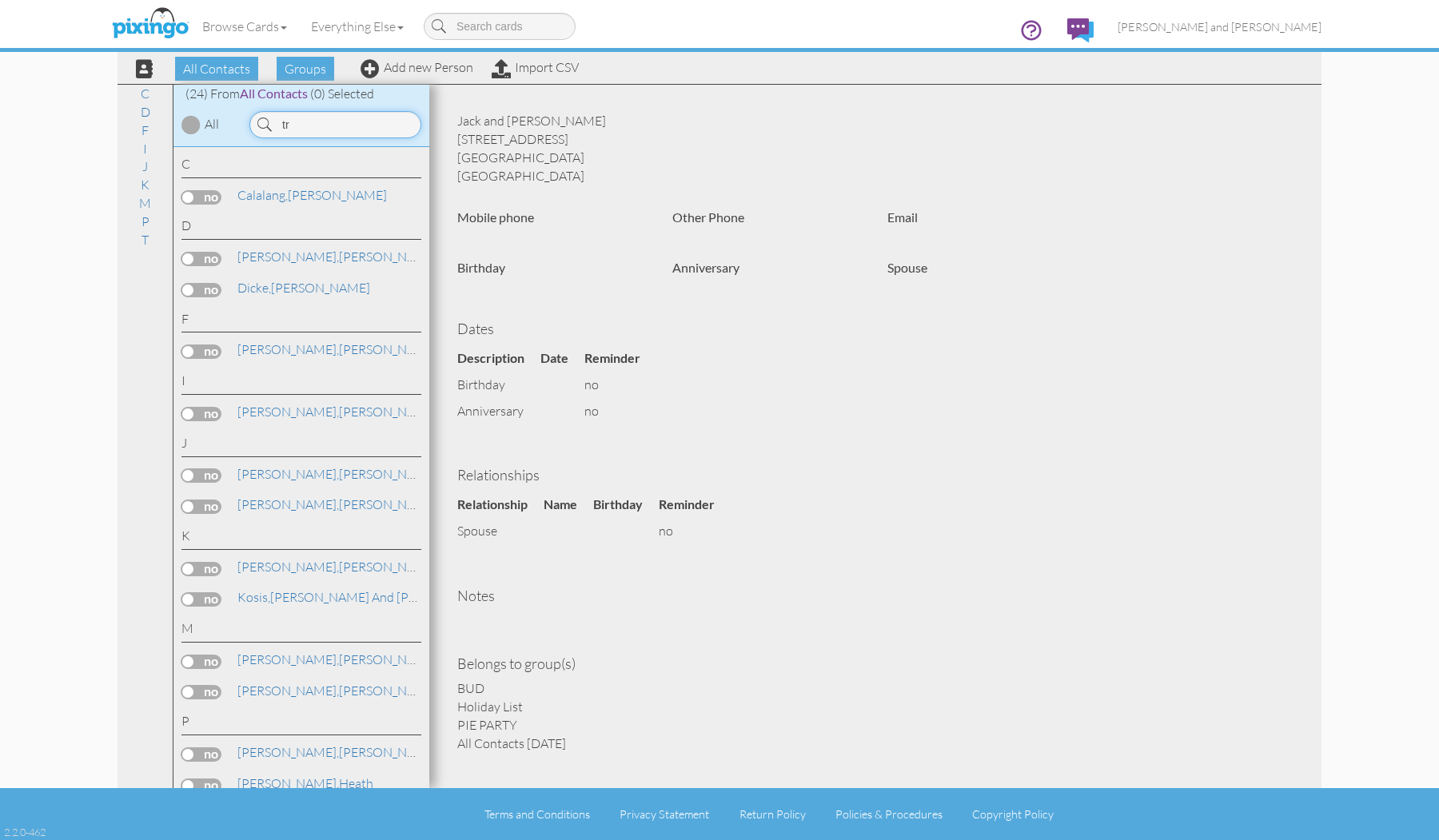
type input "t"
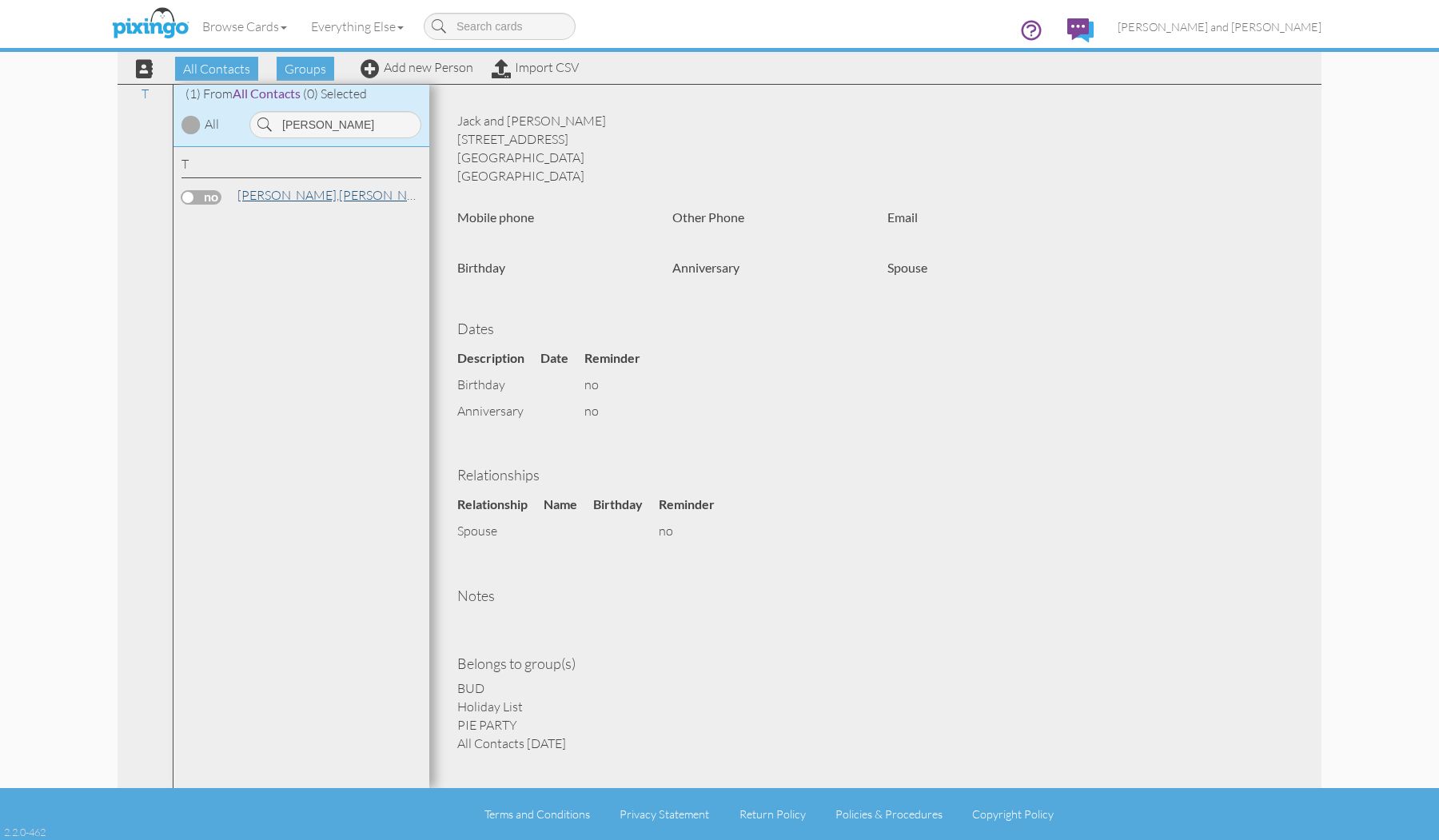
click at [276, 186] on link "Tovar, Rafael" at bounding box center [338, 194] width 204 height 19
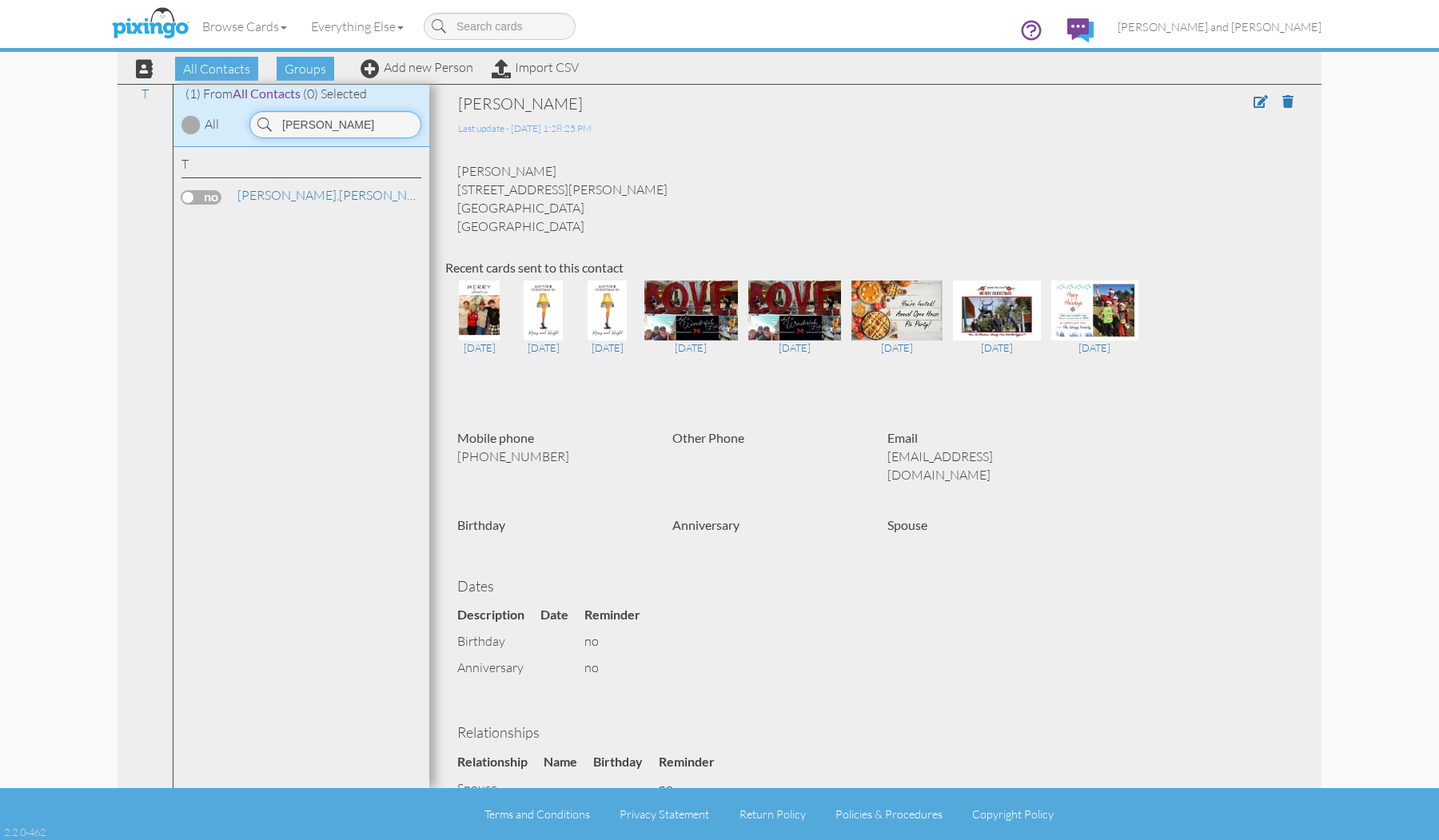
click at [374, 126] on input "tovar" at bounding box center [335, 125] width 172 height 27
click at [317, 220] on link "Tang, Chris and Liz" at bounding box center [365, 225] width 257 height 19
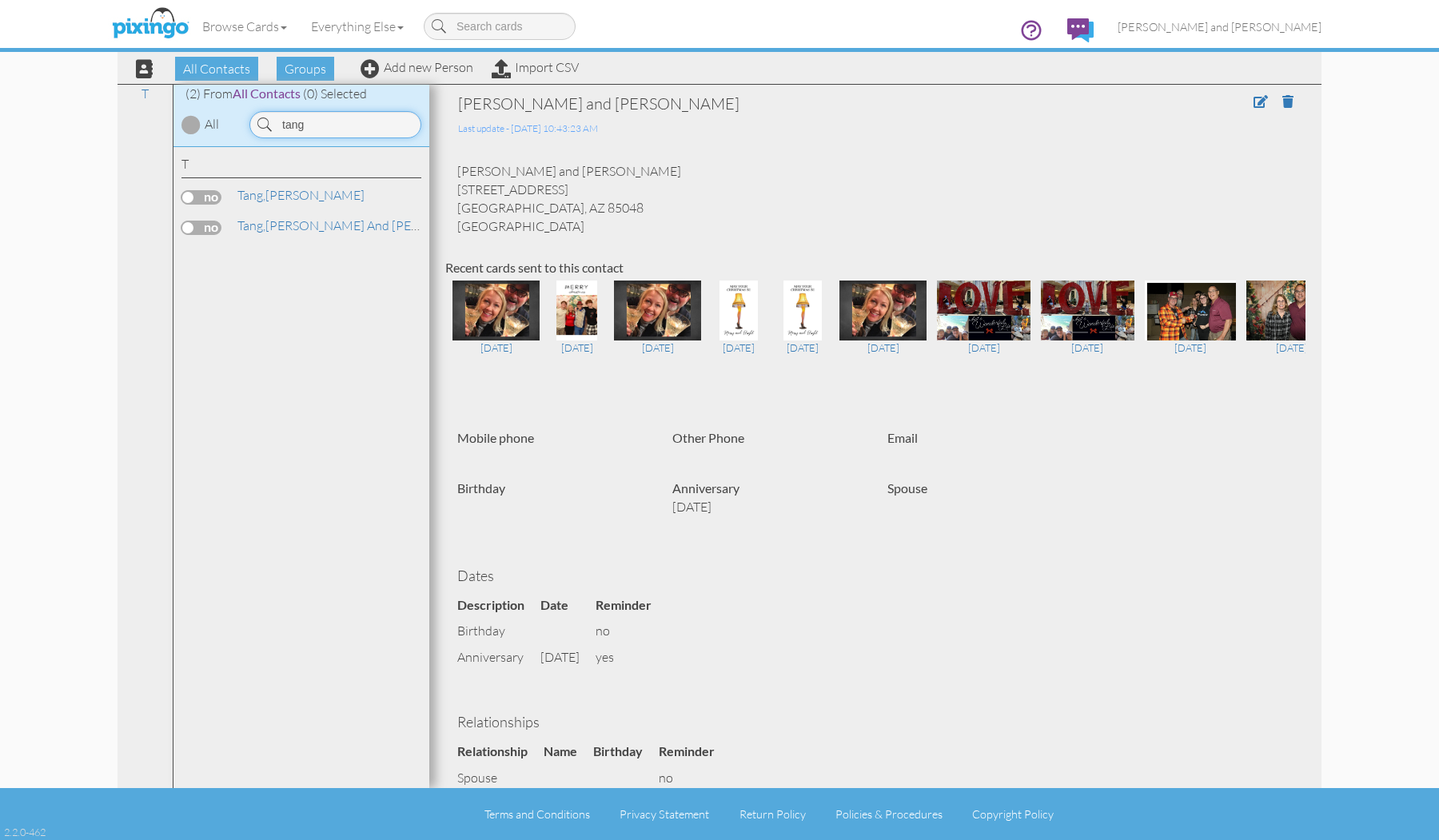
click at [297, 126] on input "tang" at bounding box center [335, 125] width 172 height 27
click at [290, 220] on span "[PERSON_NAME]," at bounding box center [287, 226] width 101 height 16
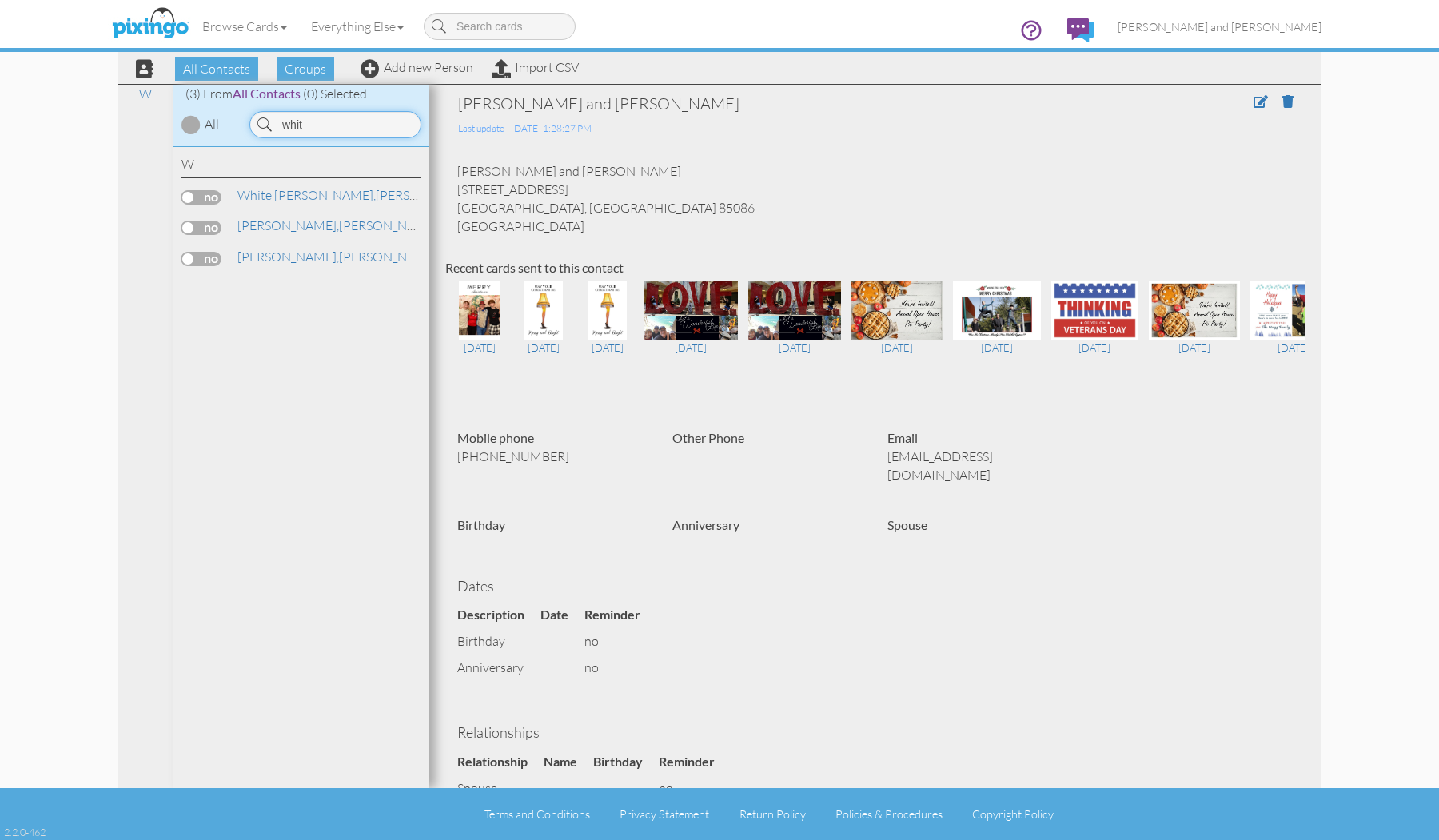
click at [290, 131] on input "whit" at bounding box center [335, 125] width 172 height 27
drag, startPoint x: 293, startPoint y: 150, endPoint x: 301, endPoint y: 250, distance: 100.3
click at [301, 250] on link "Anderson, Kirk and Becki" at bounding box center [401, 256] width 330 height 19
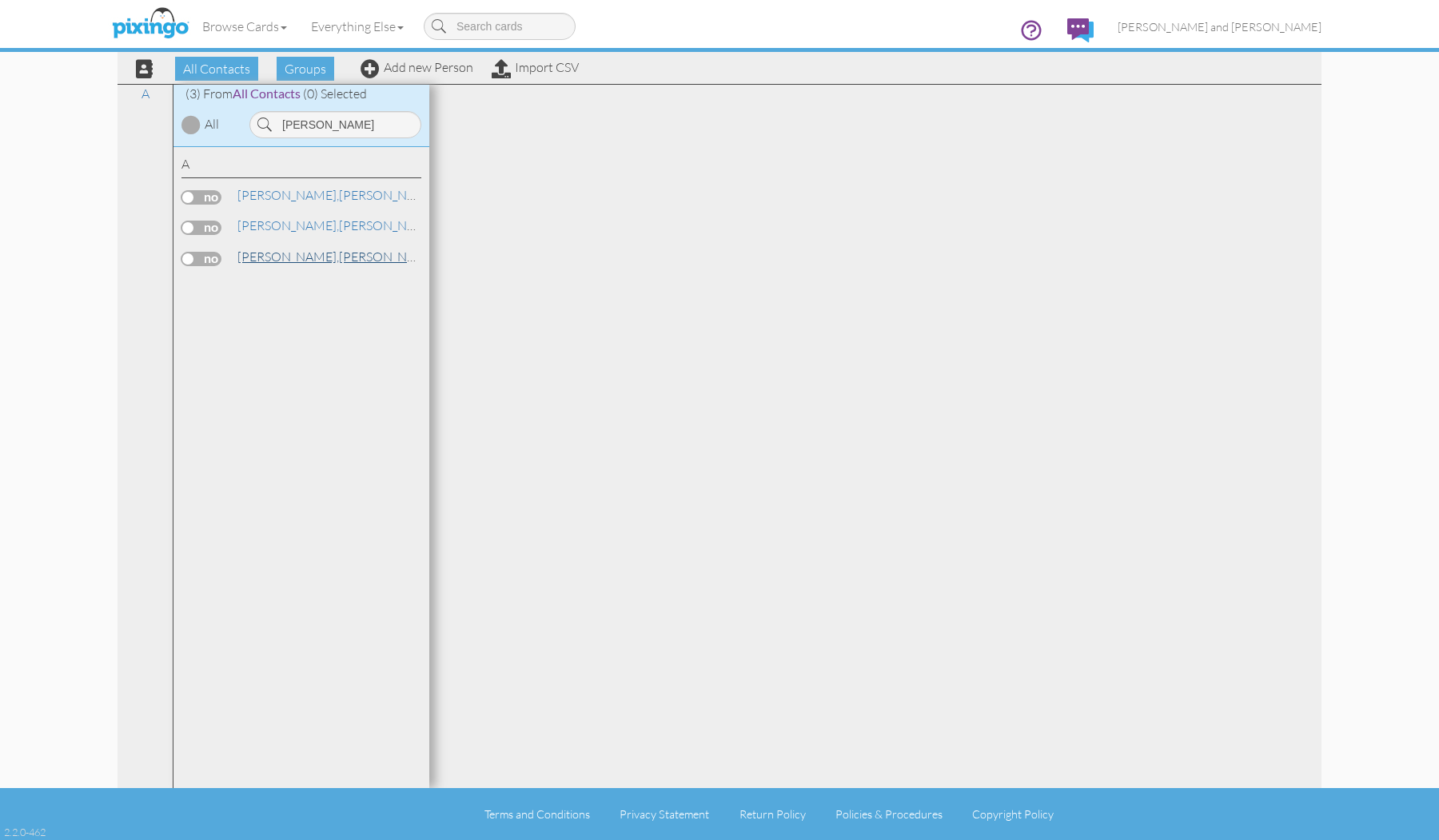
click at [301, 250] on link "Anderson, Kirk and Becki" at bounding box center [401, 256] width 330 height 19
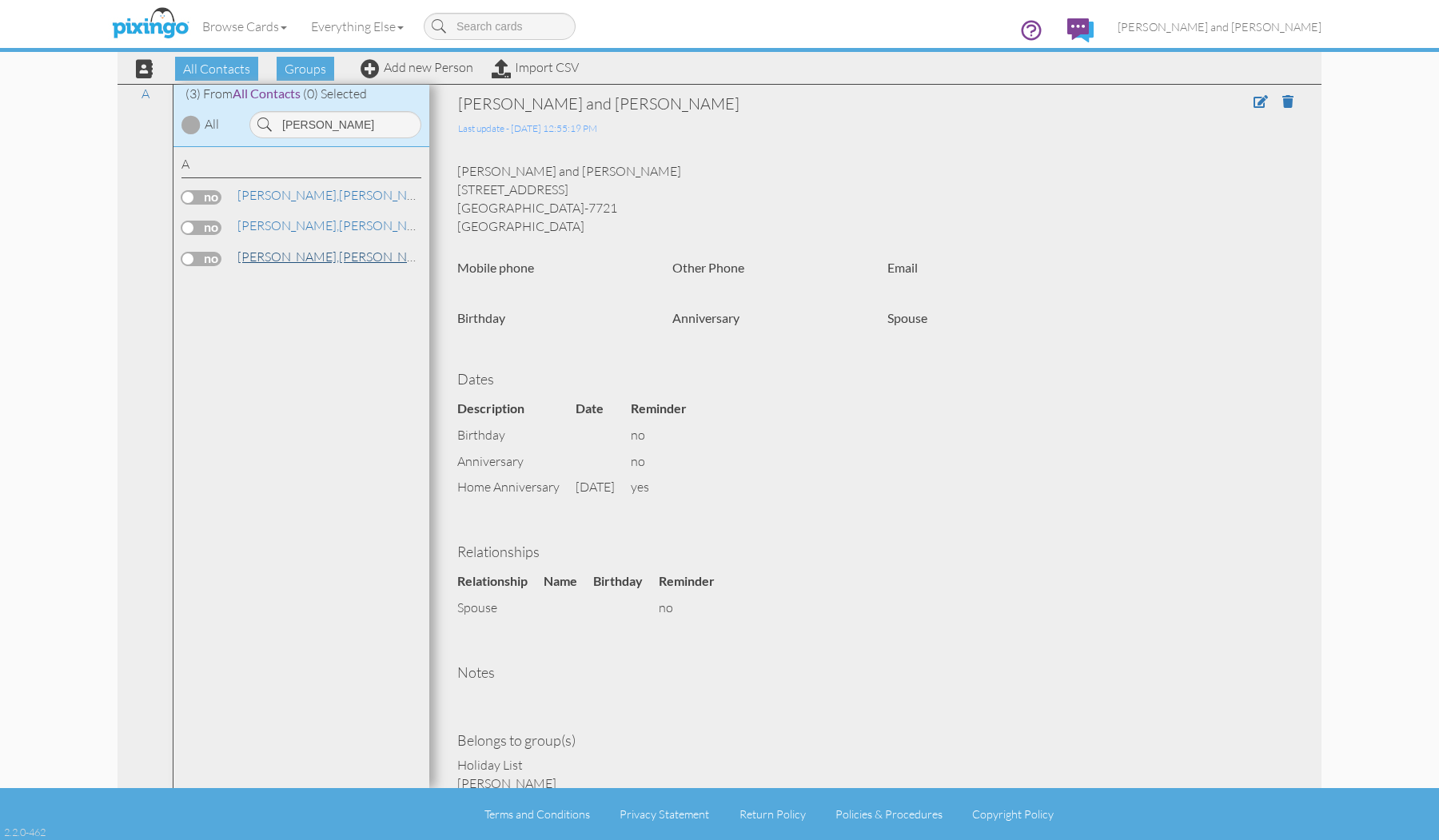
click at [314, 251] on link "Anderson, Kirk and Becki" at bounding box center [401, 256] width 330 height 19
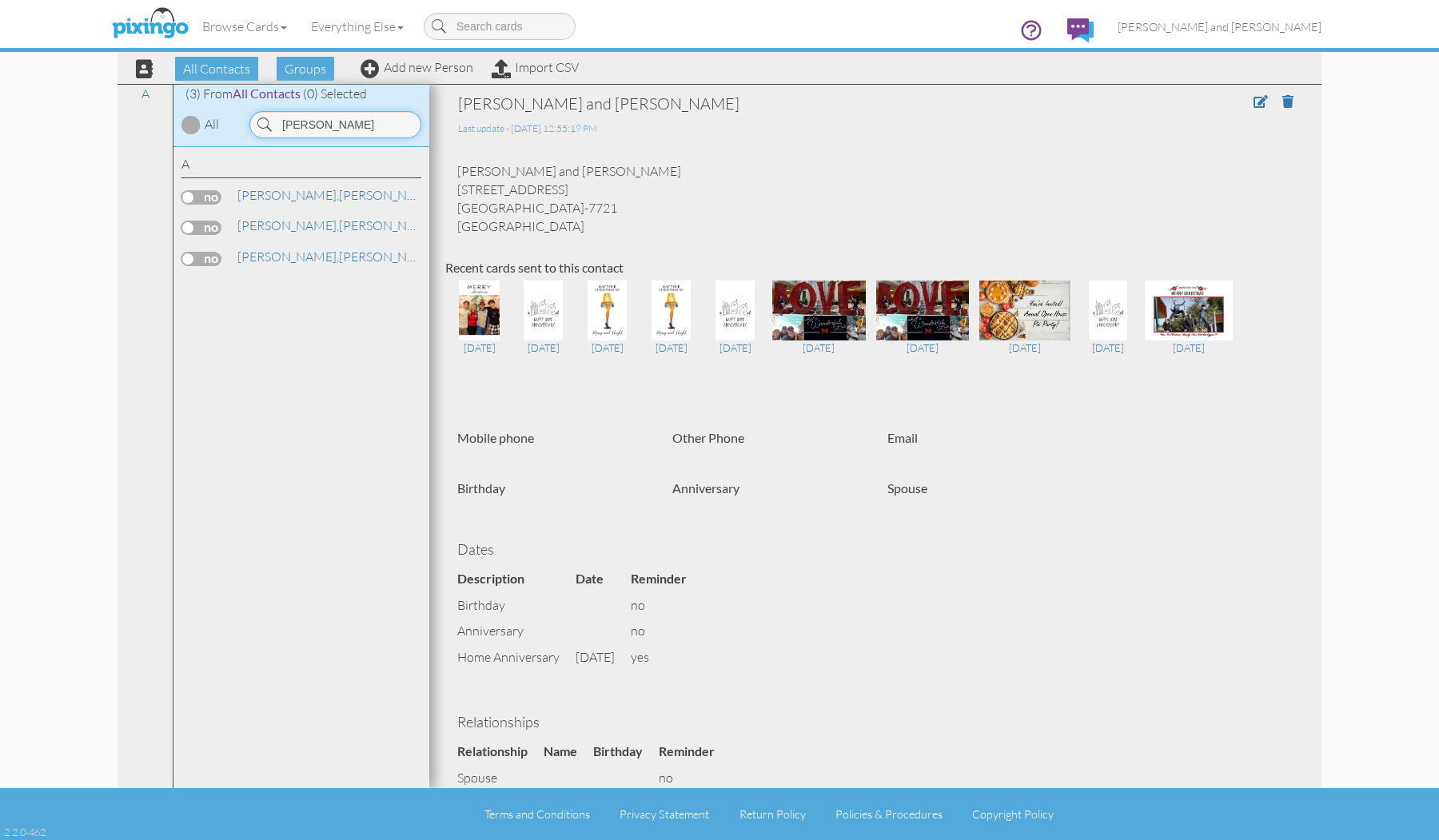
click at [295, 119] on input "Anderson" at bounding box center [335, 125] width 172 height 27
drag, startPoint x: 295, startPoint y: 119, endPoint x: 260, endPoint y: 189, distance: 78.3
click at [260, 189] on span "[PERSON_NAME]," at bounding box center [287, 195] width 101 height 16
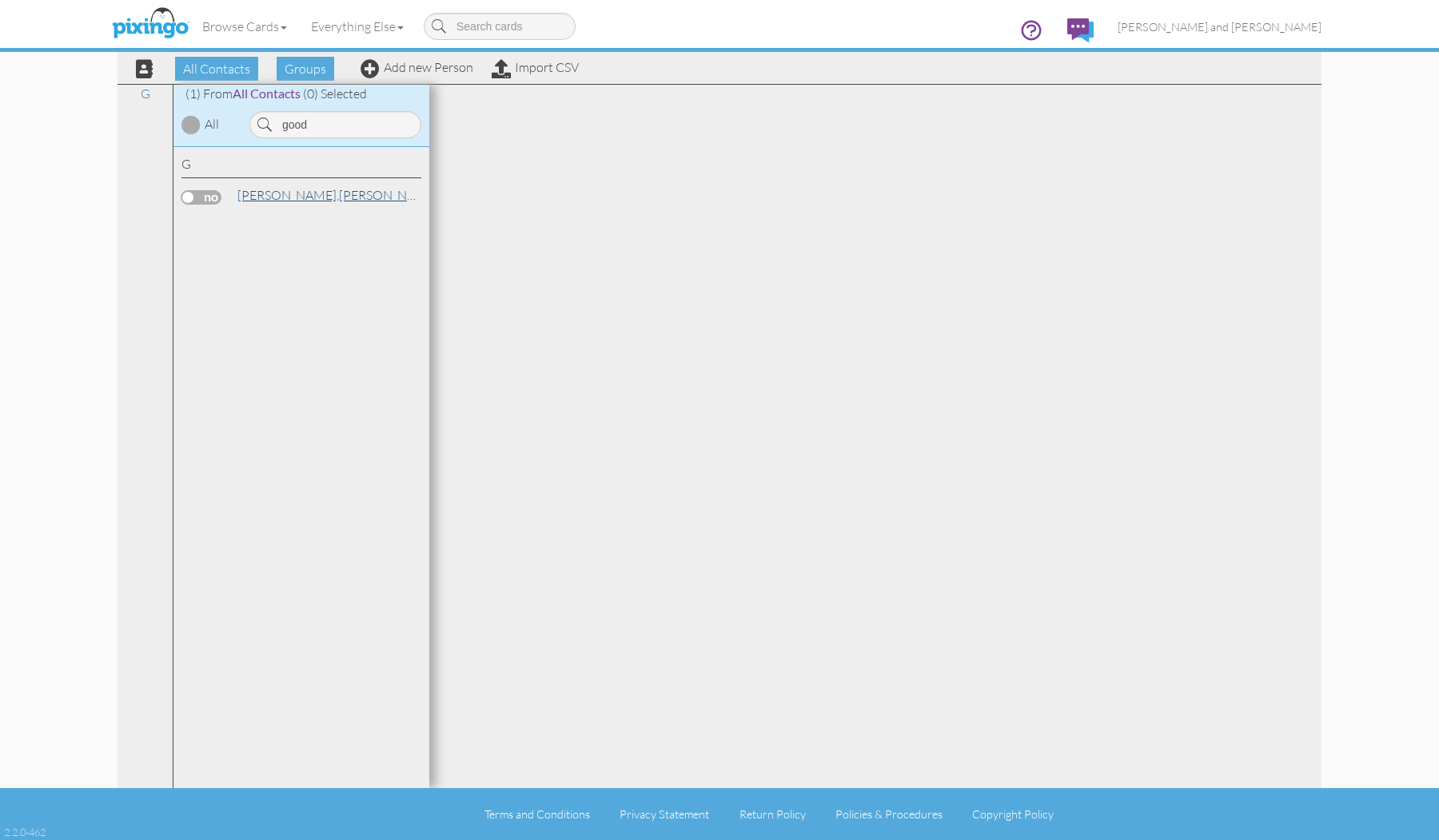
click at [260, 189] on span "[PERSON_NAME]," at bounding box center [287, 195] width 101 height 16
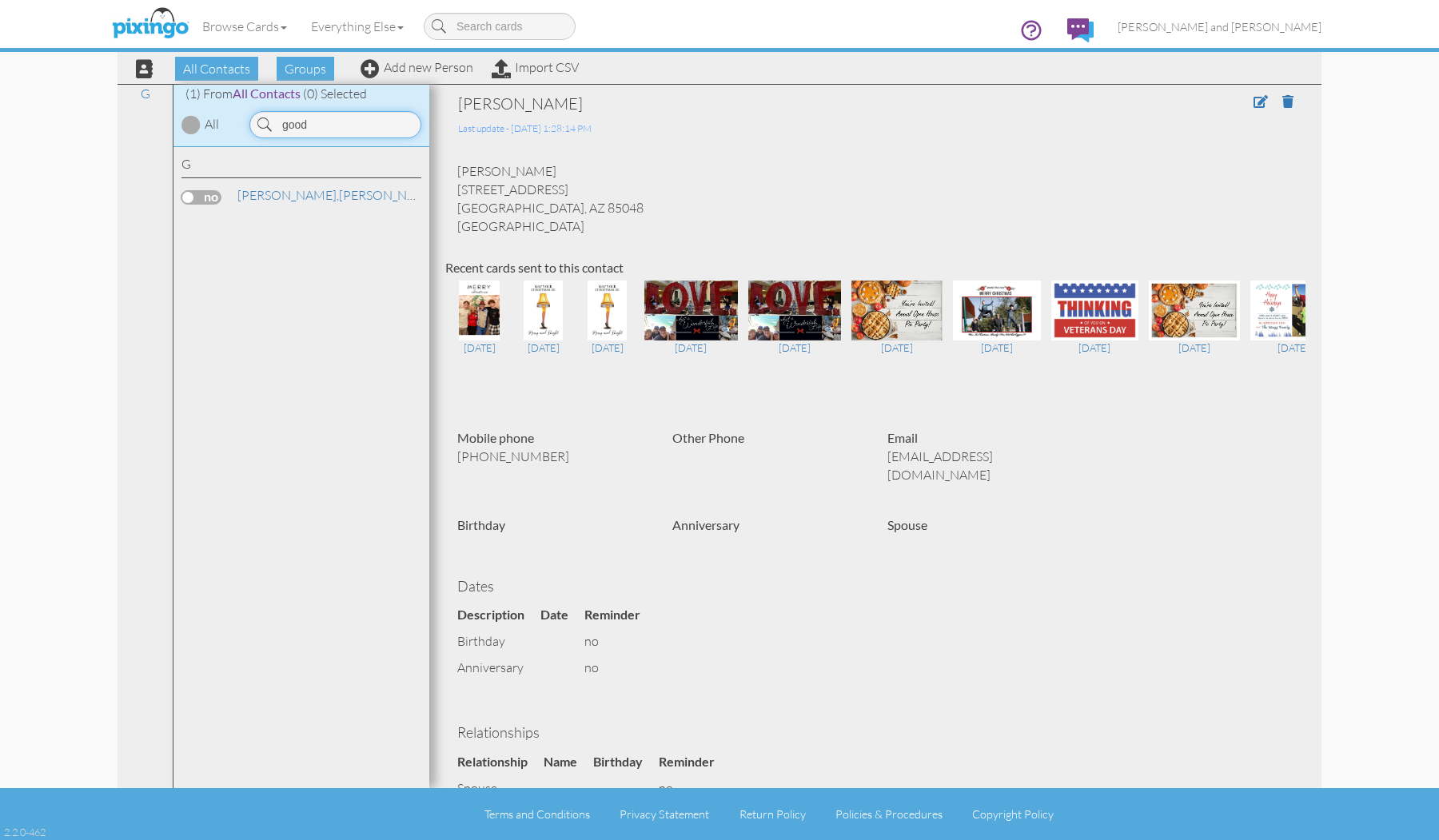
click at [306, 123] on input "good" at bounding box center [335, 125] width 172 height 27
type input "[PERSON_NAME]"
drag, startPoint x: 296, startPoint y: 149, endPoint x: 272, endPoint y: 194, distance: 51.0
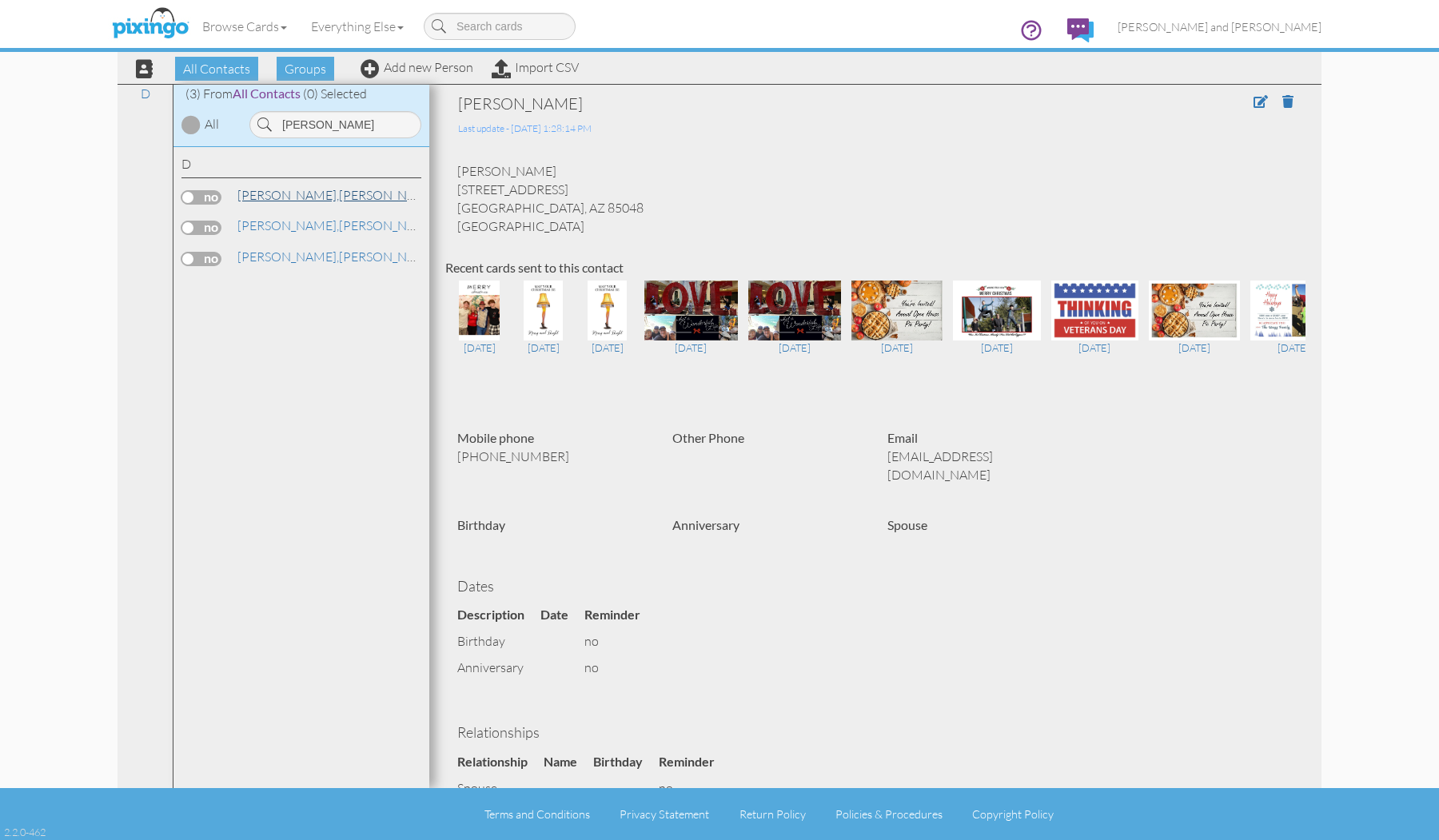
click at [272, 194] on link "[PERSON_NAME]" at bounding box center [338, 194] width 204 height 19
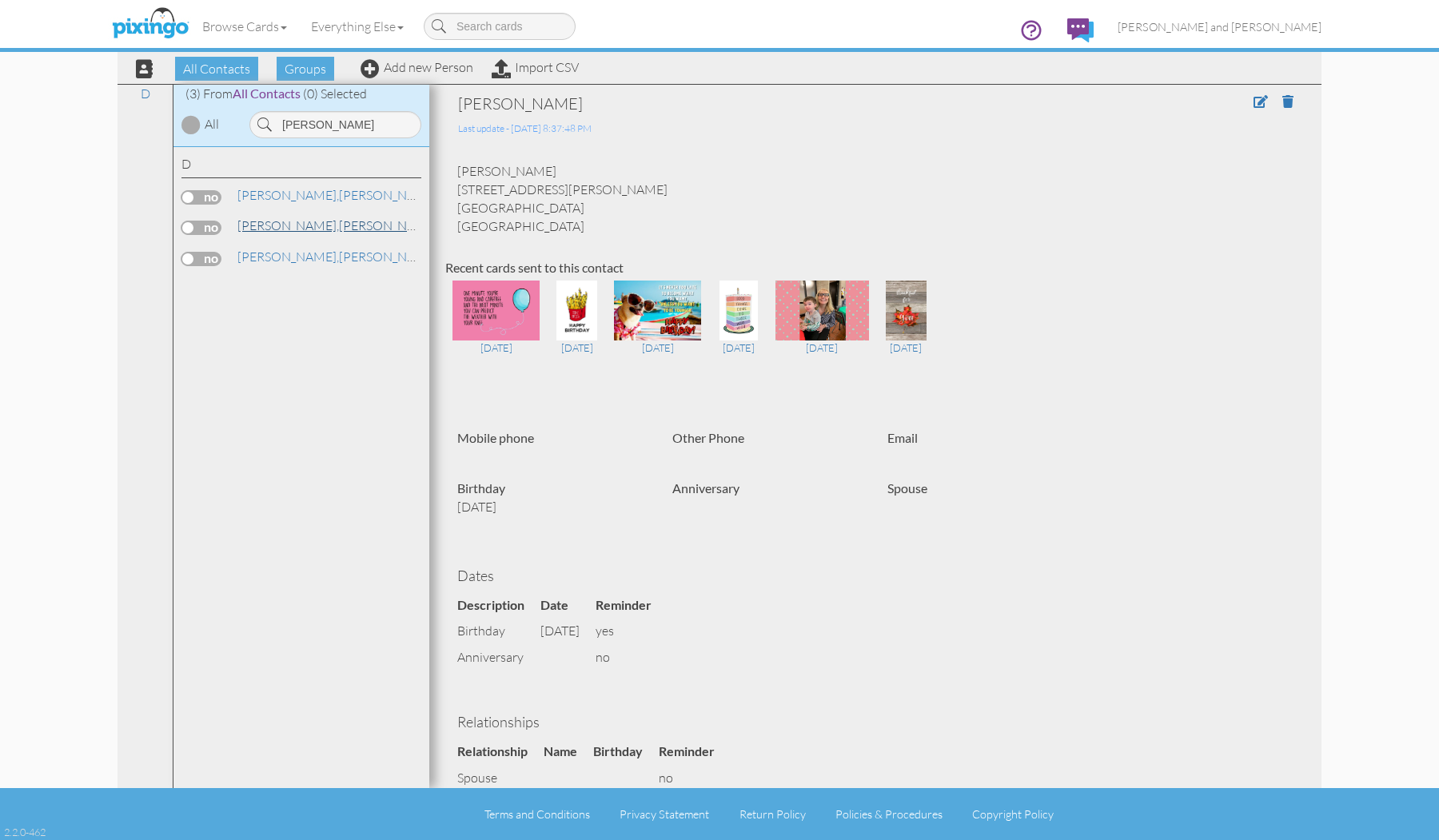
click at [289, 220] on link "Delp, Jeff" at bounding box center [338, 225] width 204 height 19
